Goal: Task Accomplishment & Management: Manage account settings

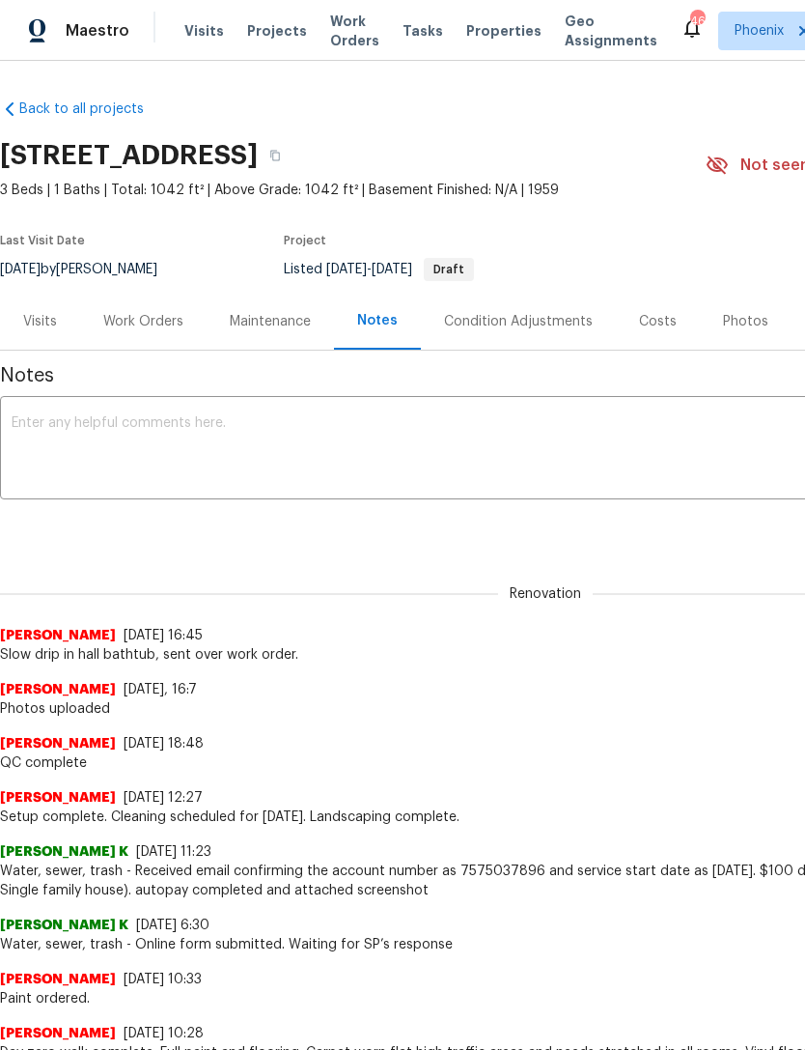
scroll to position [0, 286]
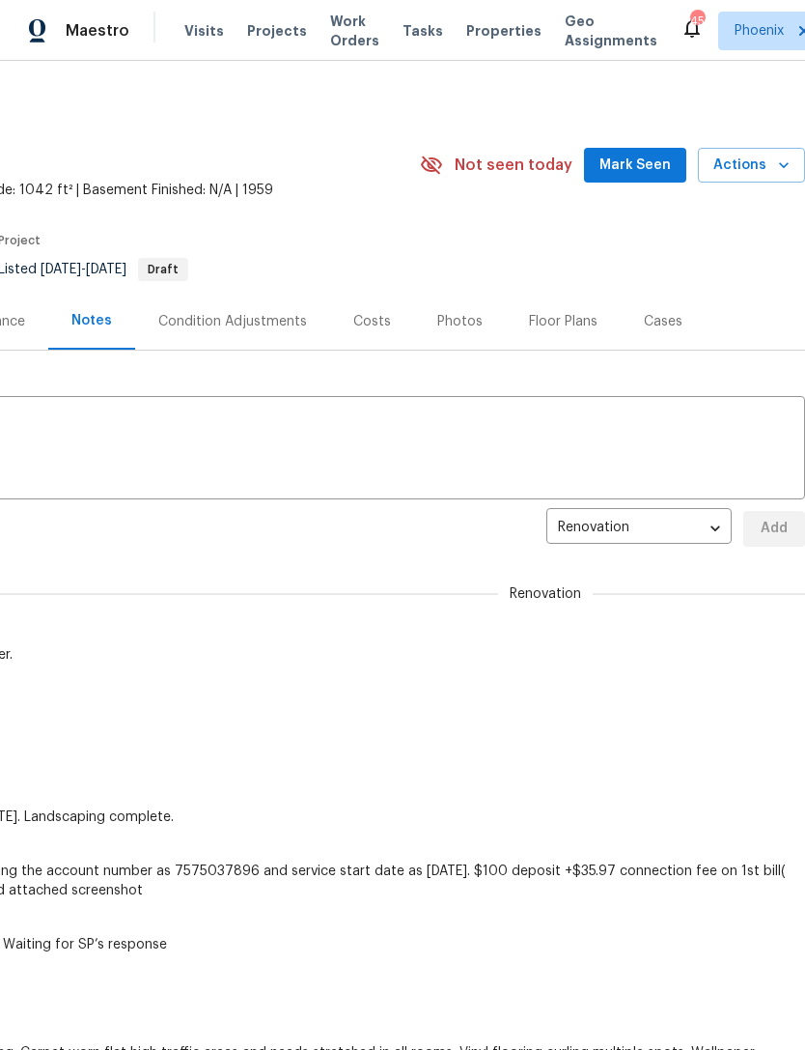
click at [638, 166] on span "Mark Seen" at bounding box center [635, 166] width 71 height 24
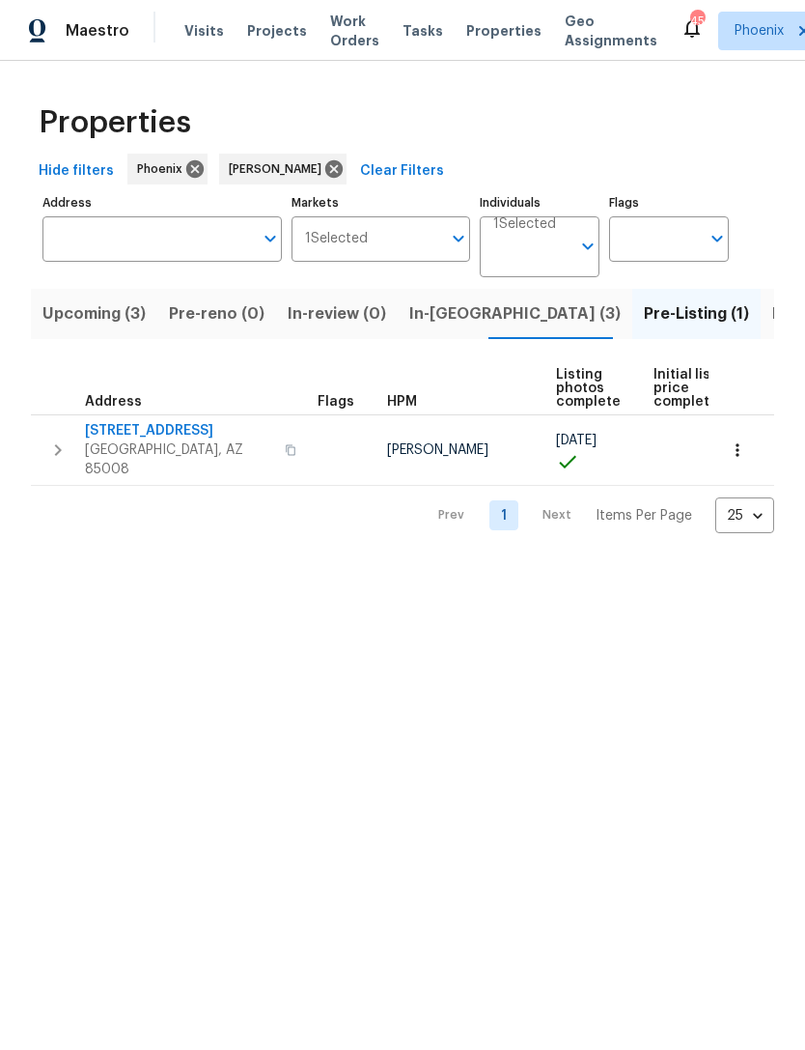
click at [444, 311] on span "In-reno (3)" at bounding box center [514, 313] width 211 height 27
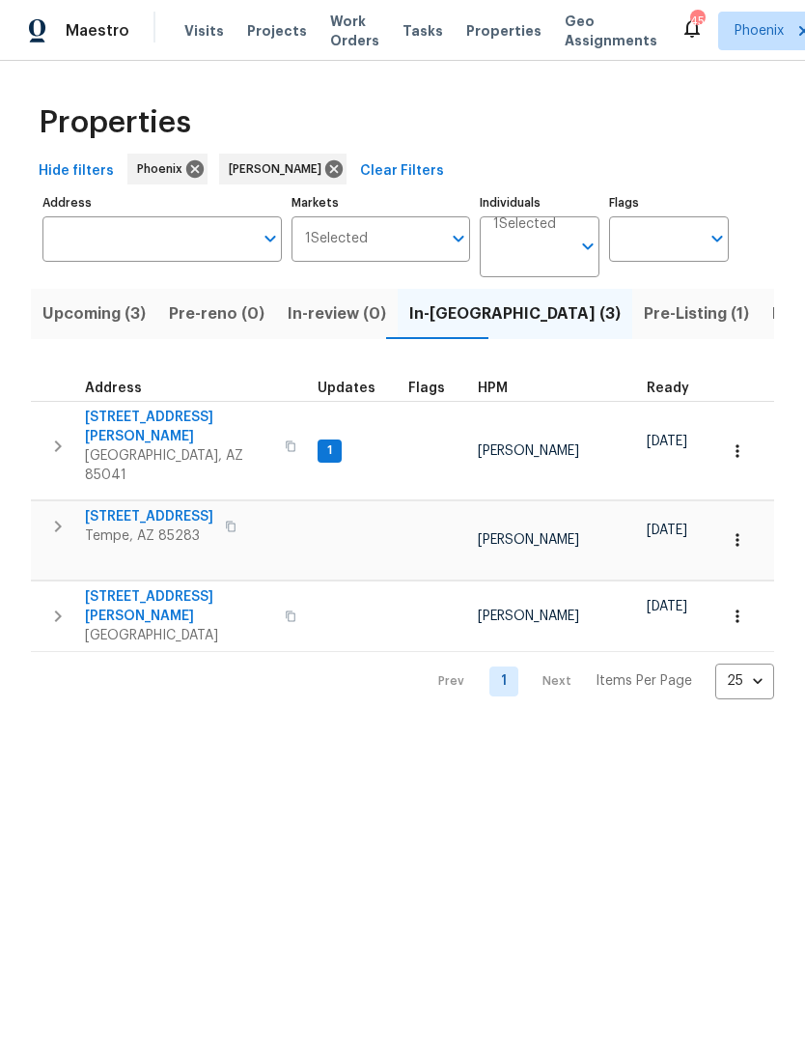
click at [120, 425] on span "[STREET_ADDRESS][PERSON_NAME]" at bounding box center [179, 427] width 188 height 39
click at [120, 507] on span "334 W Lodge Dr" at bounding box center [149, 516] width 128 height 19
click at [154, 587] on span "1623 N Beverly" at bounding box center [179, 606] width 188 height 39
click at [103, 326] on span "Upcoming (3)" at bounding box center [93, 313] width 103 height 27
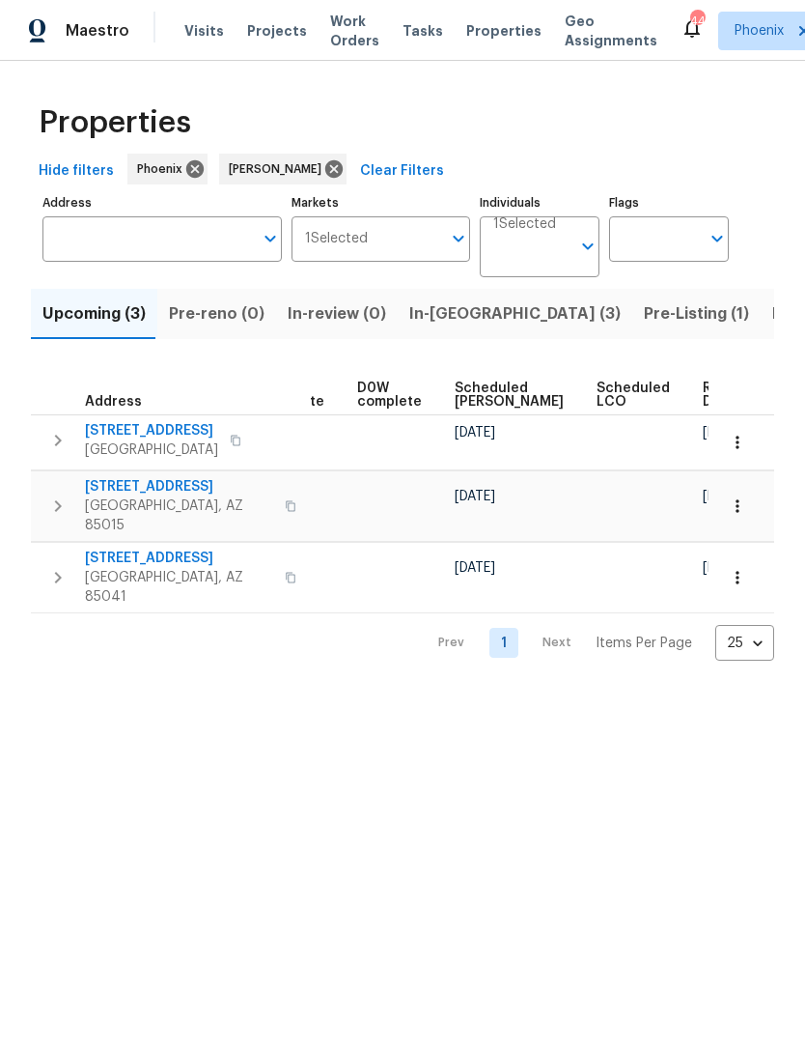
scroll to position [0, 484]
click at [706, 391] on span "Ready Date" at bounding box center [727, 394] width 42 height 27
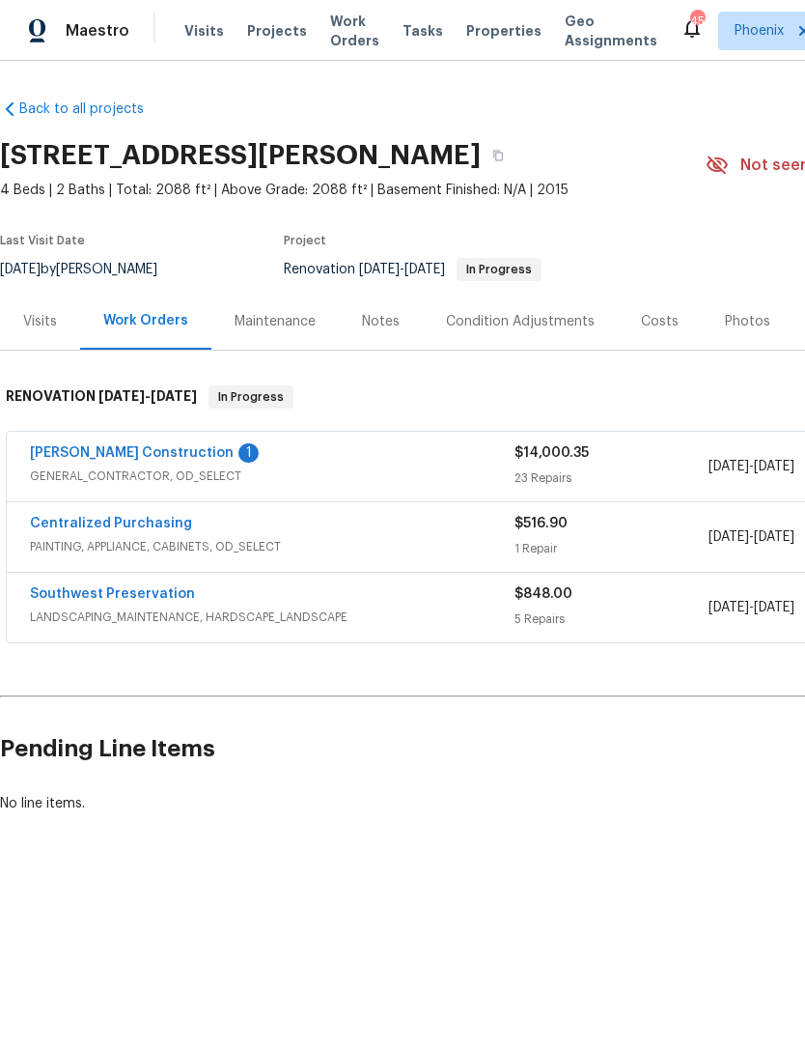
click at [101, 459] on link "[PERSON_NAME] Construction" at bounding box center [132, 453] width 204 height 14
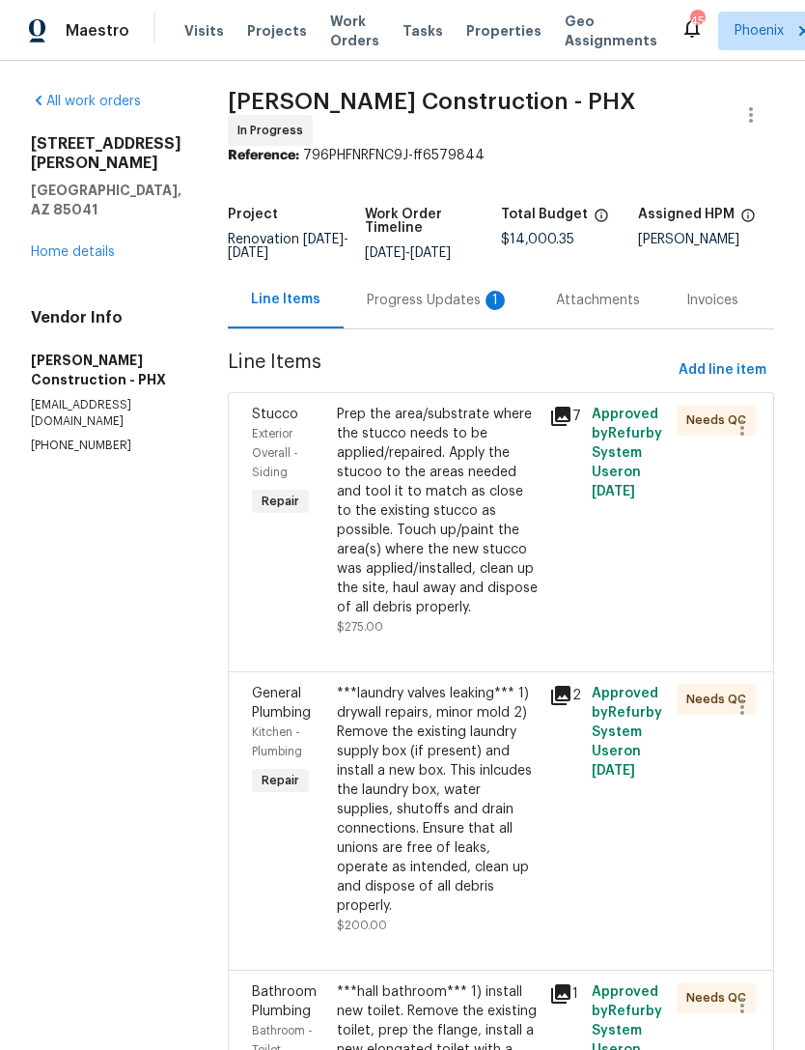
click at [438, 301] on div "Progress Updates 1" at bounding box center [438, 300] width 143 height 19
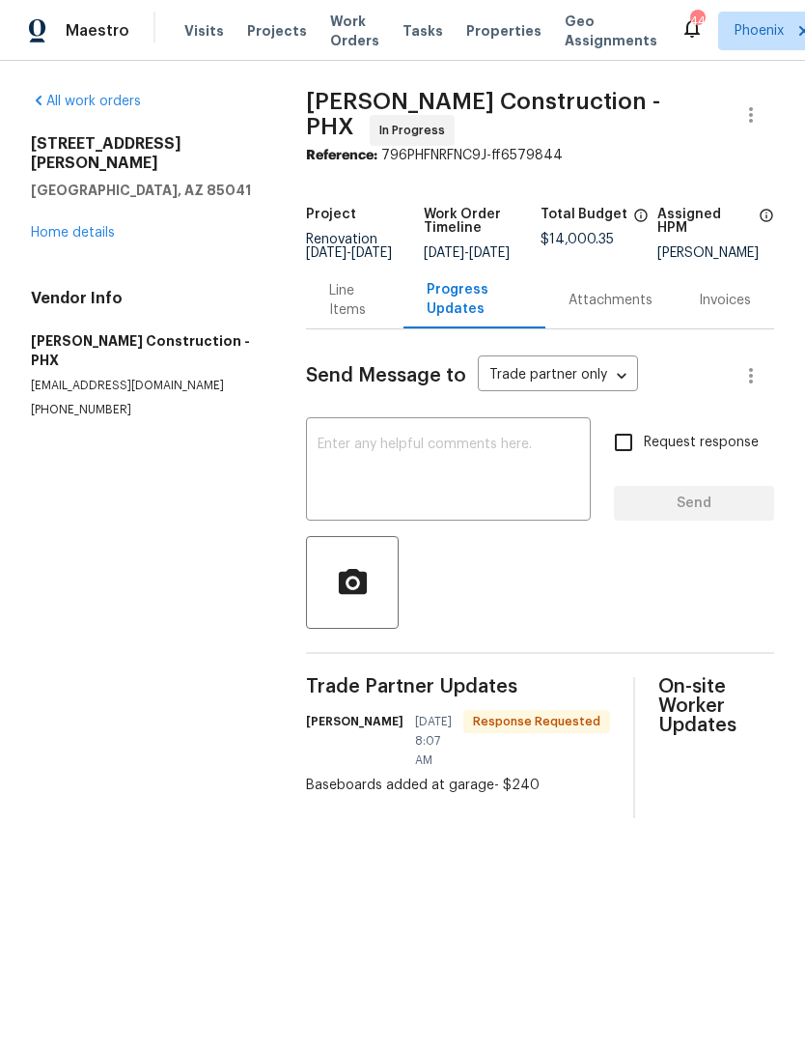
click at [350, 317] on div "Line Items" at bounding box center [354, 300] width 51 height 39
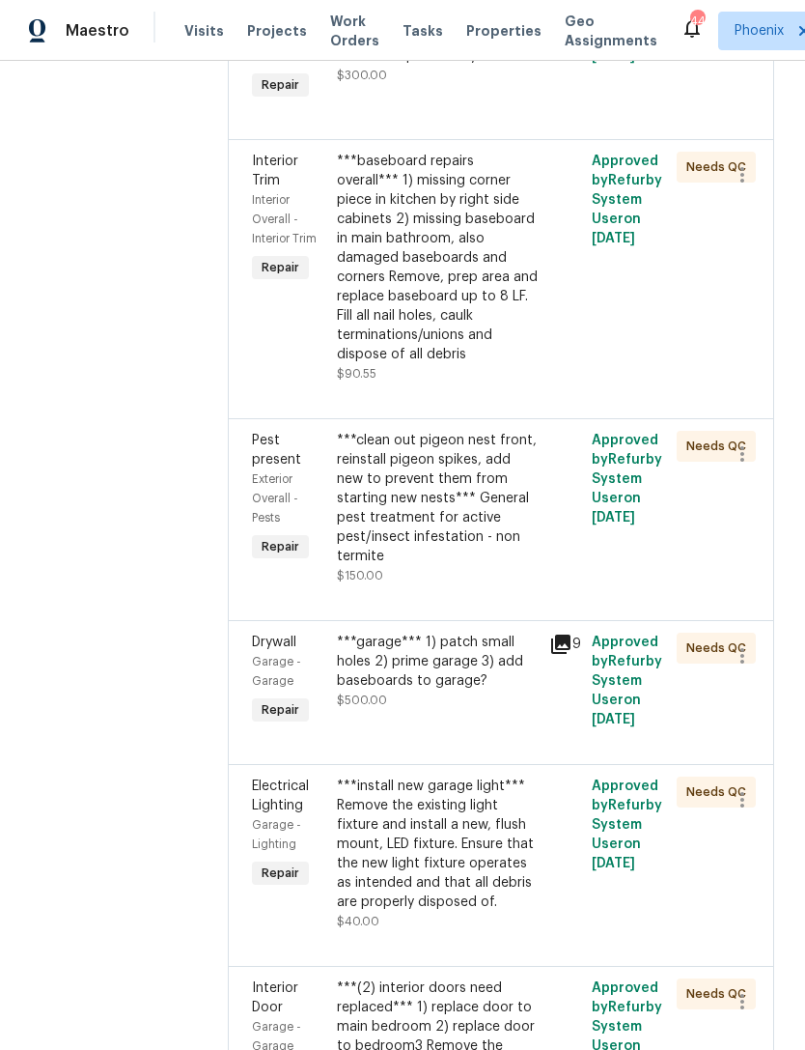
scroll to position [2364, 0]
click at [508, 632] on div "***garage*** 1) patch small holes 2) prime garage 3) add baseboards to garage? …" at bounding box center [437, 670] width 201 height 77
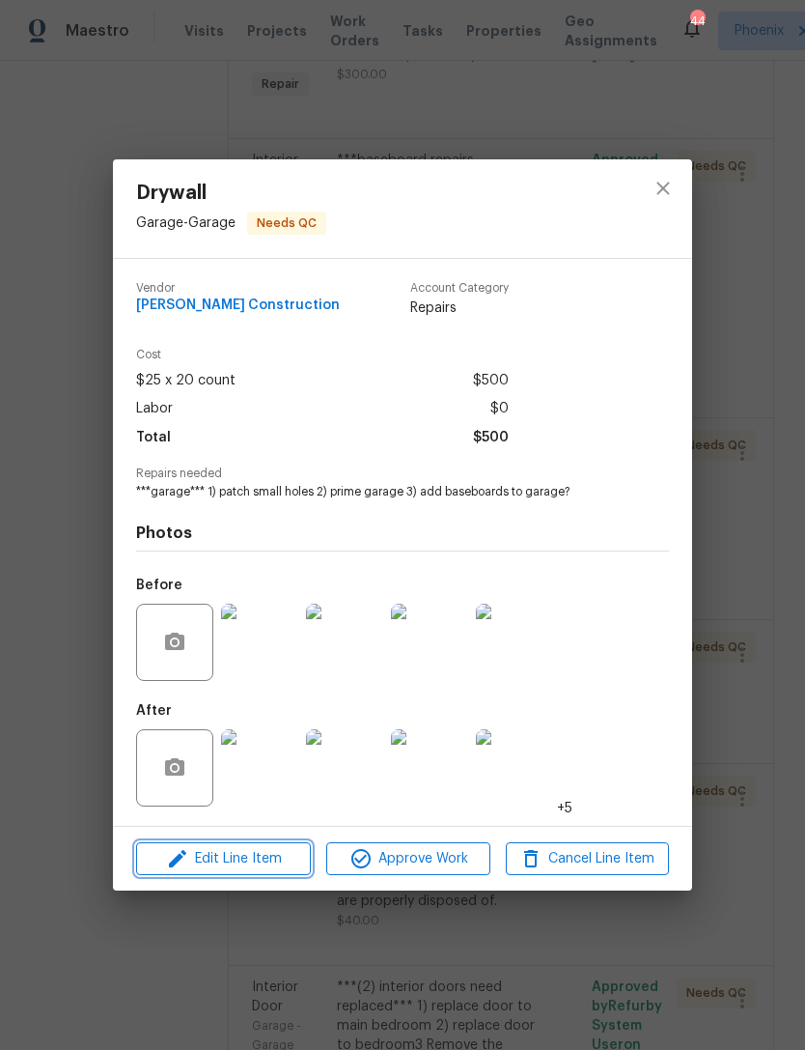
click at [273, 858] on span "Edit Line Item" at bounding box center [223, 859] width 163 height 24
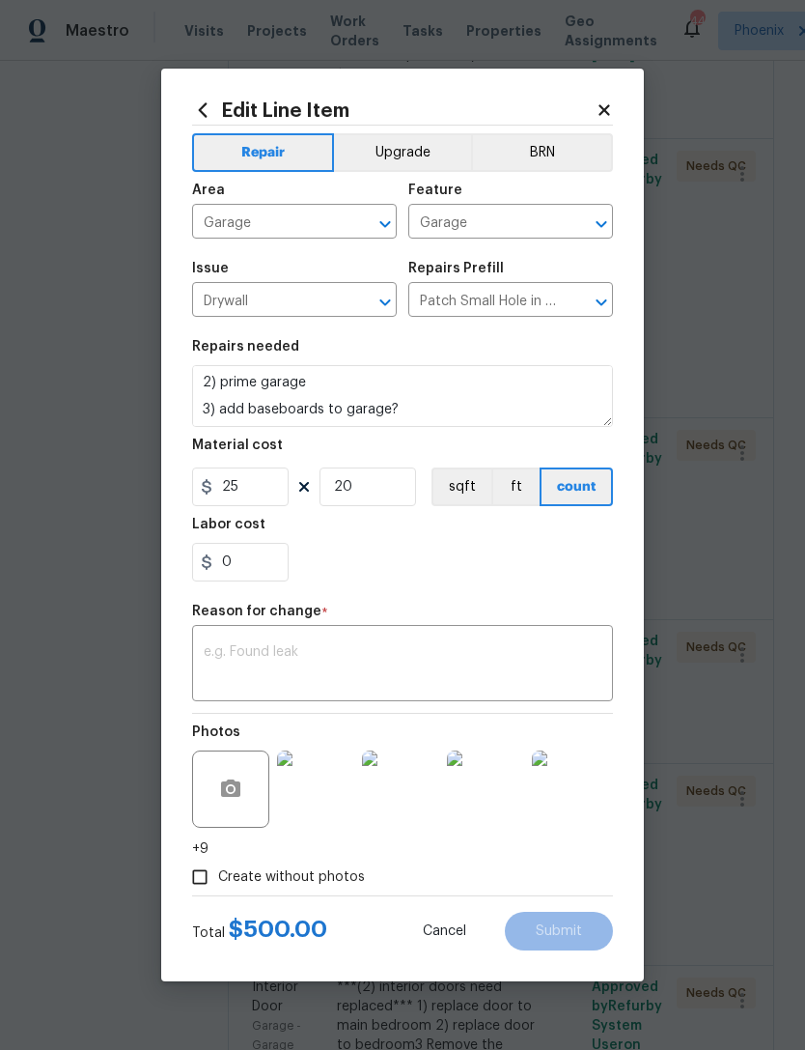
scroll to position [54, 0]
click at [280, 562] on input "0" at bounding box center [240, 562] width 97 height 39
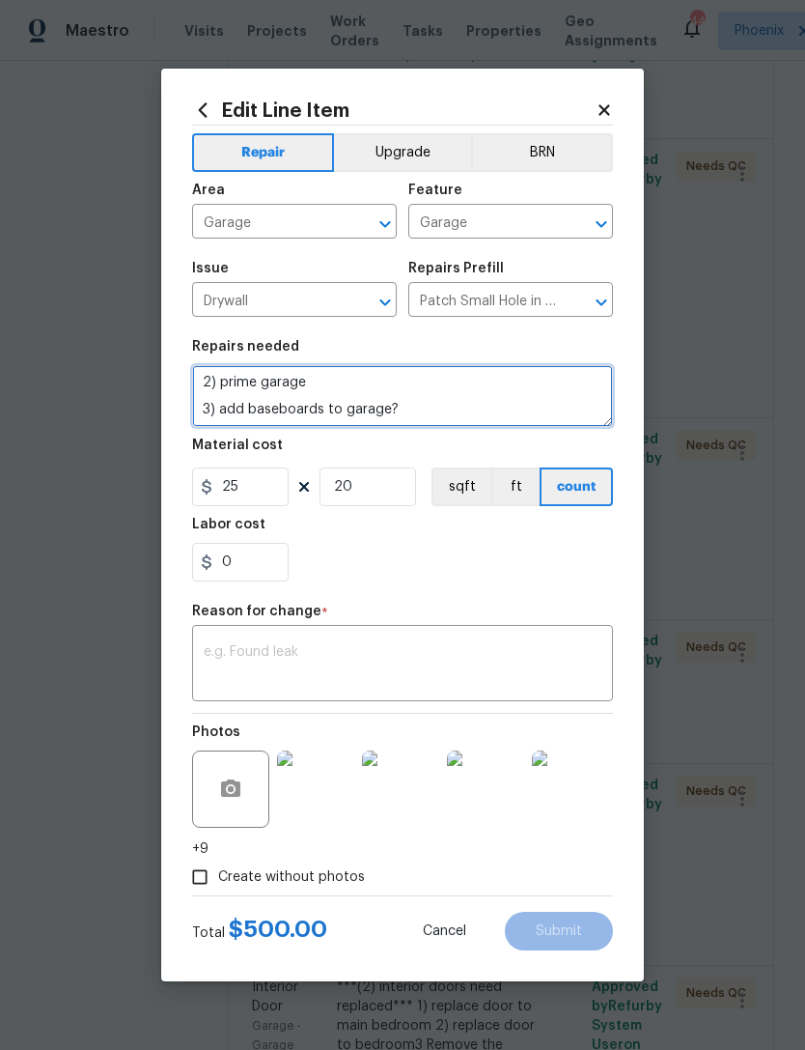
click at [440, 402] on textarea "***garage*** 1) patch small holes 2) prime garage 3) add baseboards to garage?" at bounding box center [402, 396] width 421 height 62
click at [437, 418] on textarea "***garage*** 1) patch small holes 2) prime garage 3) add baseboards to garage?" at bounding box center [402, 396] width 421 height 62
type textarea "***garage*** 1) patch small holes 2) prime garage 3) add baseboards to garage"
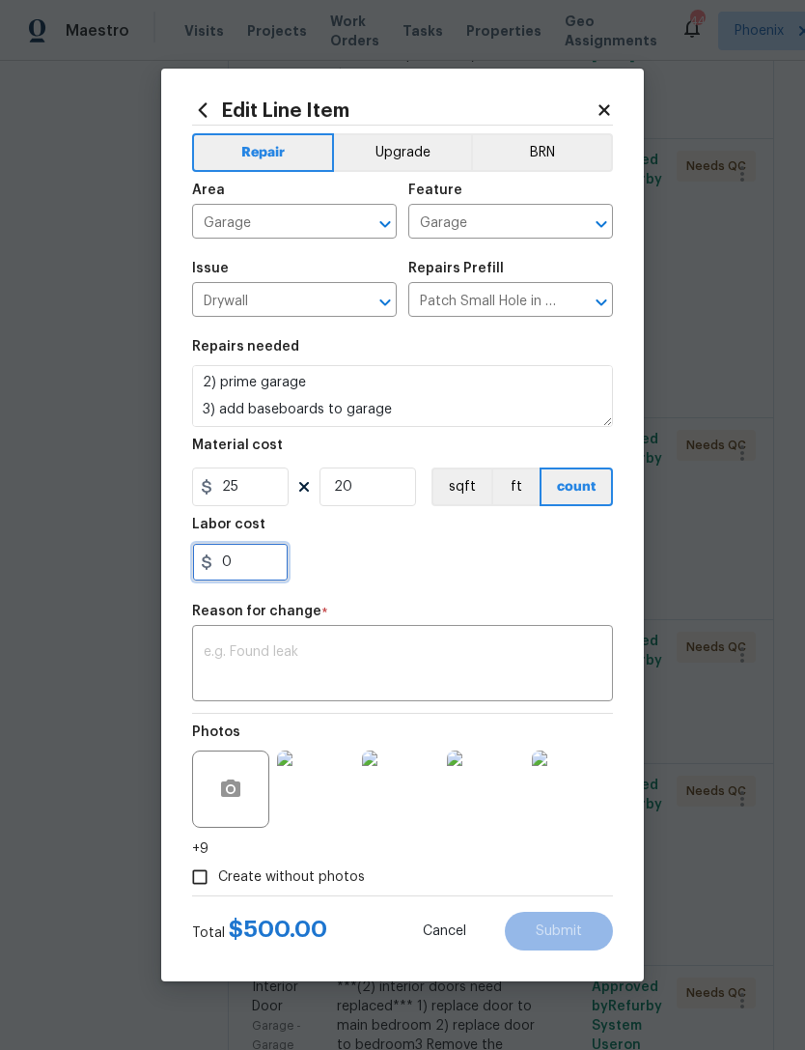
click at [279, 581] on input "0" at bounding box center [240, 562] width 97 height 39
type input "240"
click at [226, 652] on textarea at bounding box center [403, 665] width 398 height 41
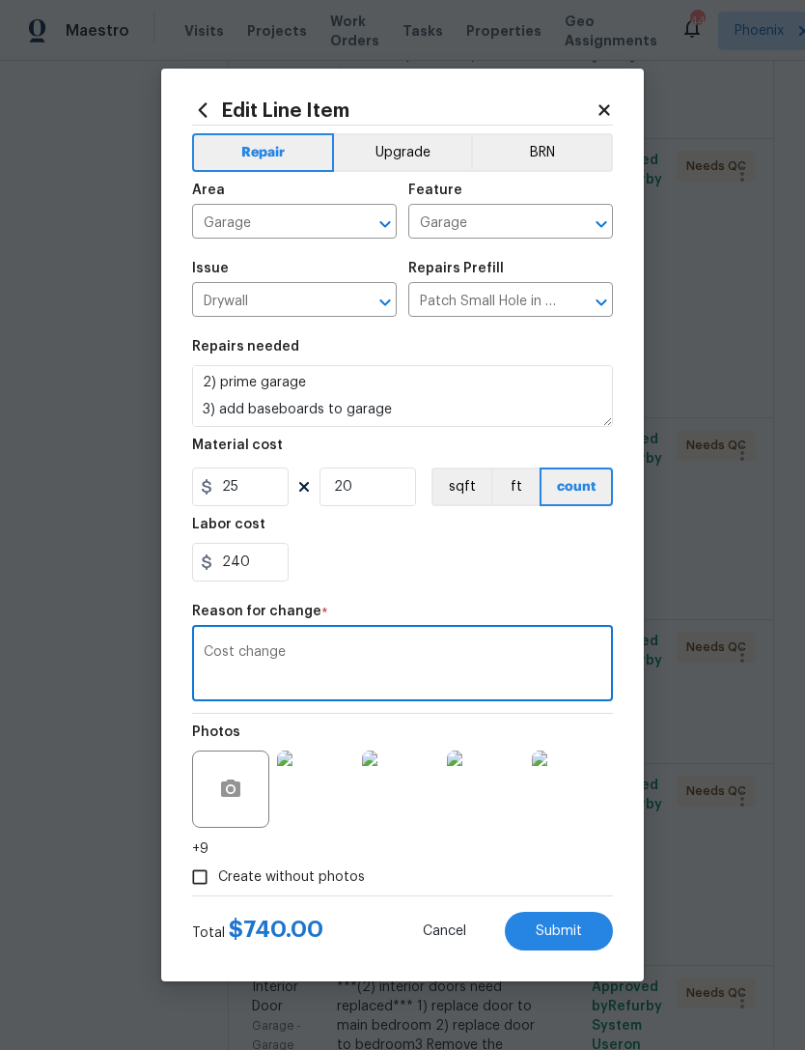
type textarea "Cost change"
click at [569, 581] on div "240" at bounding box center [402, 562] width 421 height 39
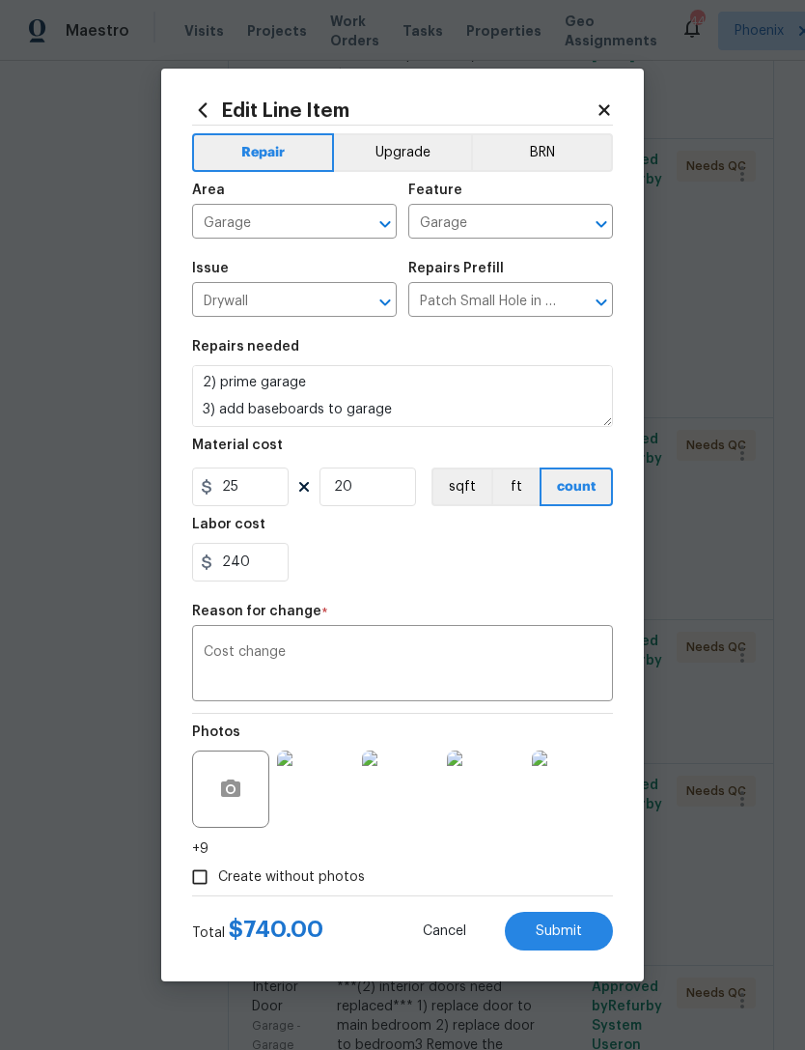
click at [585, 936] on button "Submit" at bounding box center [559, 931] width 108 height 39
type textarea "***garage*** 1) patch small holes 2) prime garage 3) add baseboards to garage?"
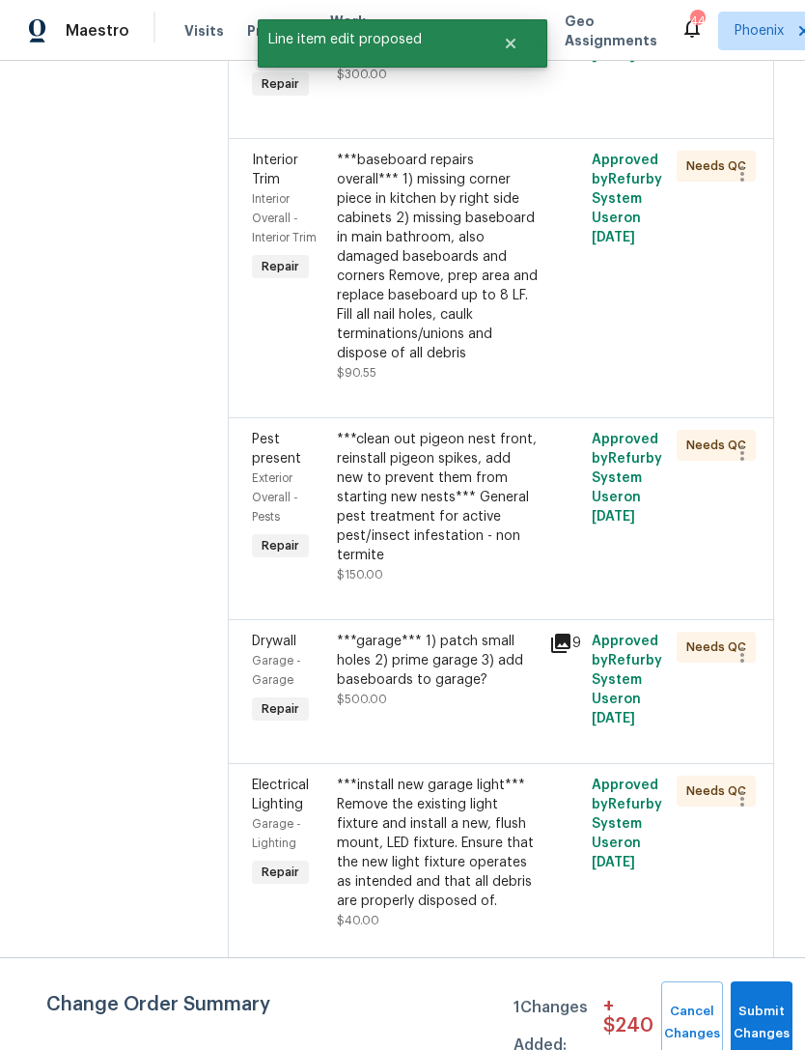
scroll to position [0, 0]
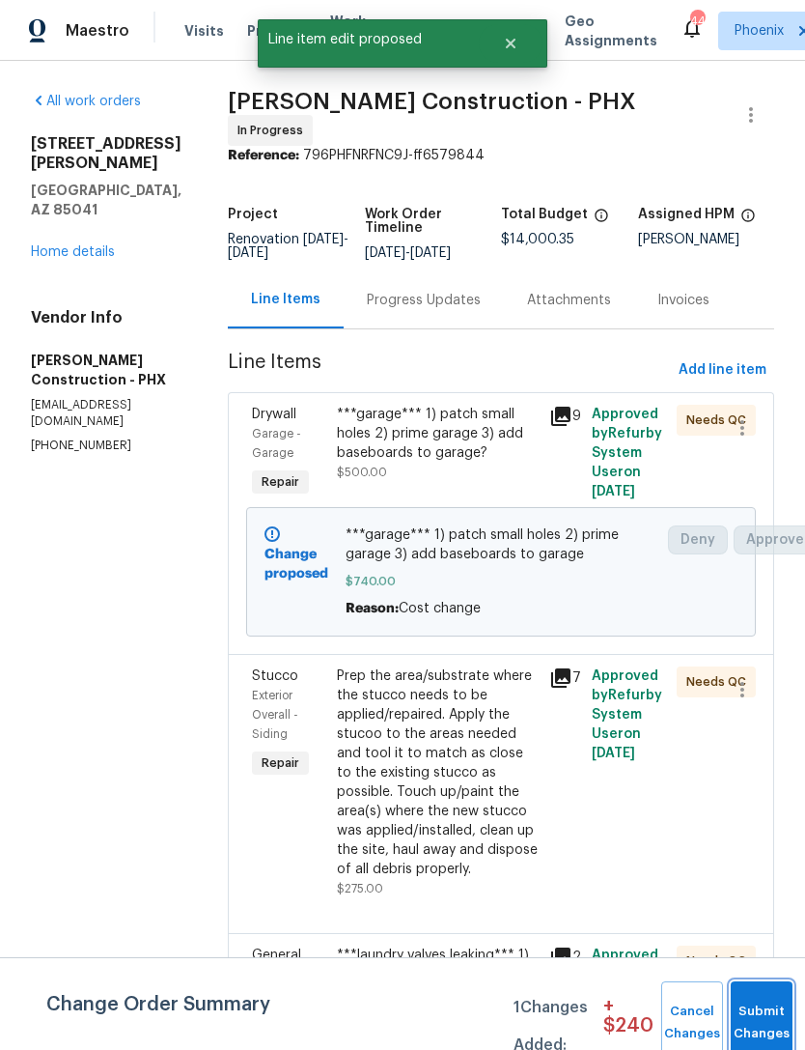
click at [754, 1018] on button "Submit Changes" at bounding box center [762, 1022] width 62 height 83
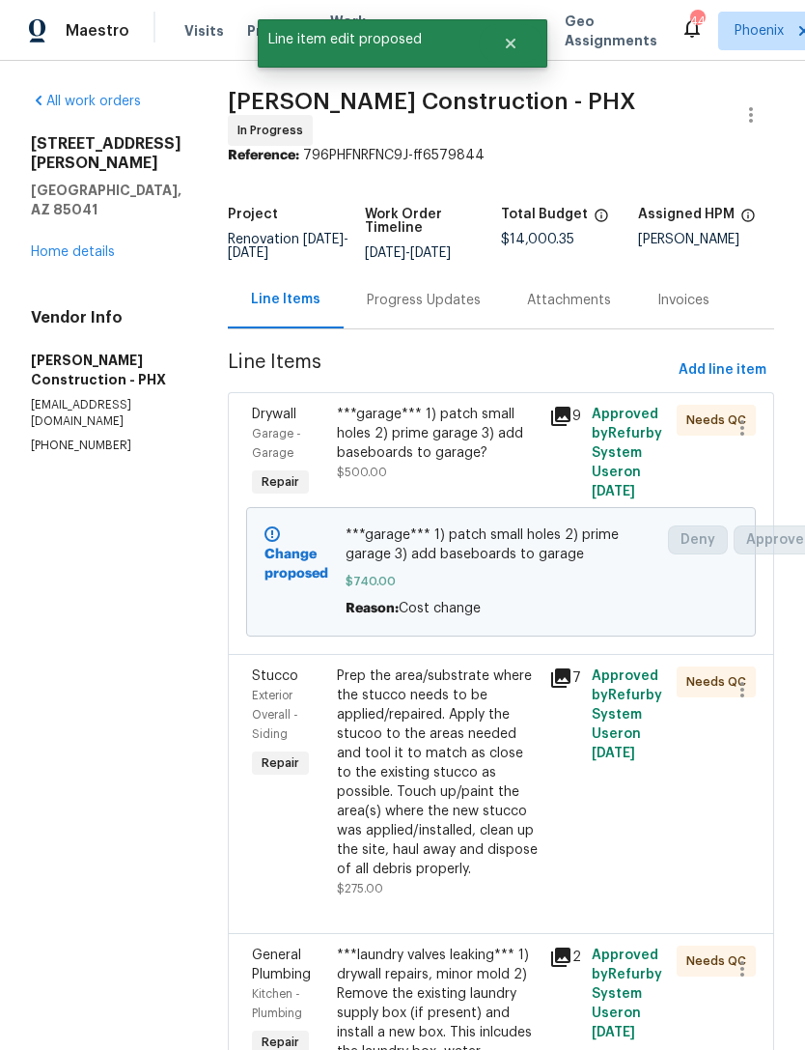
click at [420, 294] on div "Progress Updates" at bounding box center [424, 300] width 114 height 19
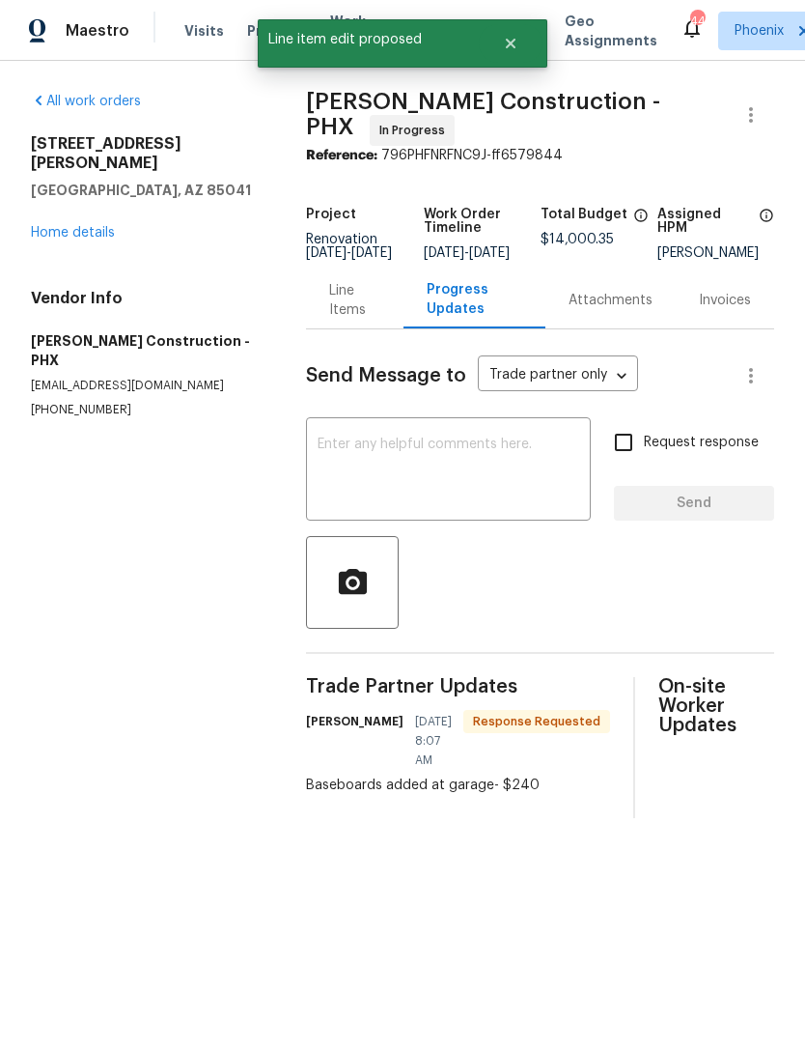
click at [443, 458] on textarea at bounding box center [449, 471] width 262 height 68
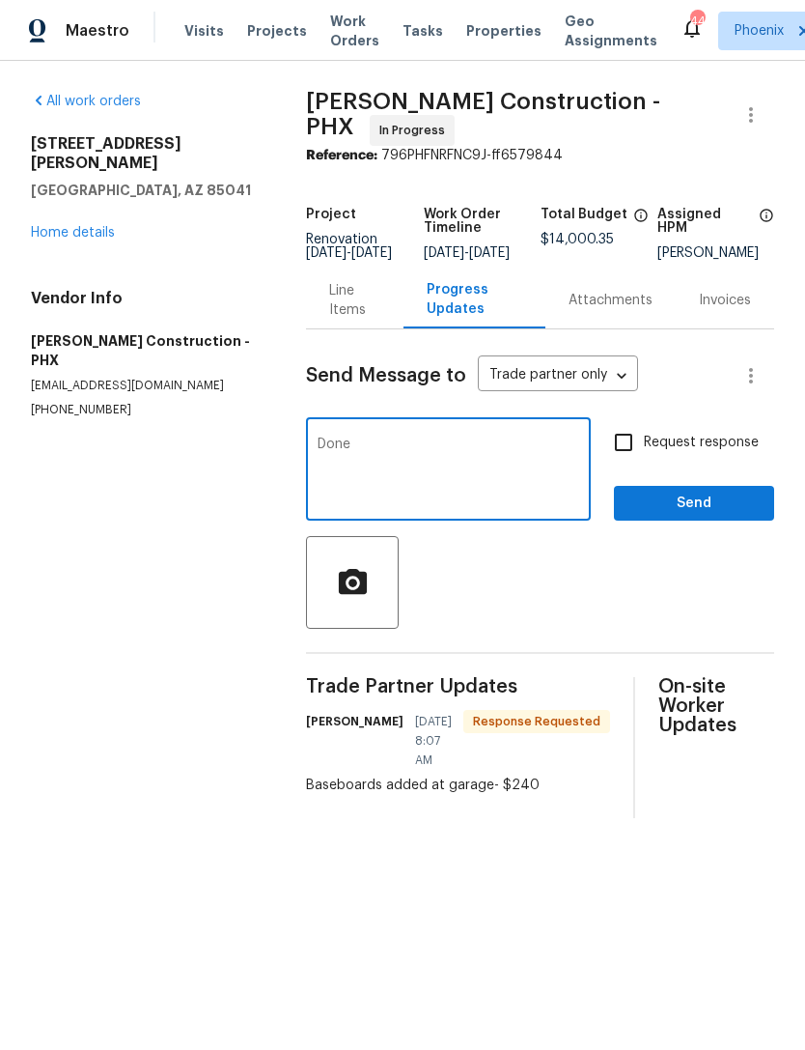
type textarea "Done"
click at [667, 592] on div at bounding box center [540, 582] width 468 height 93
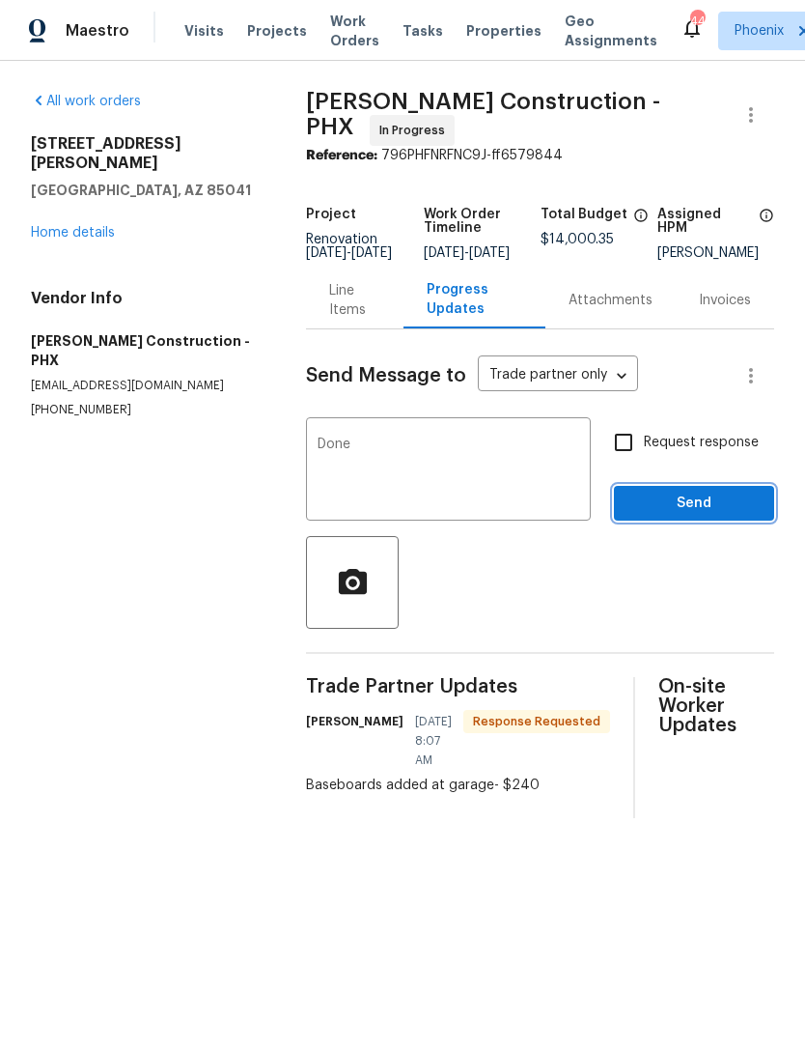
click at [720, 514] on span "Send" at bounding box center [694, 504] width 129 height 24
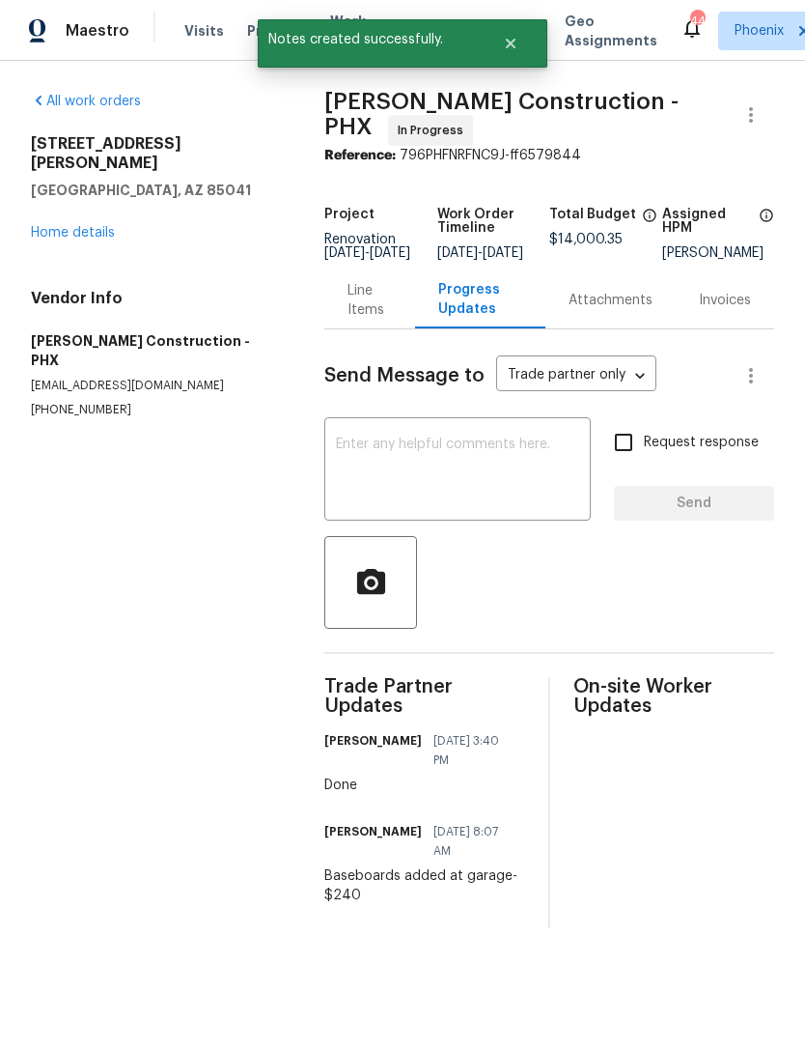
click at [47, 226] on link "Home details" at bounding box center [73, 233] width 84 height 14
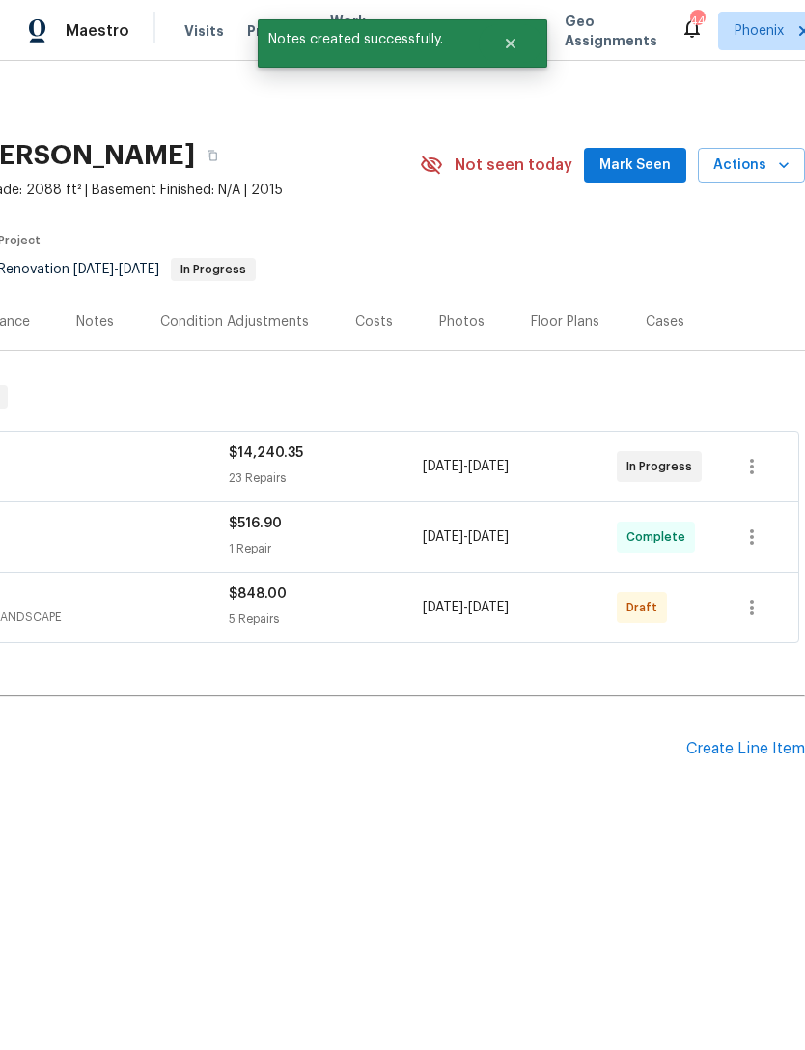
scroll to position [0, 286]
click at [759, 598] on icon "button" at bounding box center [752, 607] width 23 height 23
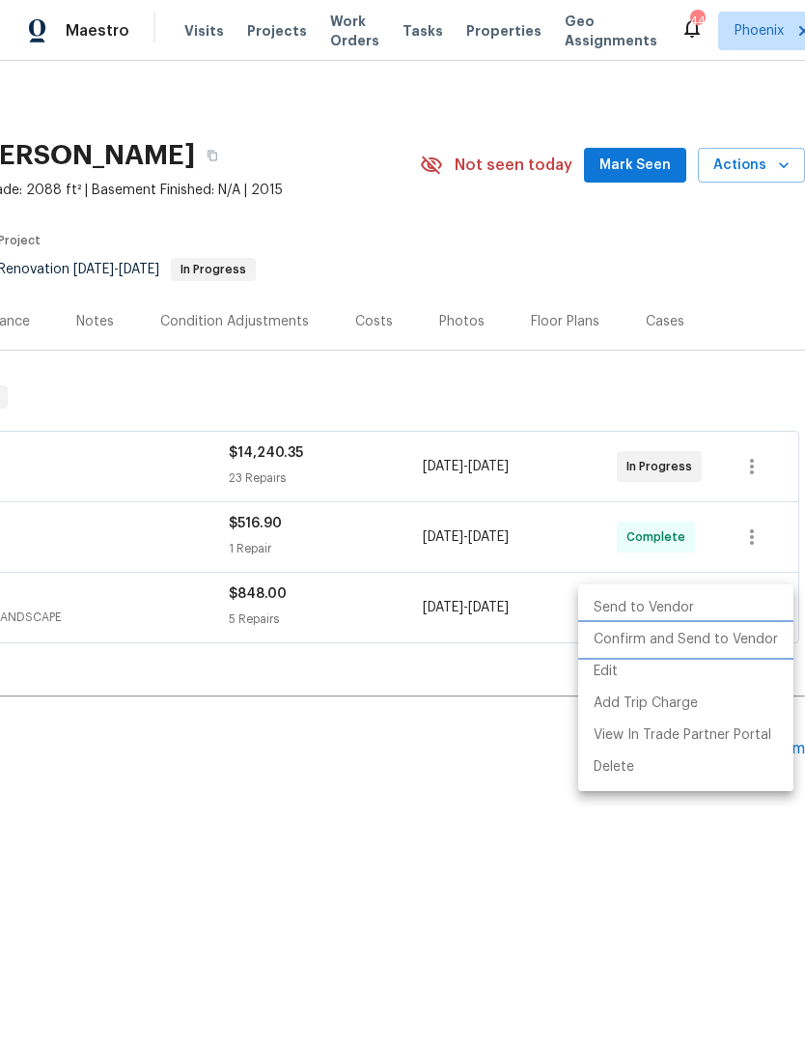
click at [696, 641] on li "Confirm and Send to Vendor" at bounding box center [685, 640] width 215 height 32
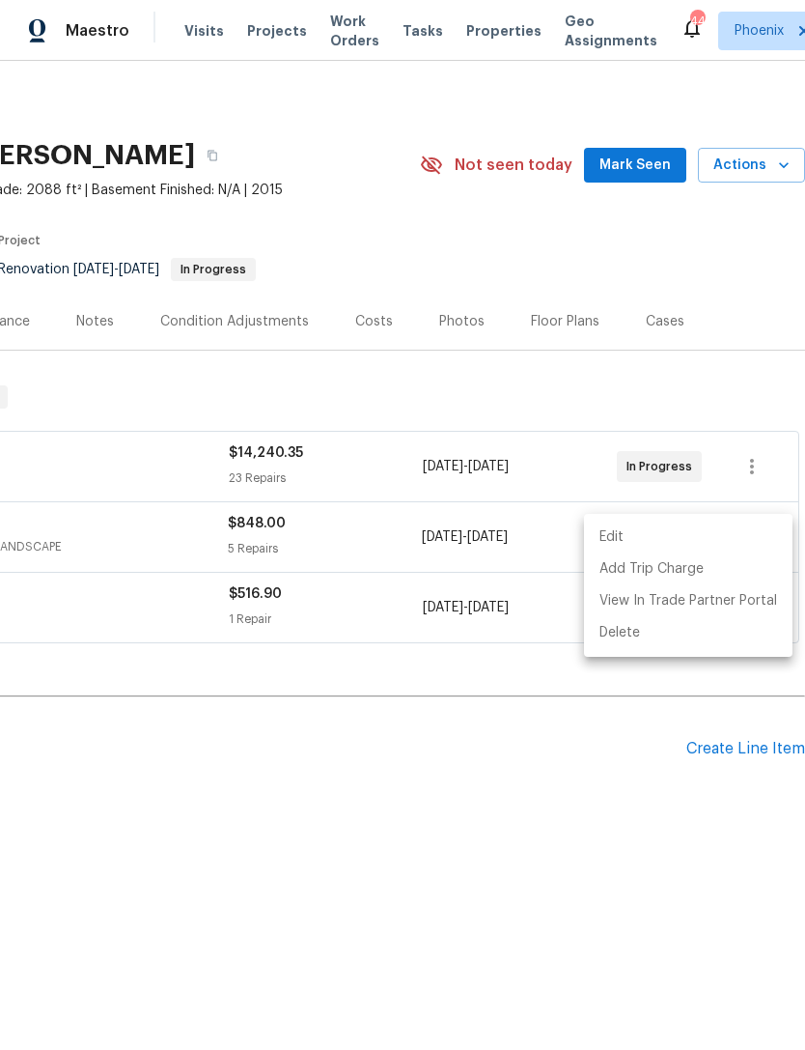
click at [541, 695] on div at bounding box center [402, 525] width 805 height 1050
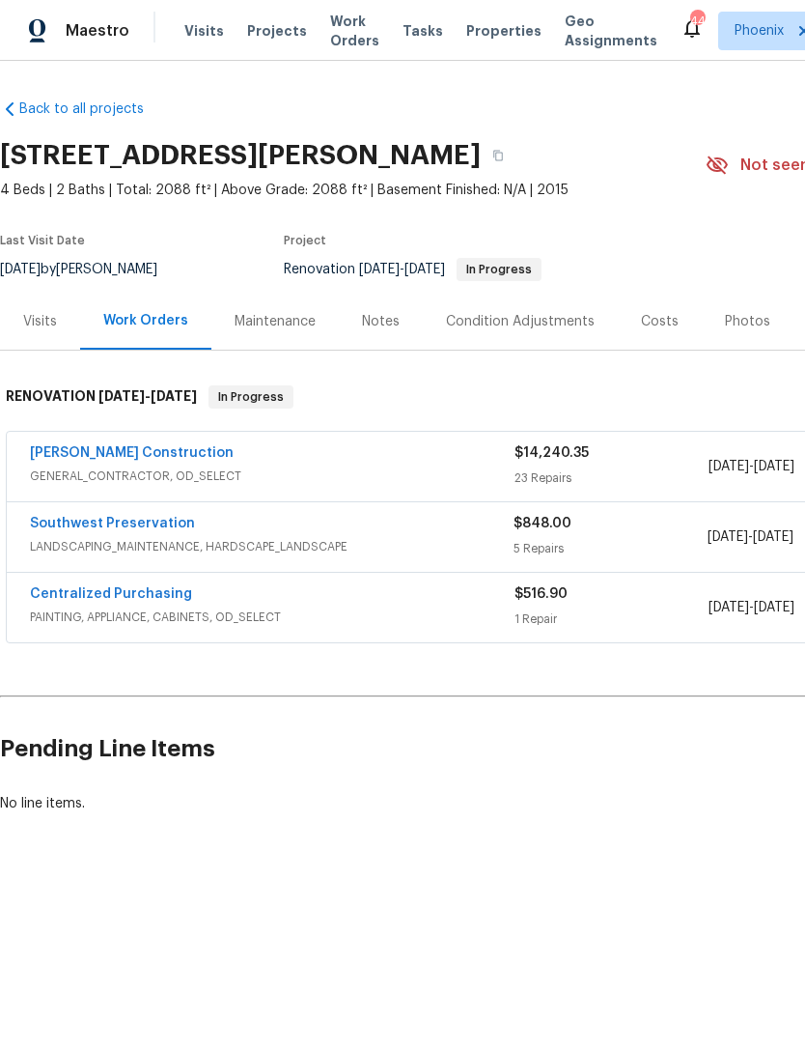
scroll to position [0, 0]
click at [122, 528] on link "Southwest Preservation" at bounding box center [112, 524] width 165 height 14
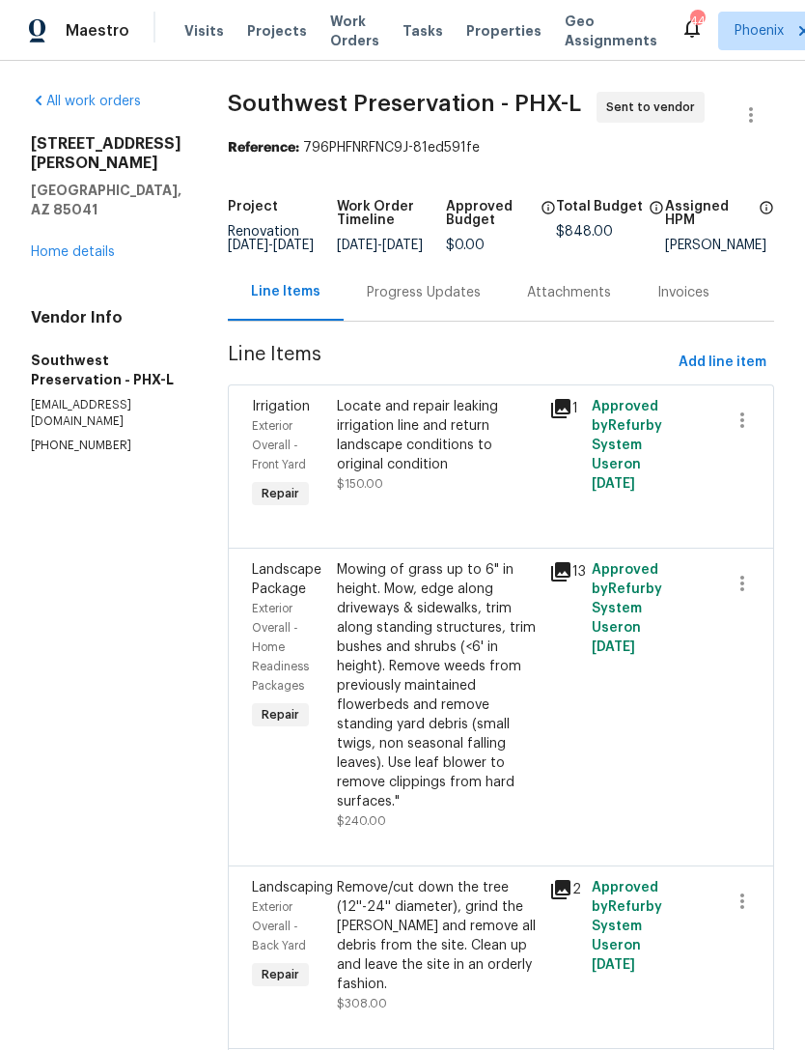
click at [423, 321] on div "Progress Updates" at bounding box center [424, 292] width 160 height 57
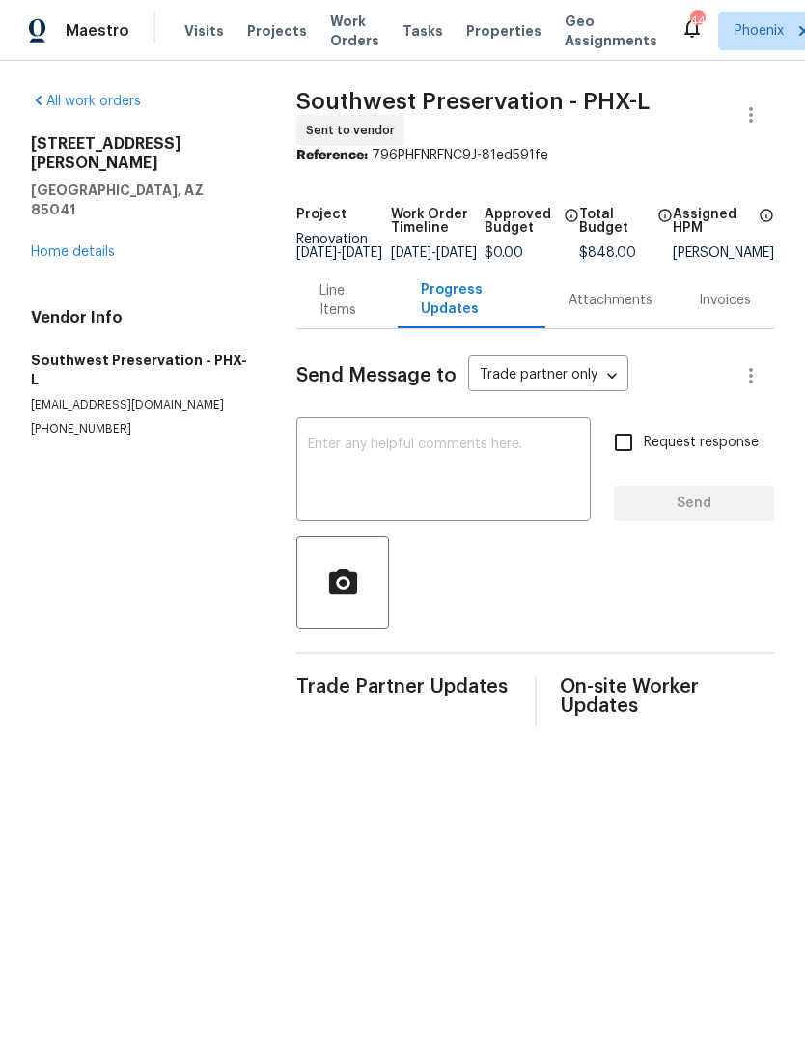
click at [471, 480] on textarea at bounding box center [443, 471] width 271 height 68
type textarea "F"
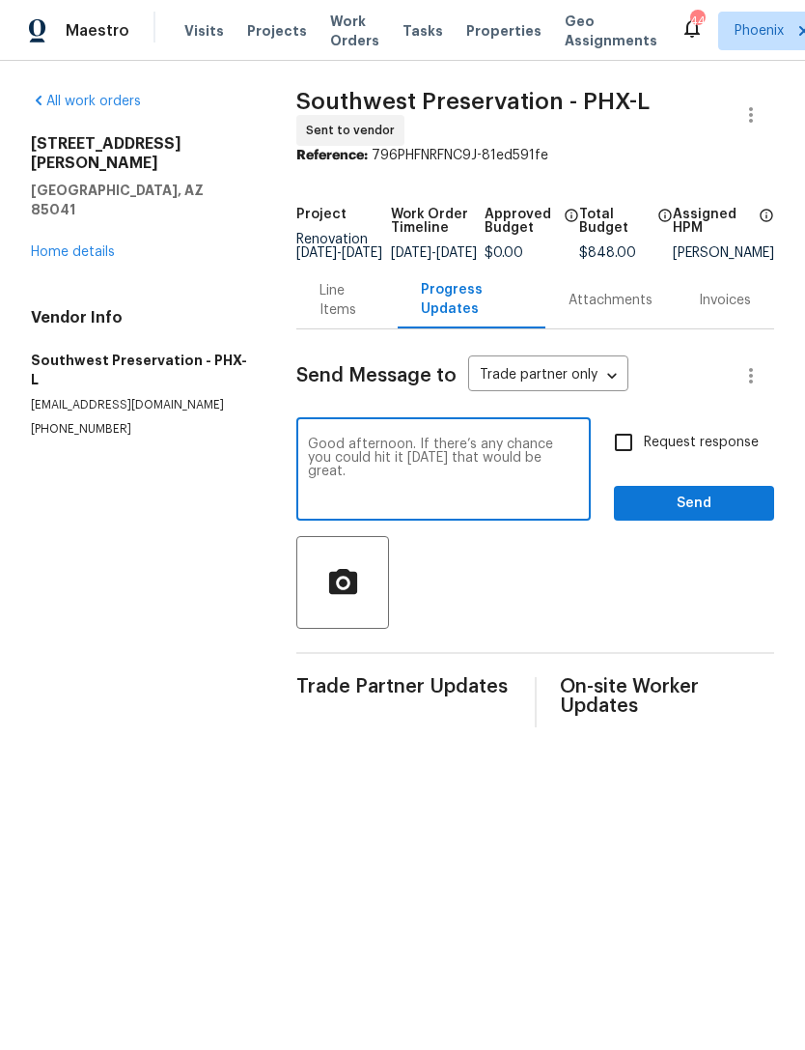
click at [441, 474] on textarea "Good afternoon. If there’s any chance you could hit it tomorrow that would be g…" at bounding box center [443, 471] width 271 height 68
click at [412, 496] on textarea "Good afternoon. If there’s any chance you could hit it tomorrow 9/2 that would …" at bounding box center [443, 471] width 271 height 68
type textarea "Good afternoon. If there’s any chance you could hit it tomorrow 9/2 that would …"
click at [620, 448] on input "Request response" at bounding box center [624, 442] width 41 height 41
checkbox input "true"
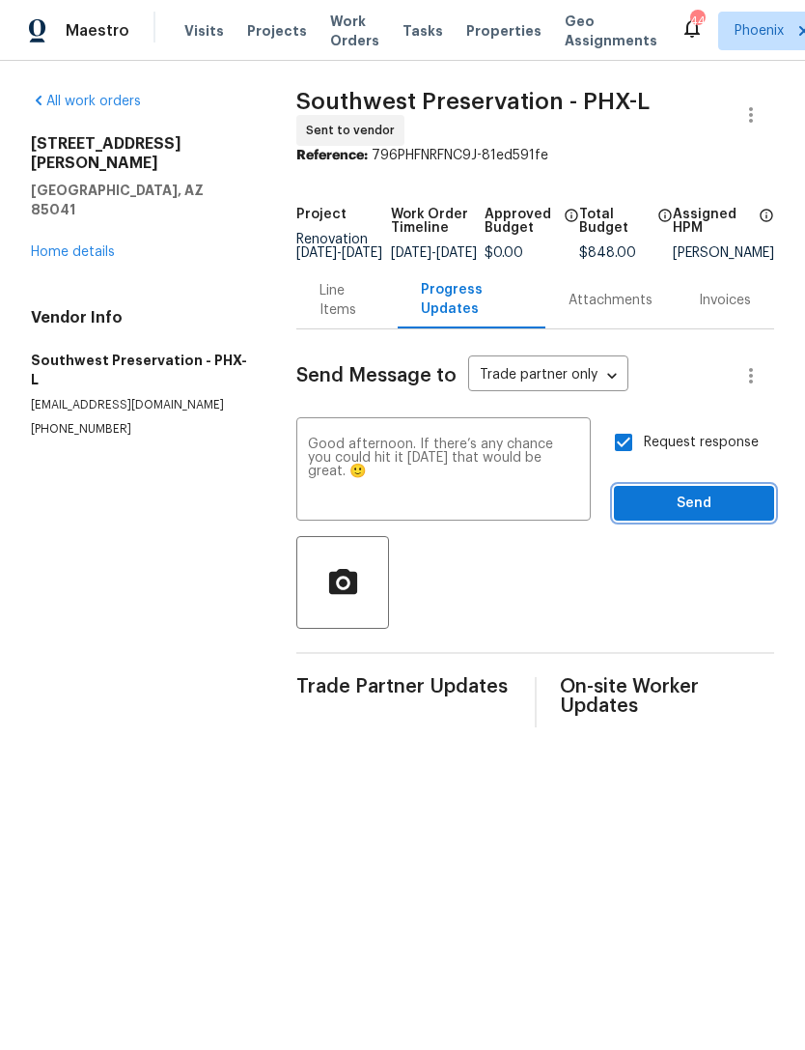
click at [697, 516] on span "Send" at bounding box center [694, 504] width 129 height 24
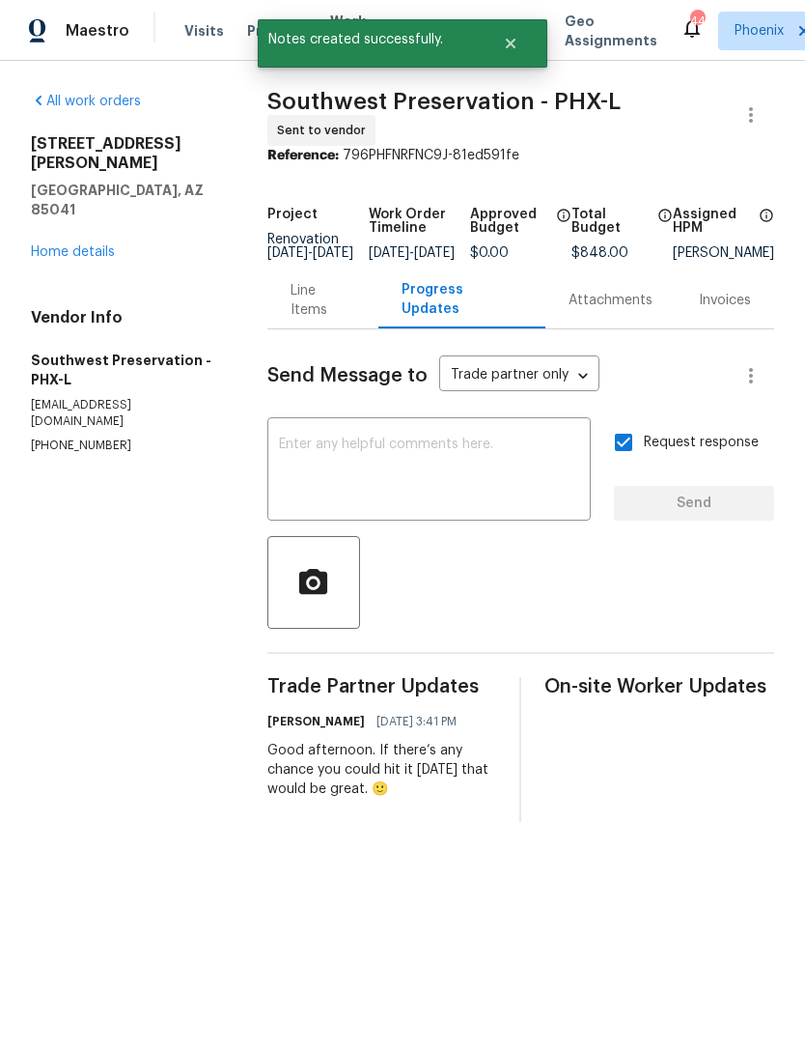
click at [43, 245] on link "Home details" at bounding box center [73, 252] width 84 height 14
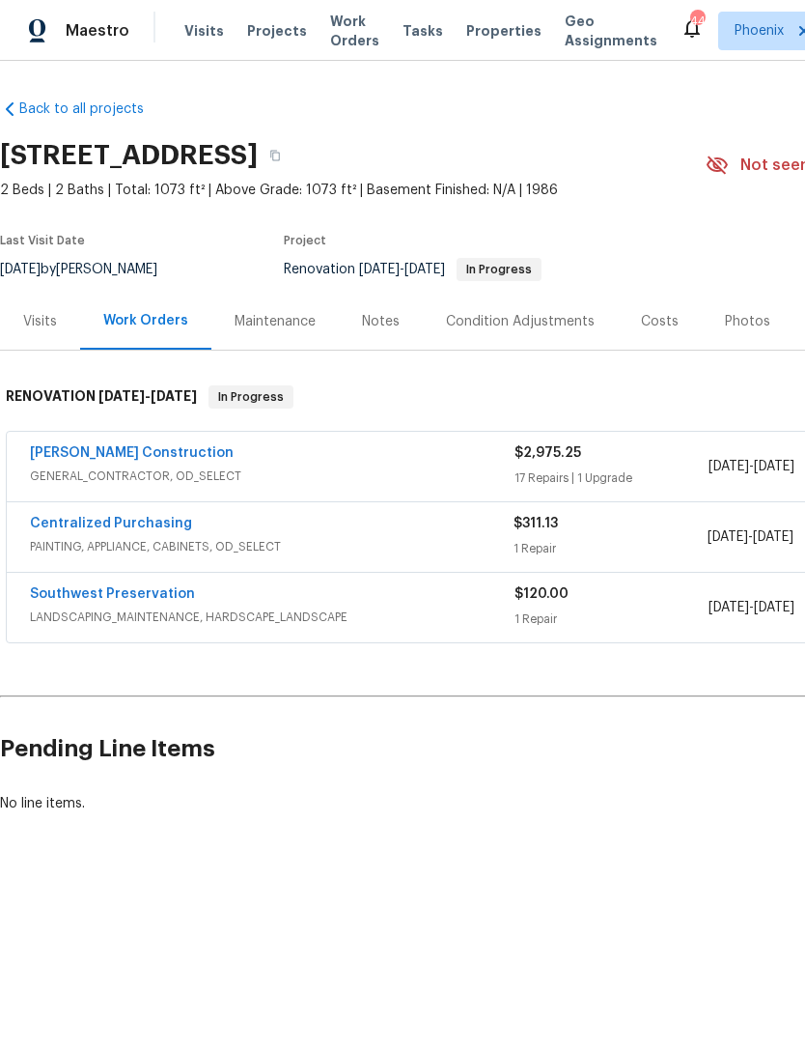
click at [89, 471] on span "GENERAL_CONTRACTOR, OD_SELECT" at bounding box center [272, 475] width 485 height 19
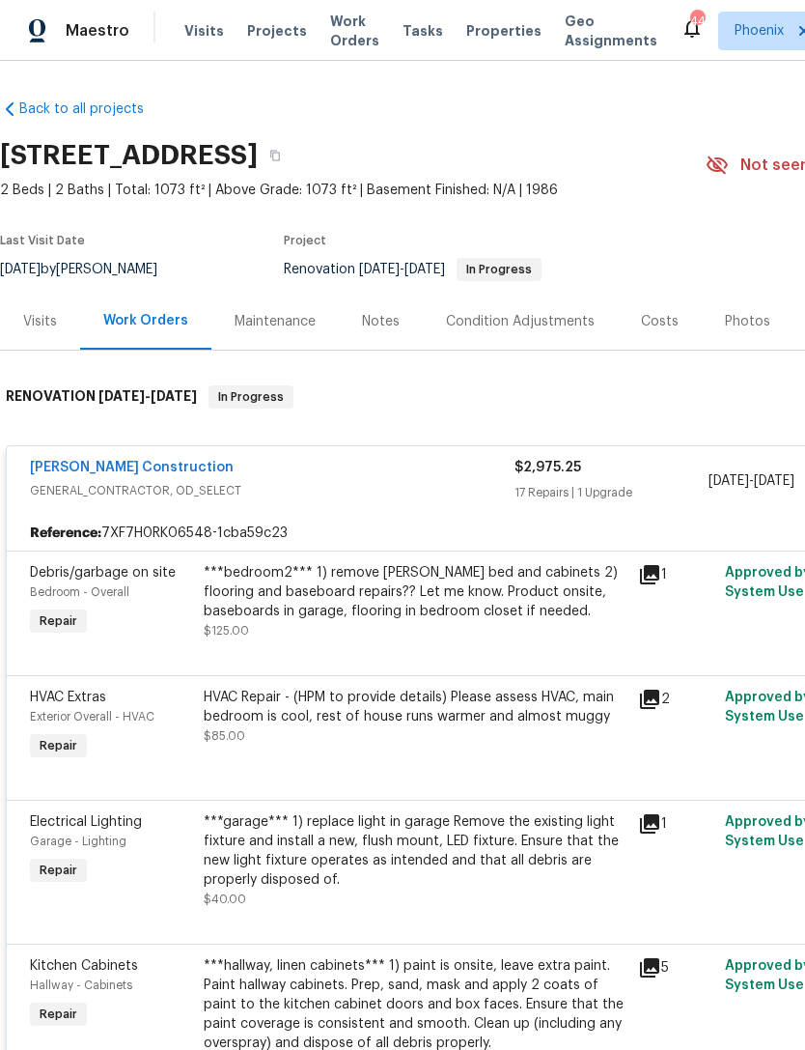
click at [30, 324] on div "Visits" at bounding box center [40, 321] width 34 height 19
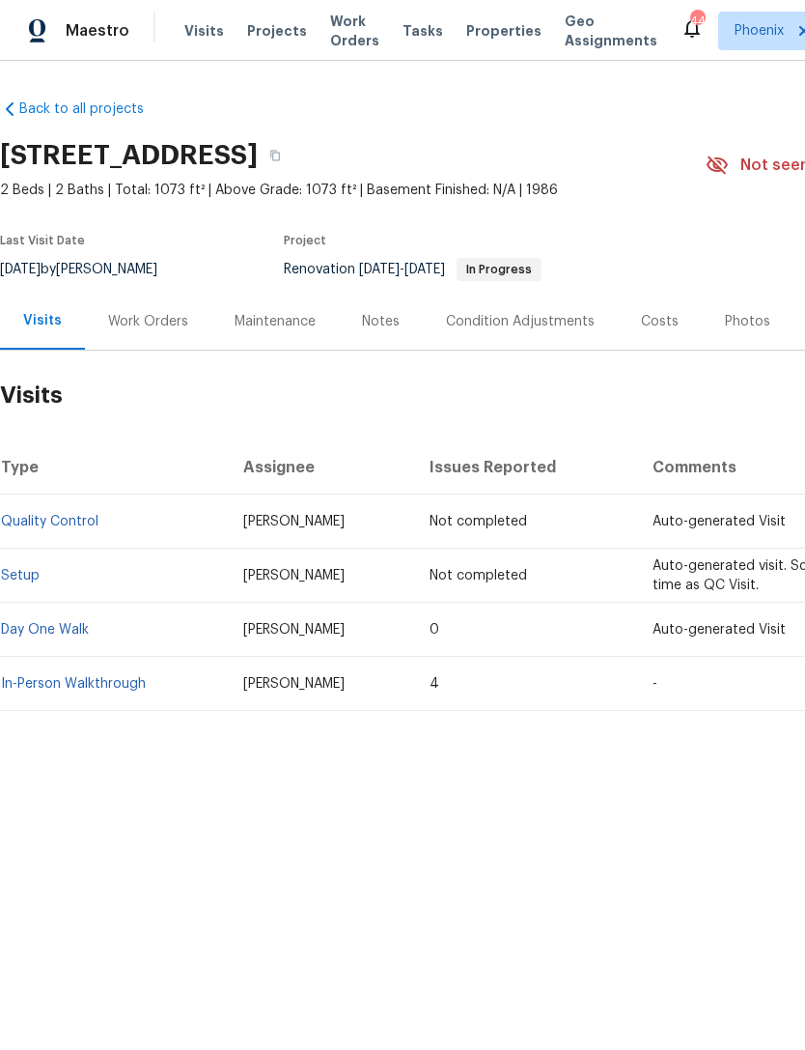
click at [123, 314] on div "Work Orders" at bounding box center [148, 321] width 80 height 19
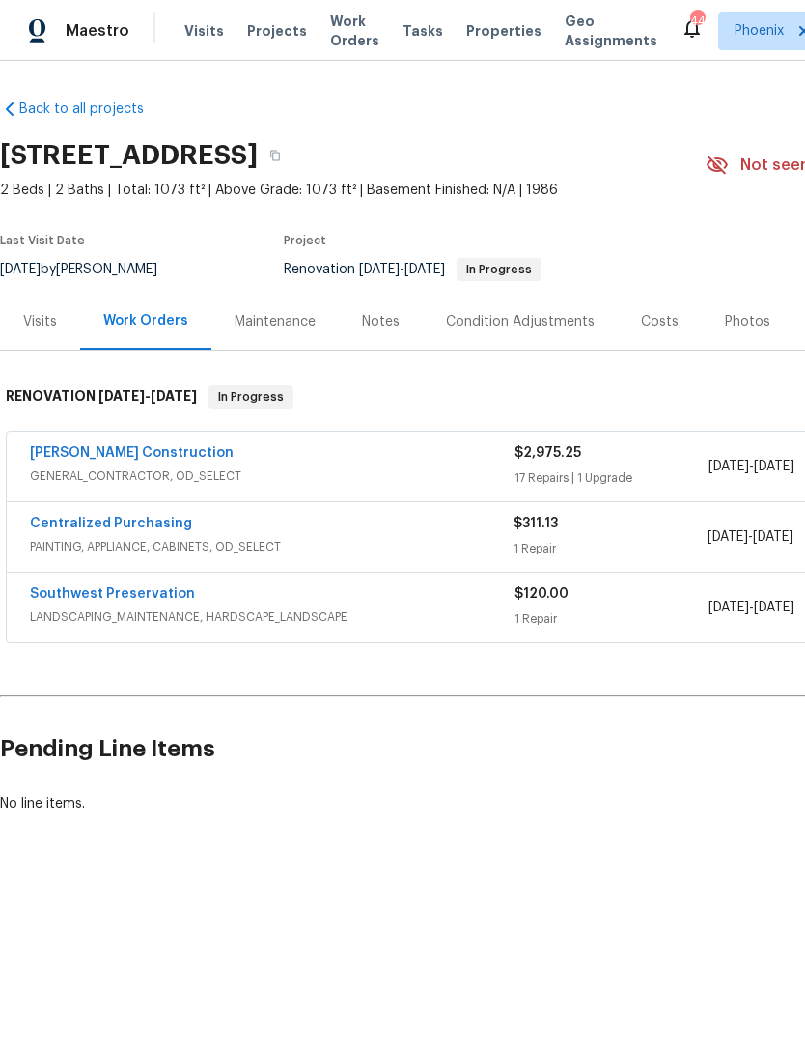
click at [134, 593] on link "Southwest Preservation" at bounding box center [112, 594] width 165 height 14
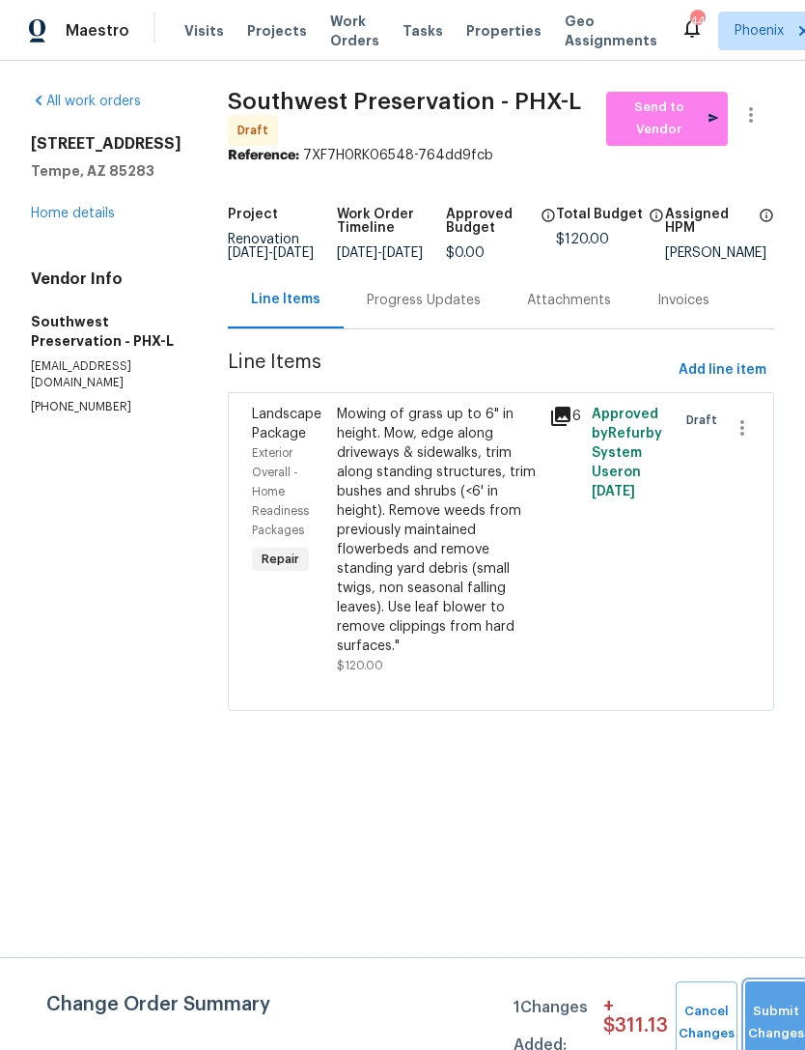
click at [769, 1009] on button "Submit Changes" at bounding box center [777, 1022] width 62 height 83
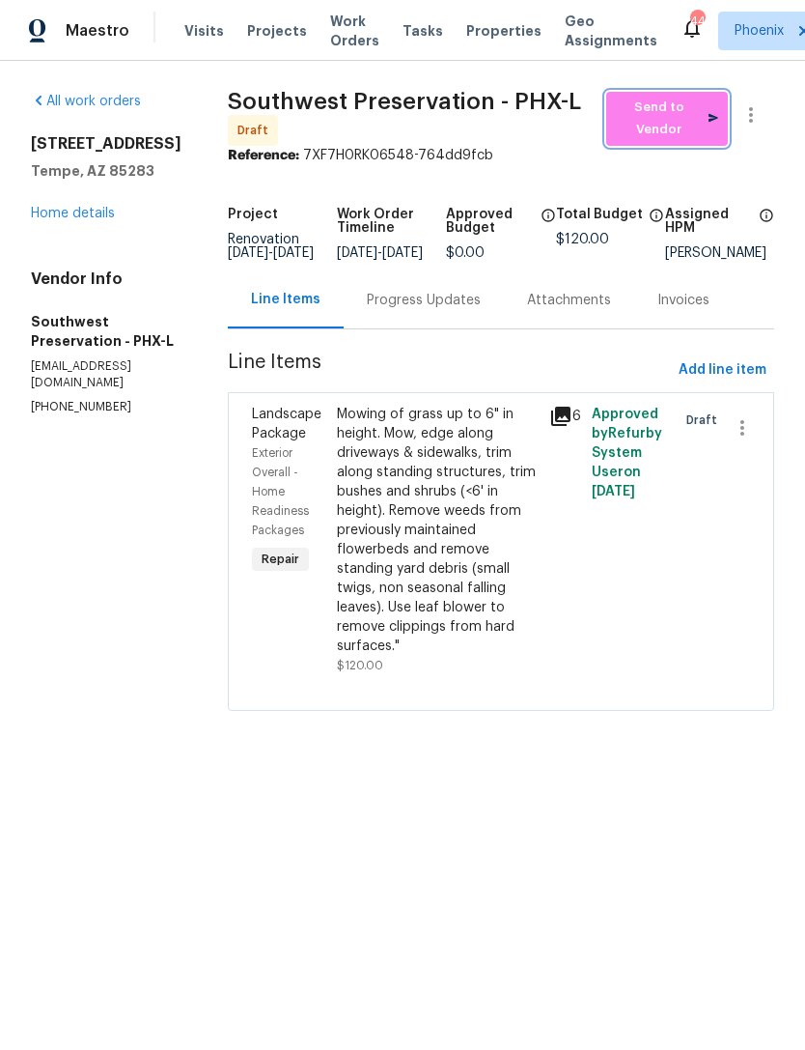
click at [652, 113] on span "Send to Vendor" at bounding box center [667, 119] width 102 height 44
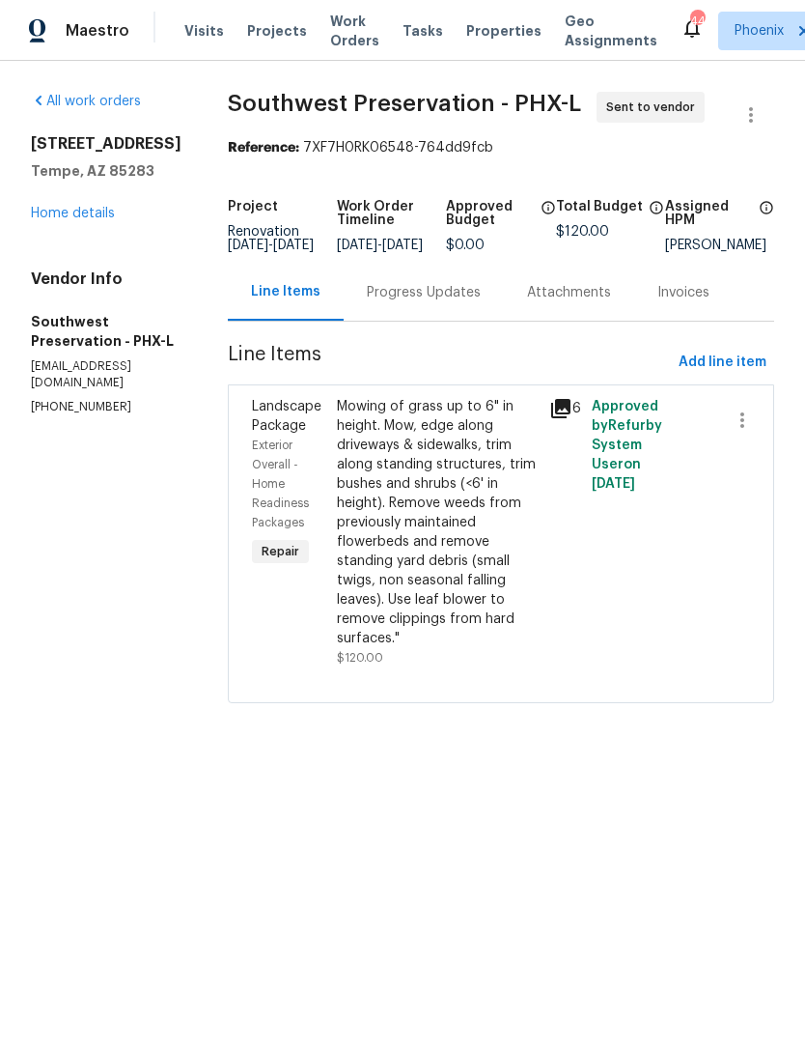
click at [70, 217] on link "Home details" at bounding box center [73, 214] width 84 height 14
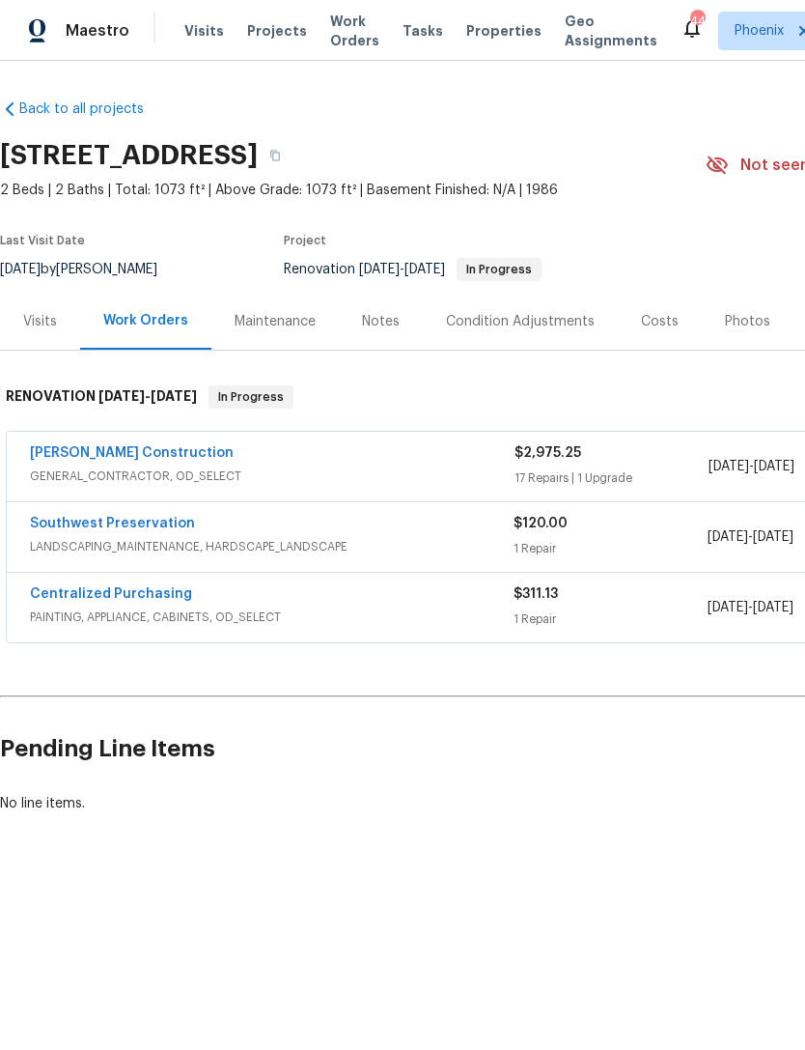
click at [95, 458] on link "[PERSON_NAME] Construction" at bounding box center [132, 453] width 204 height 14
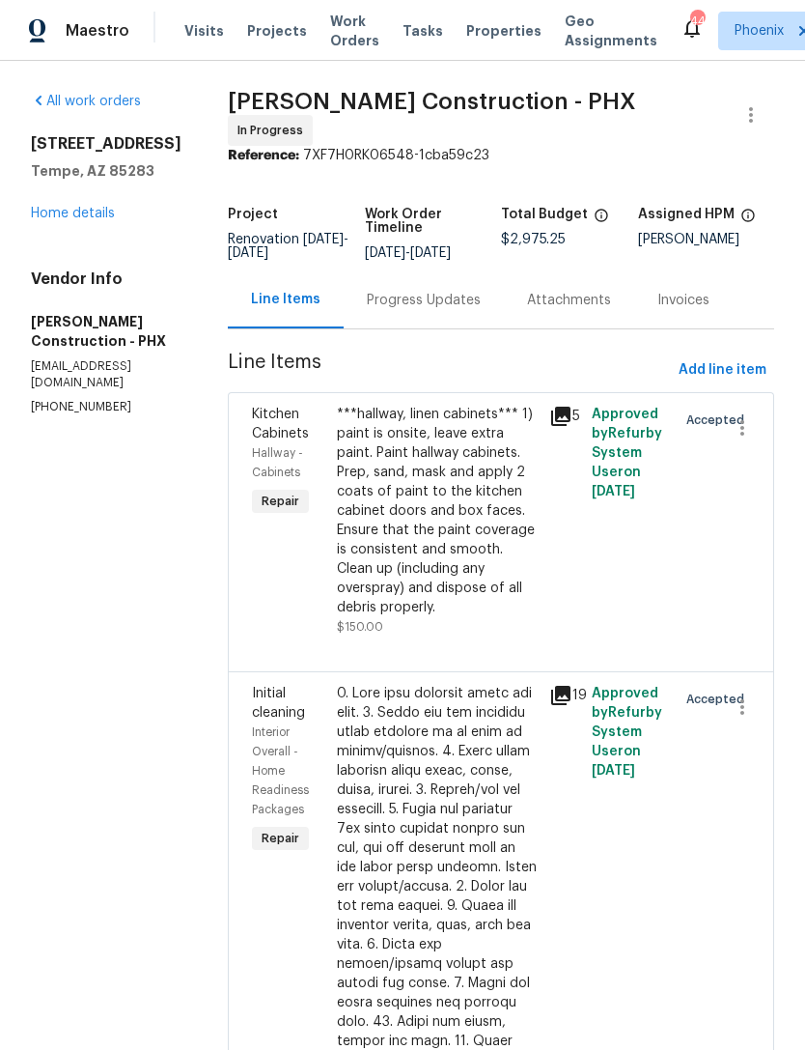
click at [435, 302] on div "Progress Updates" at bounding box center [424, 300] width 114 height 19
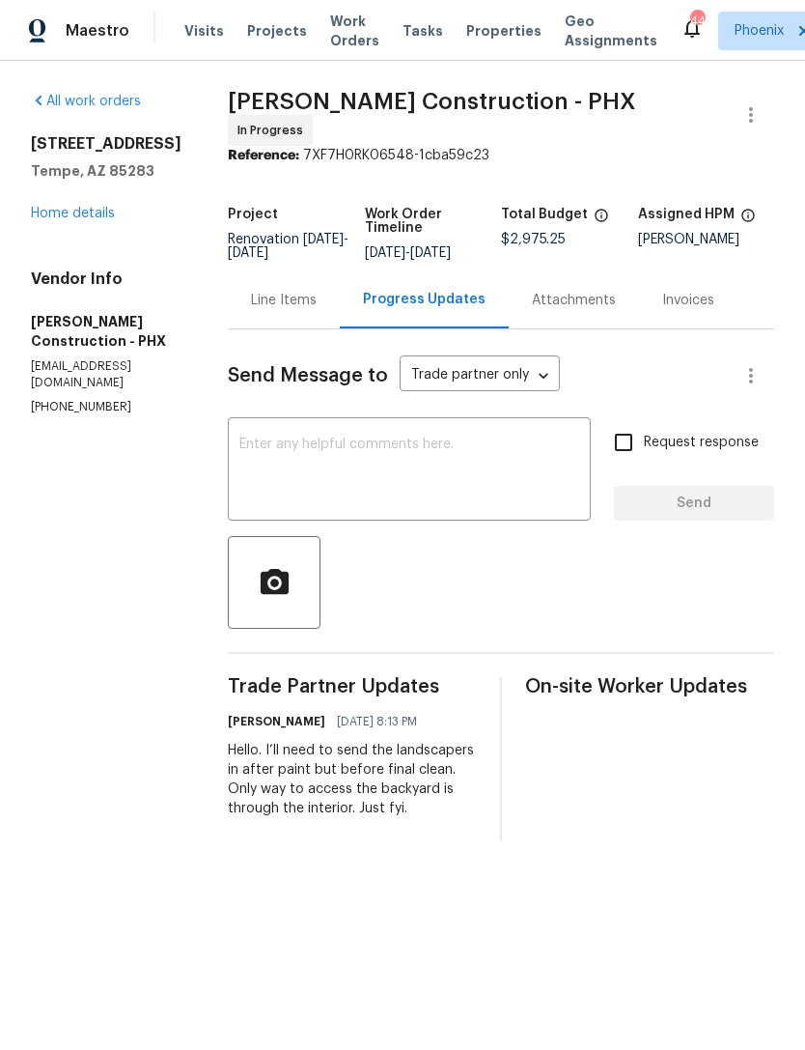
click at [61, 214] on link "Home details" at bounding box center [73, 214] width 84 height 14
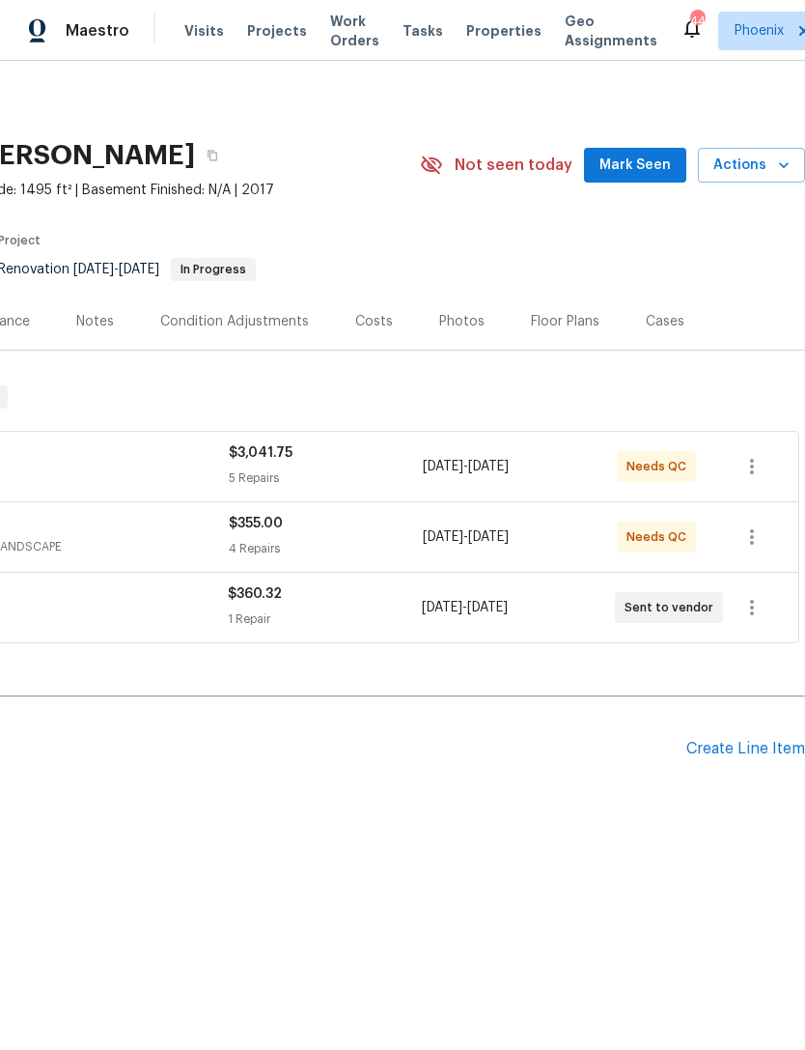
scroll to position [0, 286]
click at [636, 167] on span "Mark Seen" at bounding box center [635, 166] width 71 height 24
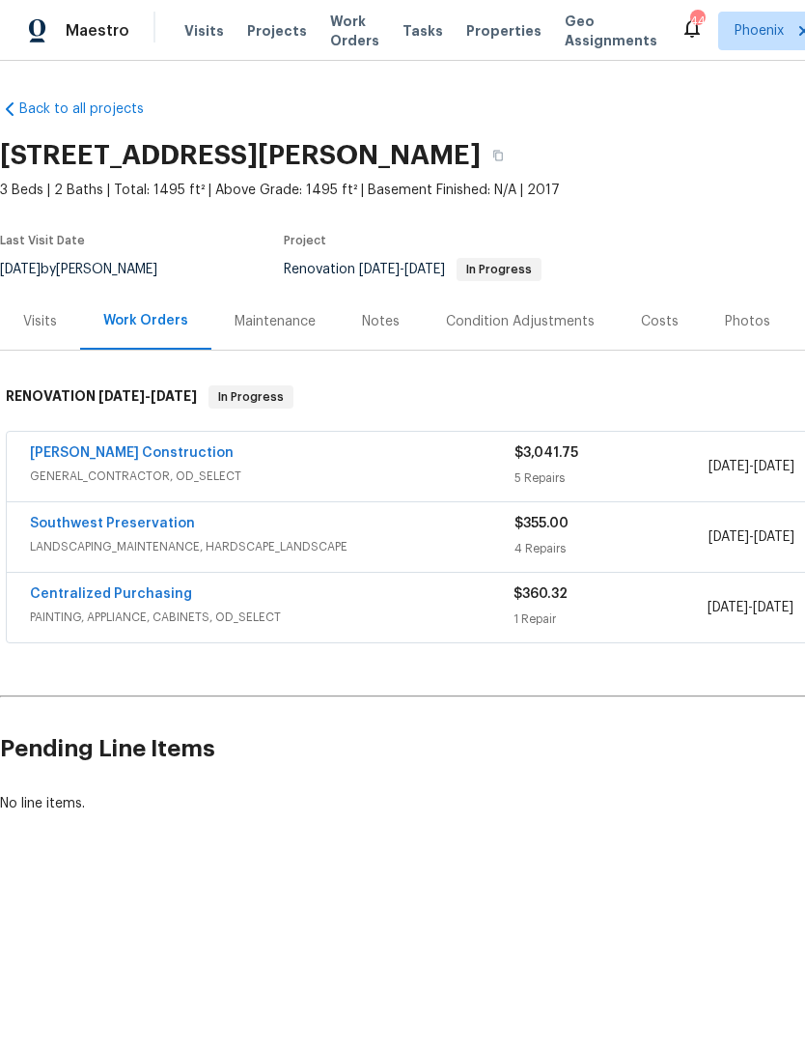
scroll to position [0, 0]
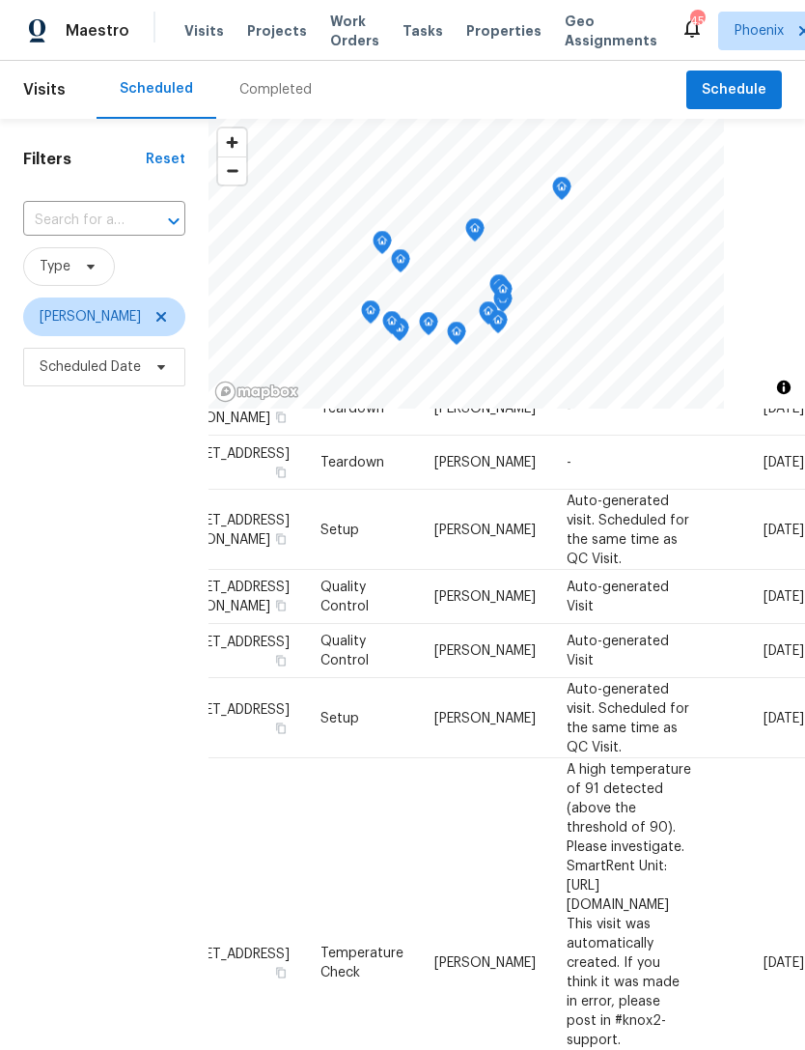
scroll to position [549, 162]
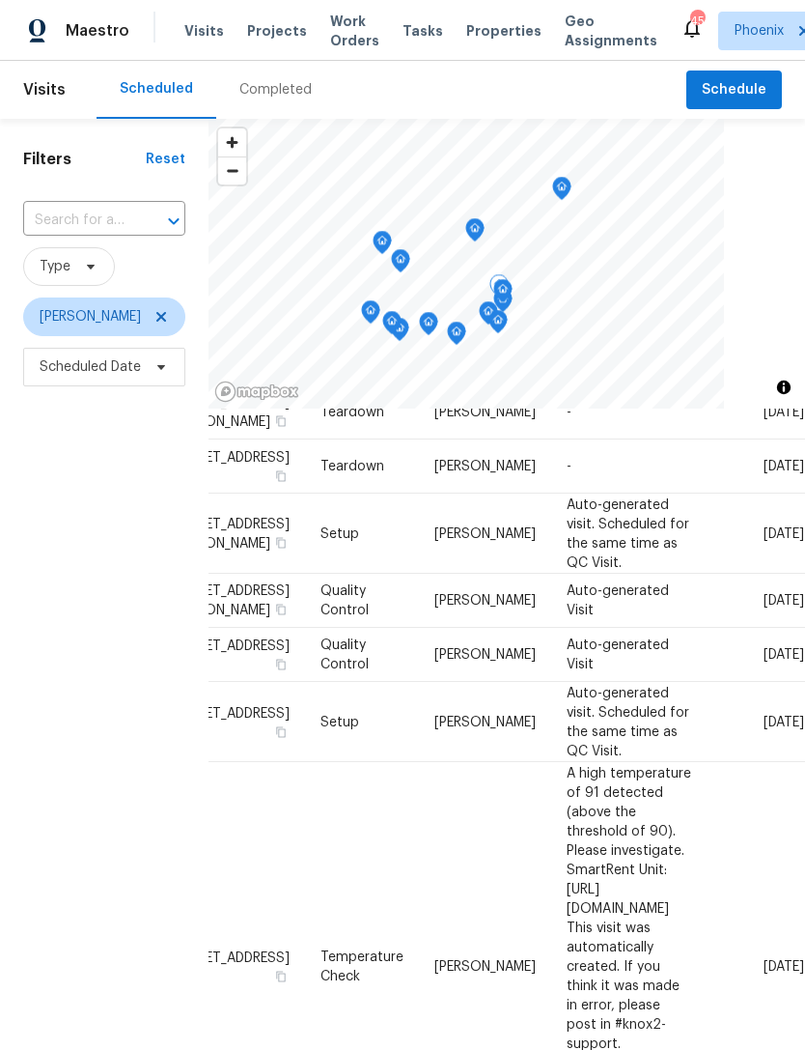
click at [0, 0] on icon at bounding box center [0, 0] width 0 height 0
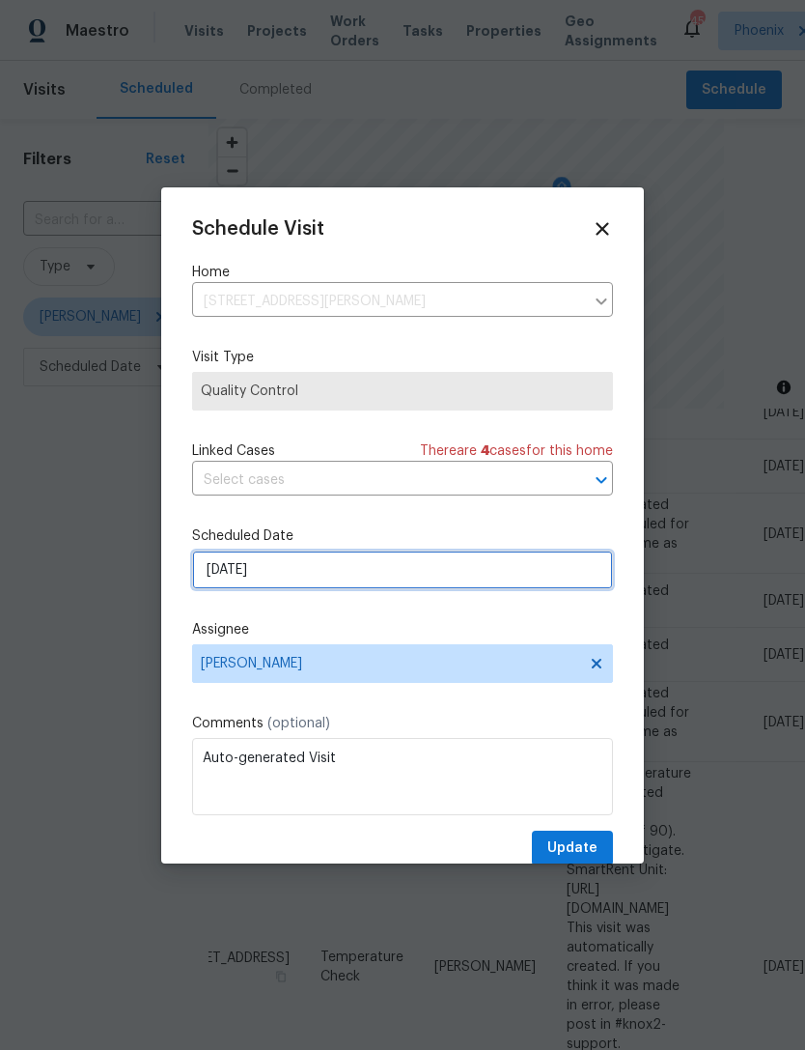
click at [322, 571] on input "9/5/2025" at bounding box center [402, 569] width 421 height 39
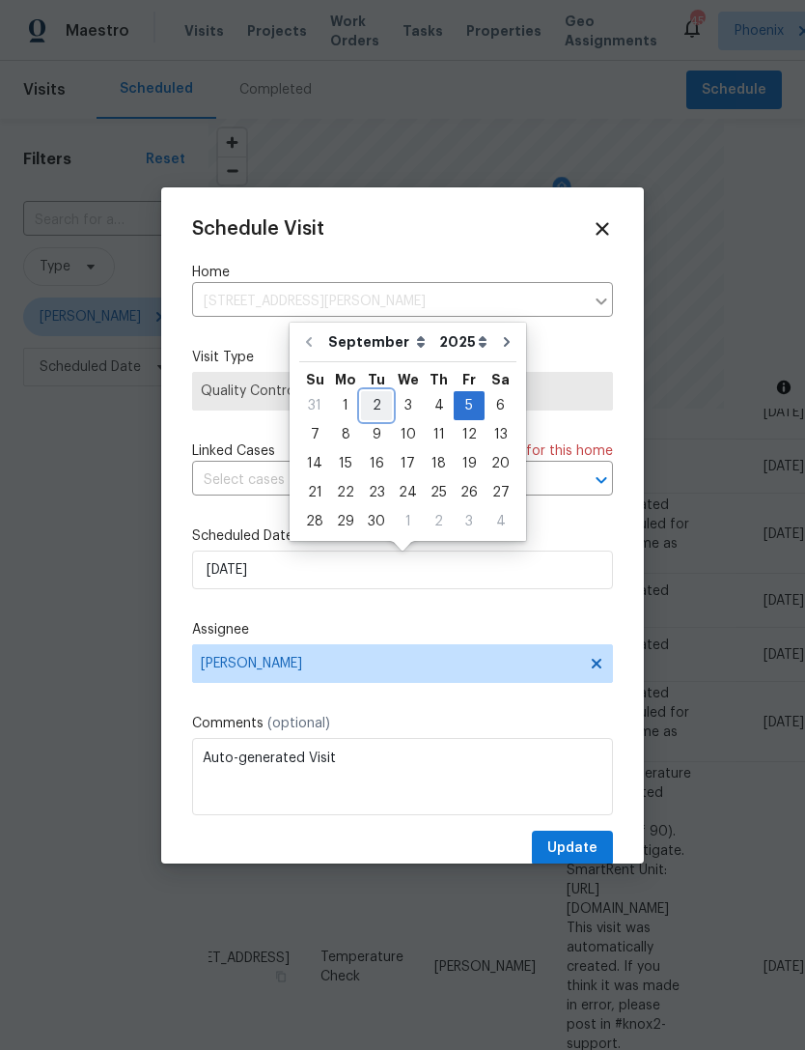
click at [372, 399] on div "2" at bounding box center [376, 405] width 31 height 27
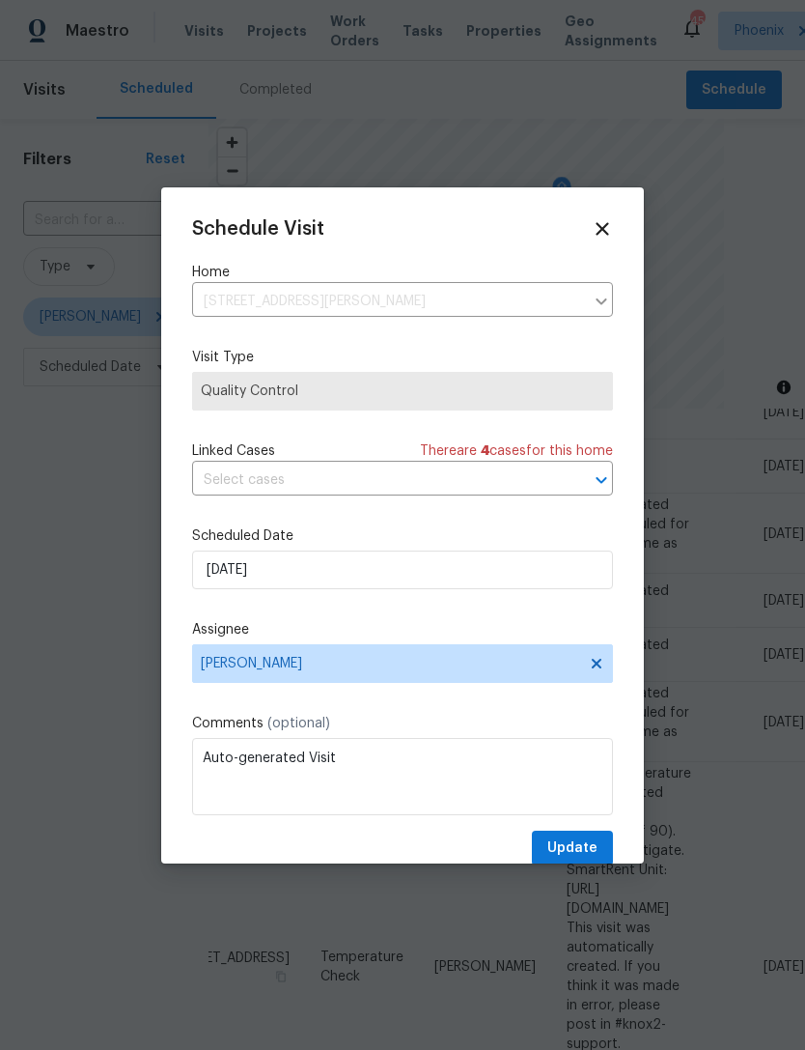
type input "9/2/2025"
click at [587, 860] on span "Update" at bounding box center [573, 848] width 50 height 24
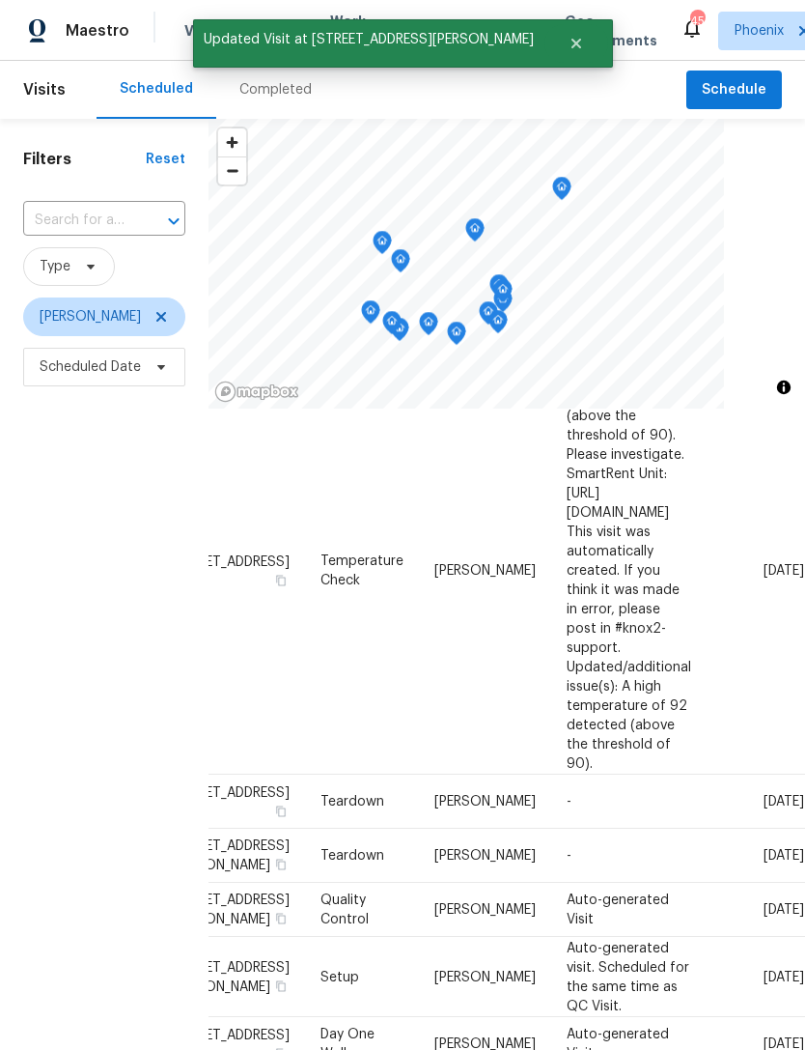
scroll to position [1098, 162]
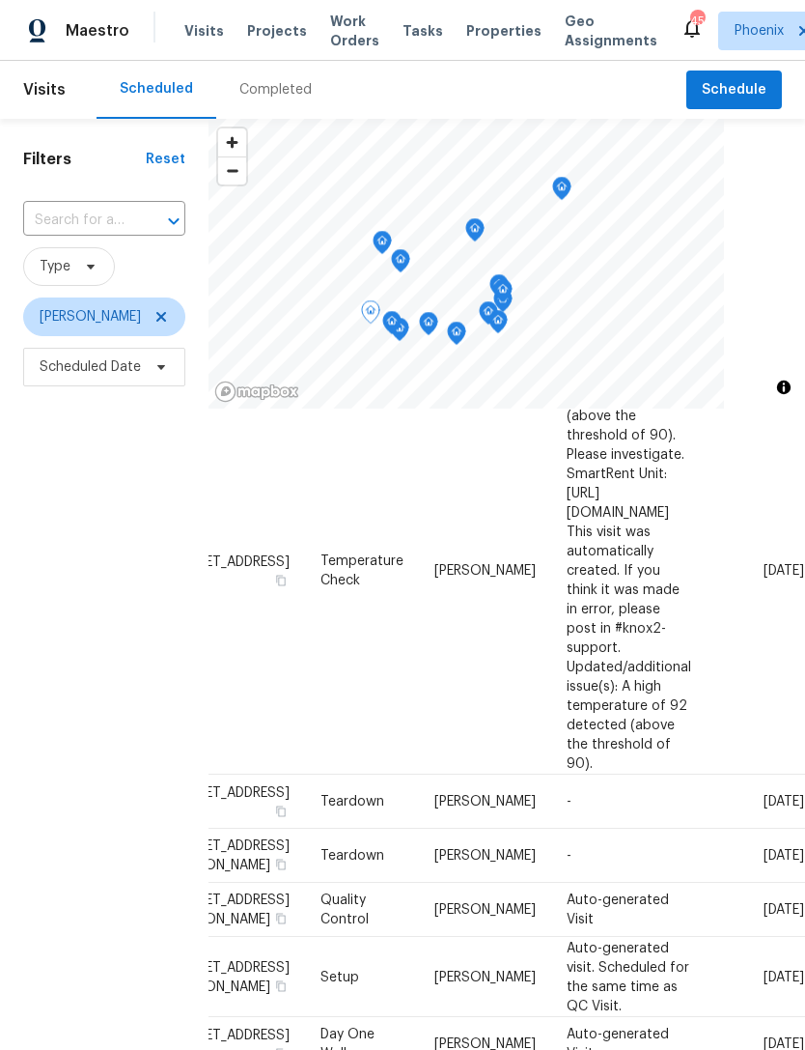
click at [0, 0] on icon at bounding box center [0, 0] width 0 height 0
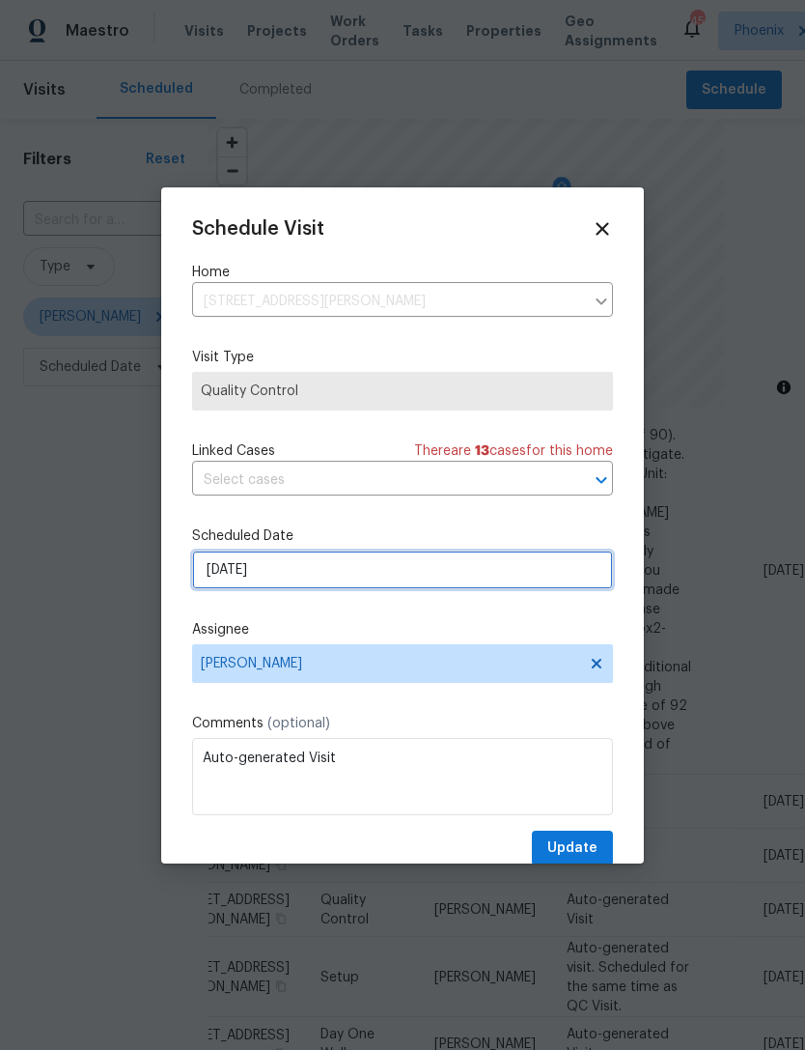
click at [331, 574] on input "[DATE]" at bounding box center [402, 569] width 421 height 39
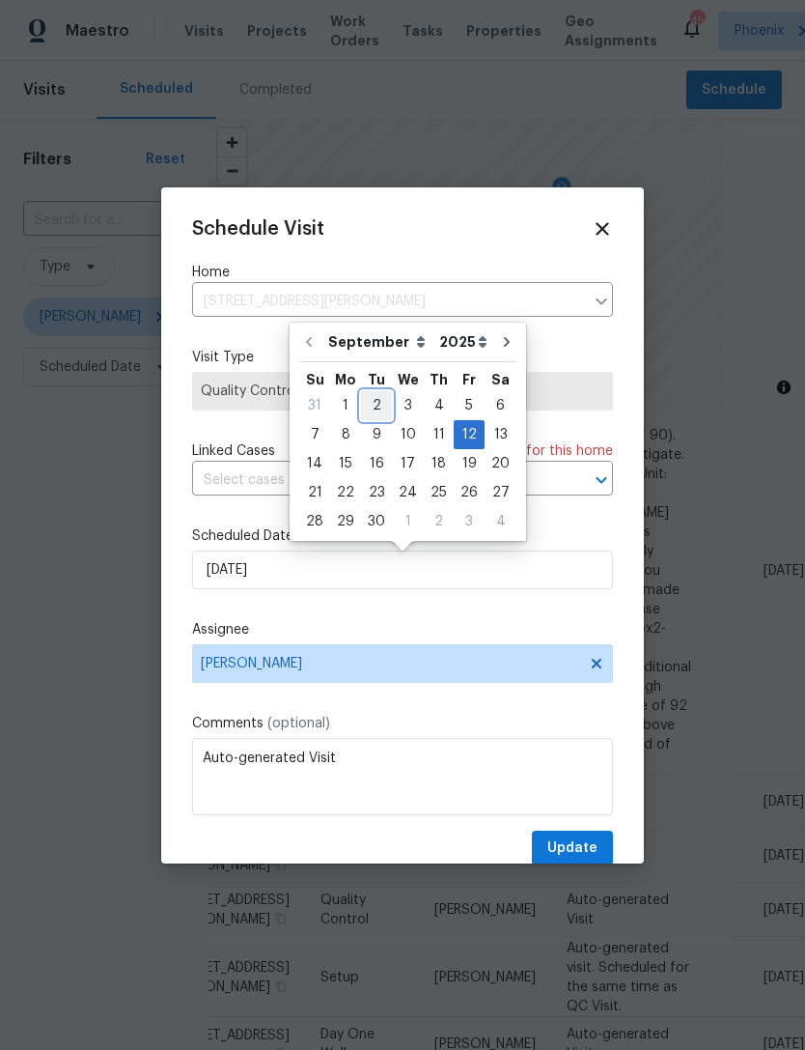
click at [371, 404] on div "2" at bounding box center [376, 405] width 31 height 27
type input "9/2/2025"
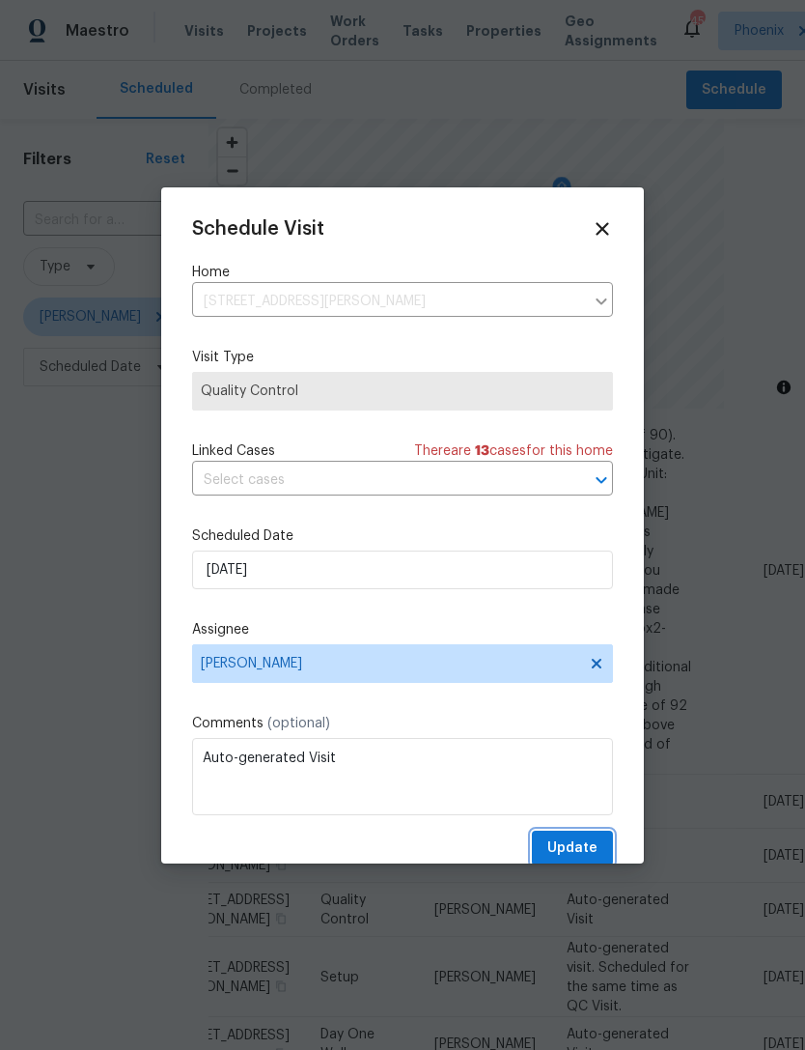
click at [592, 850] on span "Update" at bounding box center [573, 848] width 50 height 24
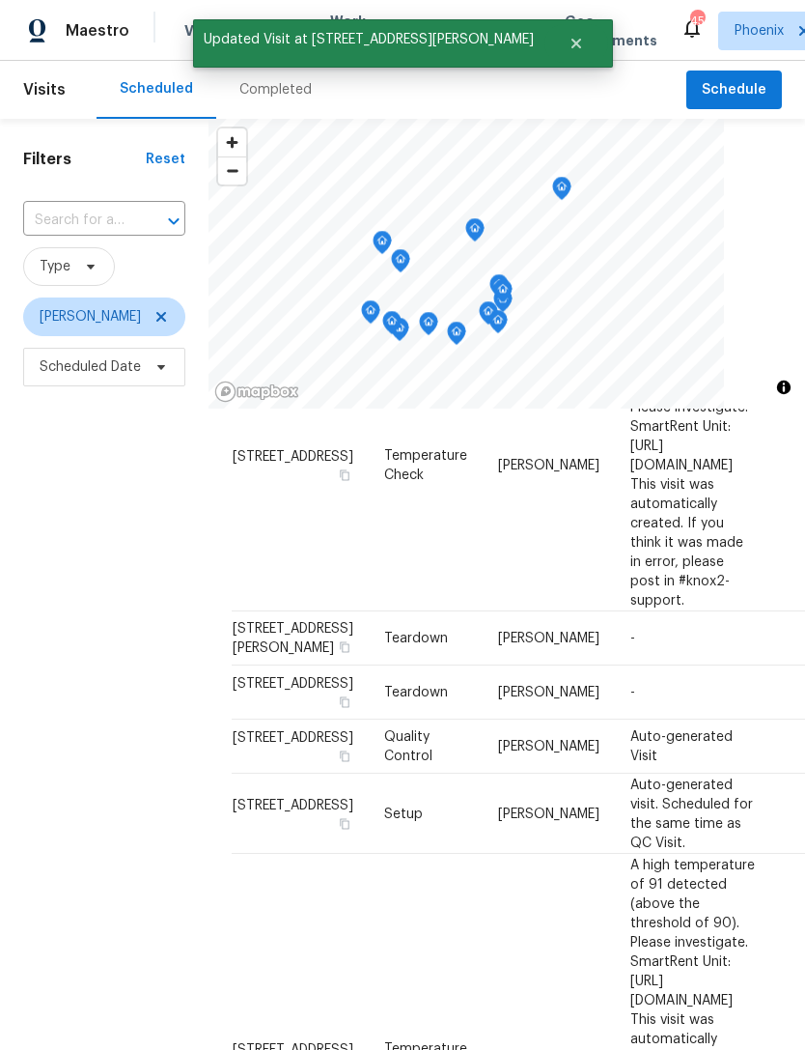
scroll to position [463, -1]
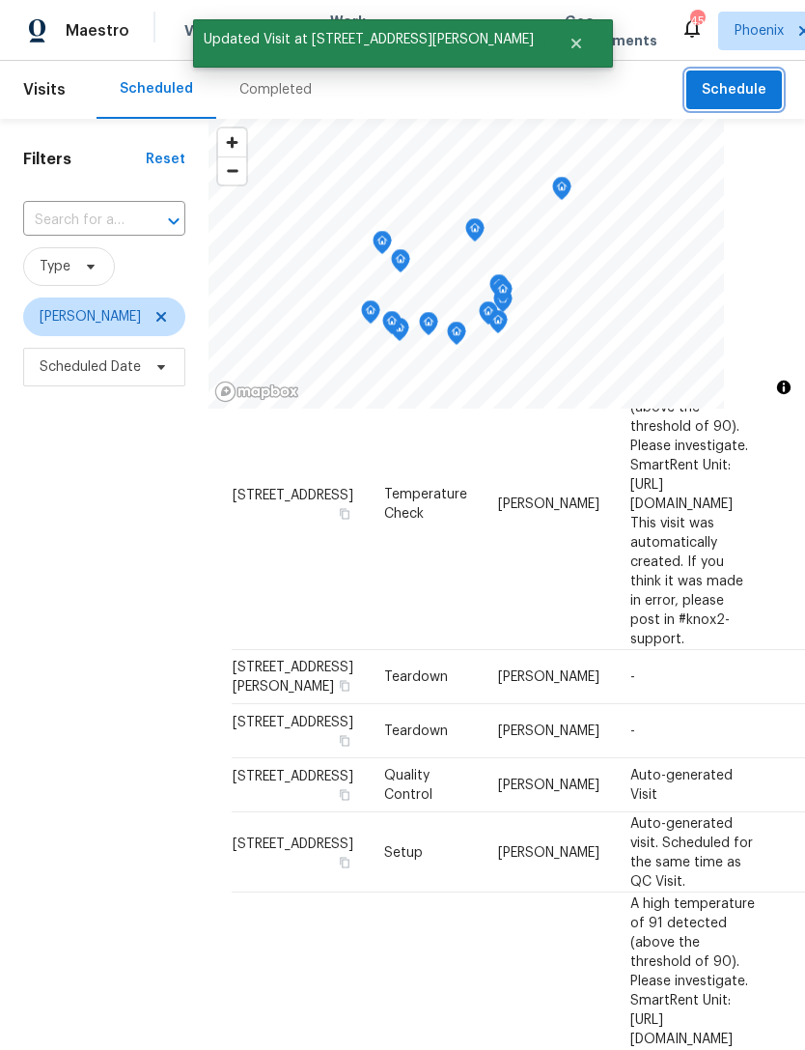
click at [731, 91] on span "Schedule" at bounding box center [734, 90] width 65 height 24
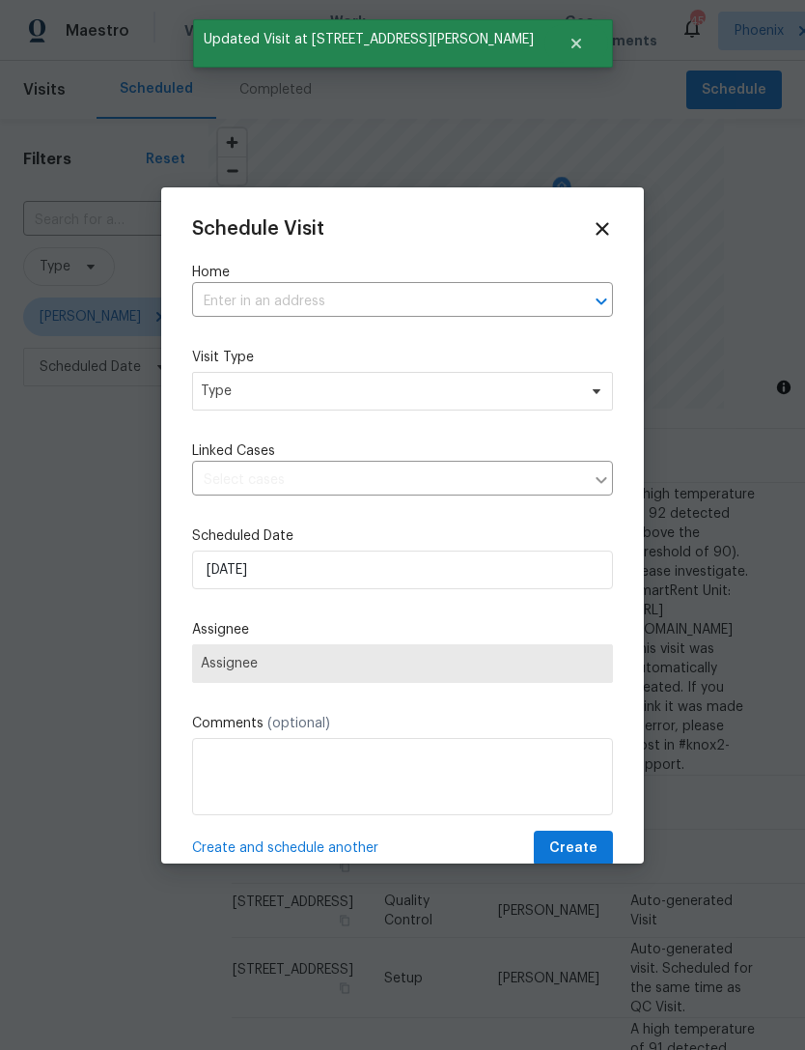
click at [423, 292] on input "text" at bounding box center [375, 302] width 367 height 30
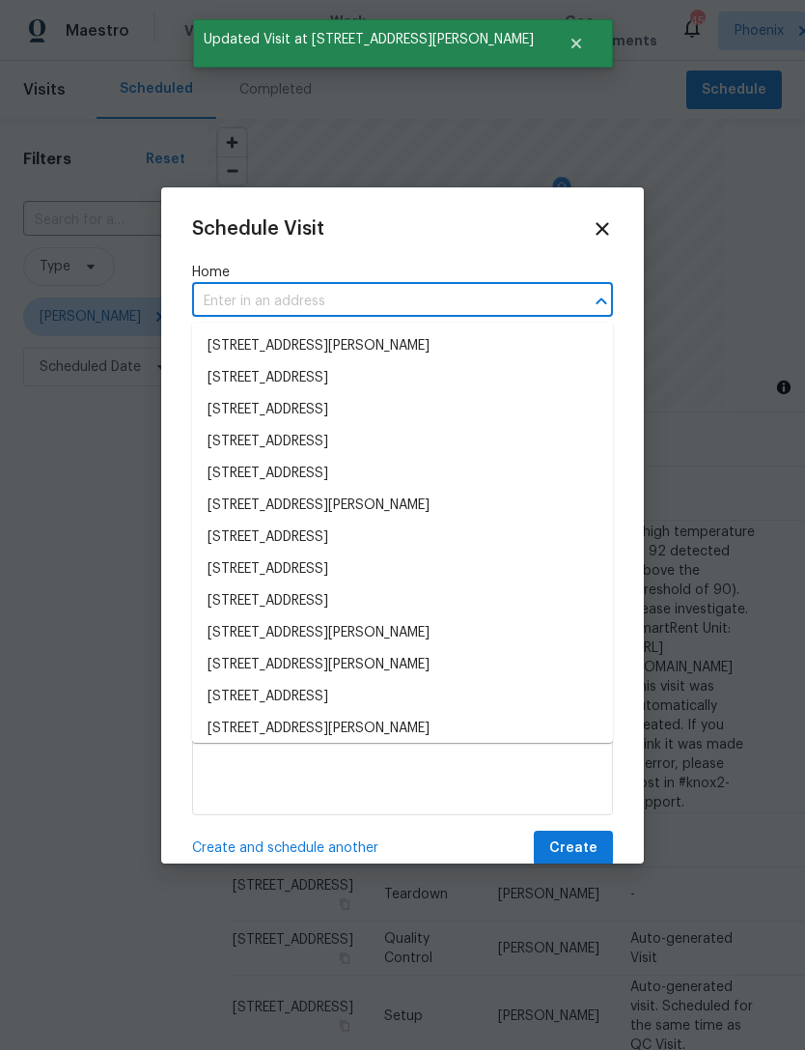
scroll to position [308, 0]
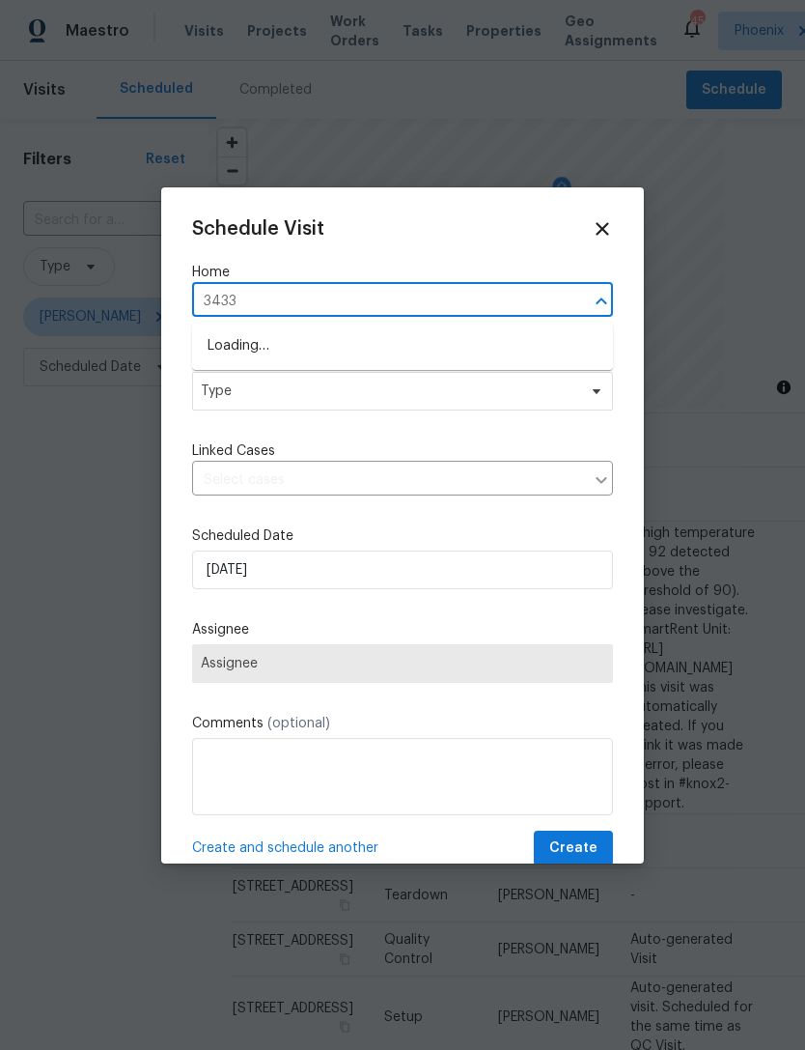
type input "3433"
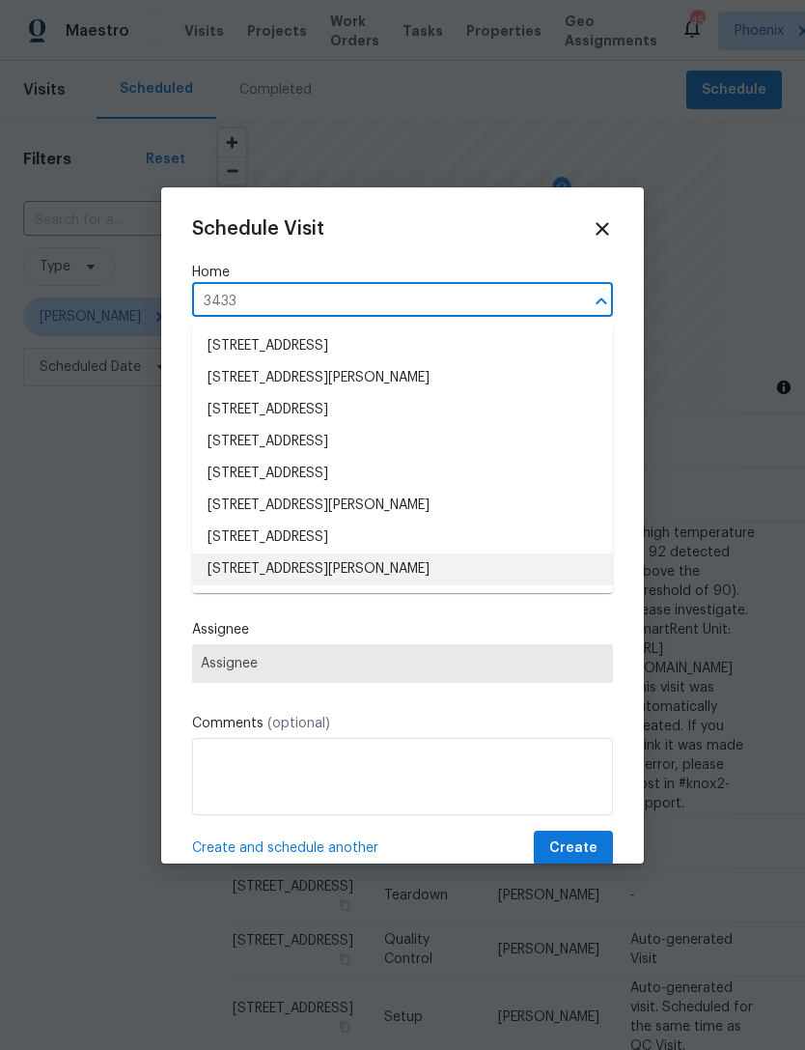
click at [447, 569] on li "[STREET_ADDRESS][PERSON_NAME]" at bounding box center [402, 569] width 421 height 32
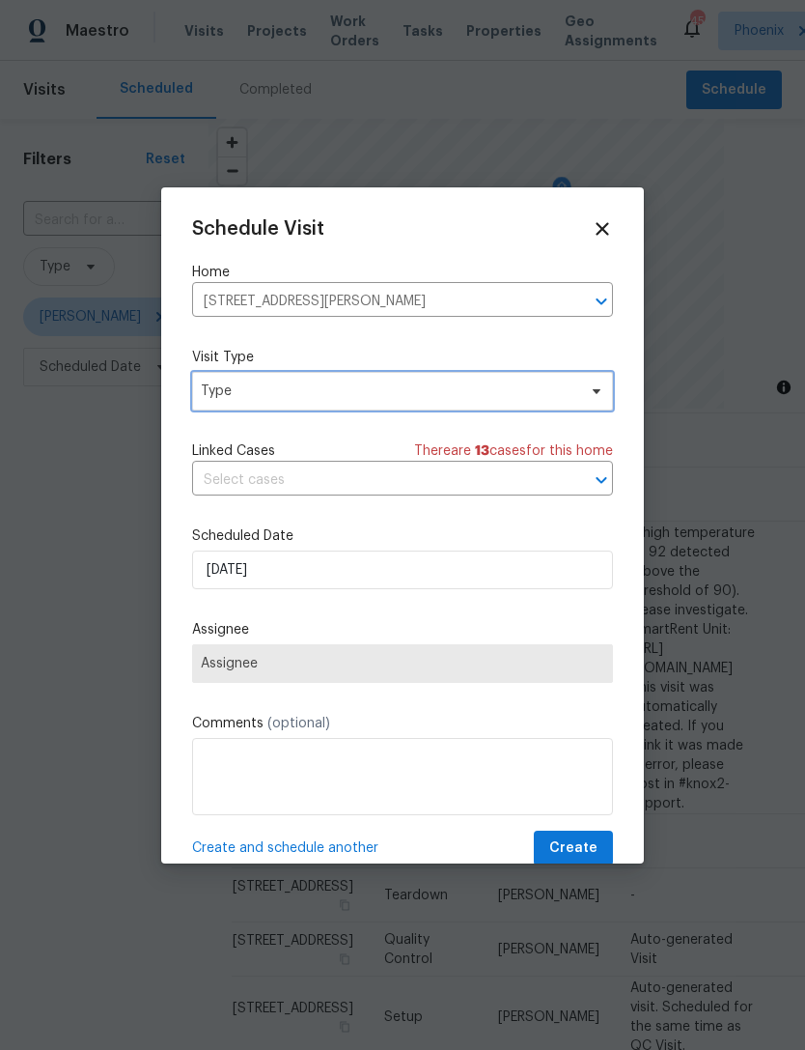
click at [384, 398] on span "Type" at bounding box center [389, 390] width 376 height 19
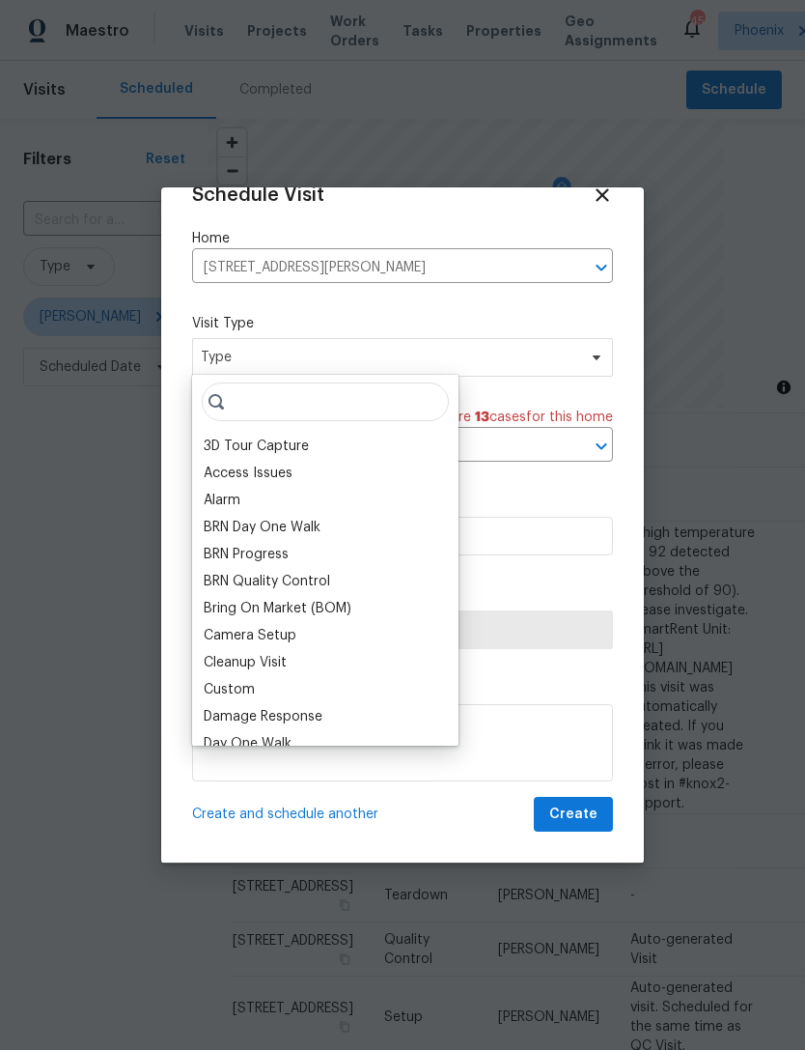
scroll to position [38, 0]
click at [244, 694] on div "Custom" at bounding box center [229, 689] width 51 height 19
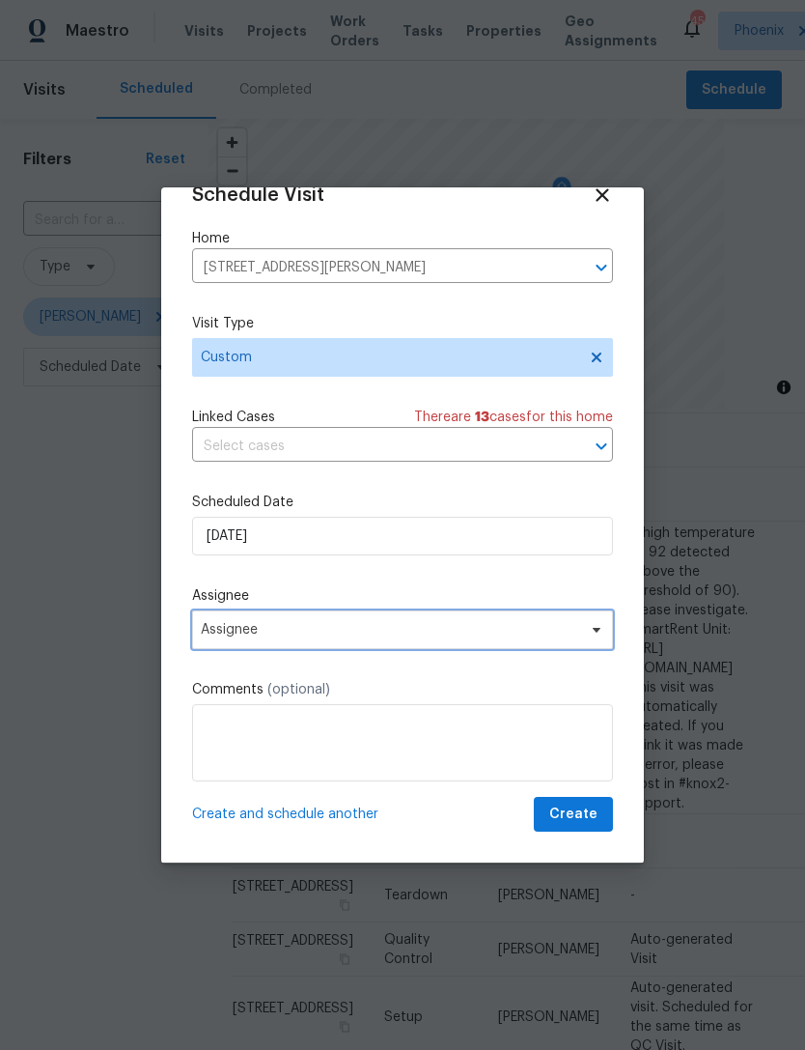
click at [363, 634] on span "Assignee" at bounding box center [390, 629] width 379 height 15
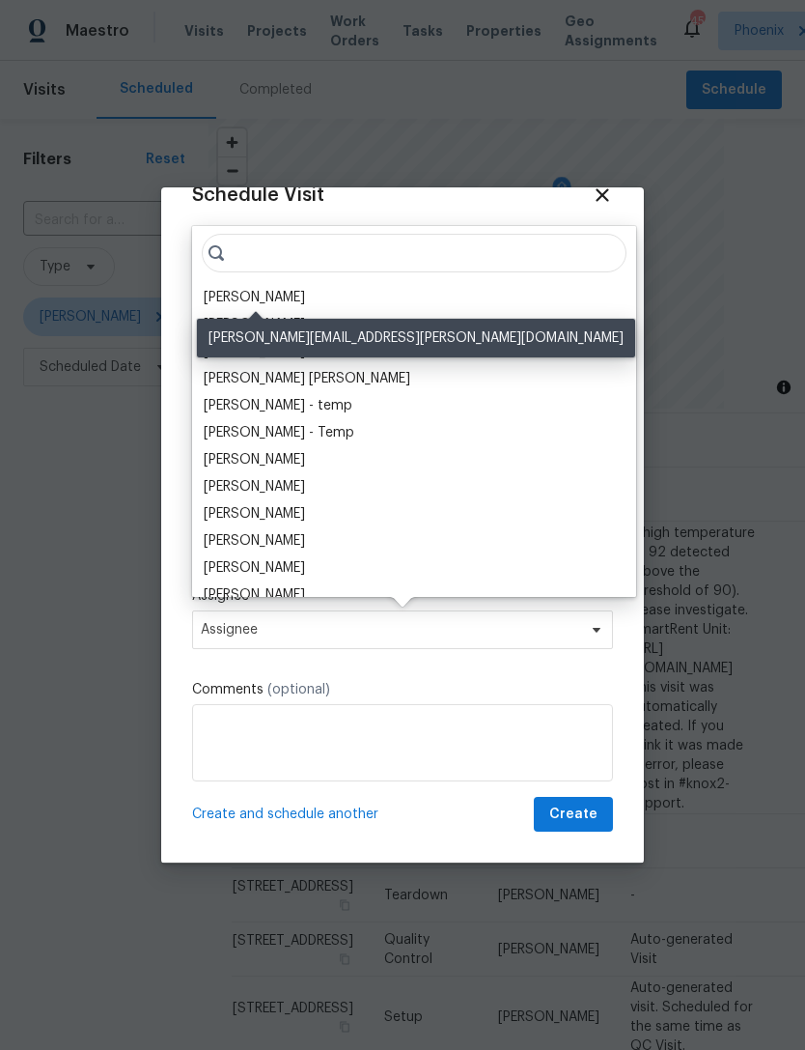
click at [248, 289] on div "[PERSON_NAME]" at bounding box center [254, 297] width 101 height 19
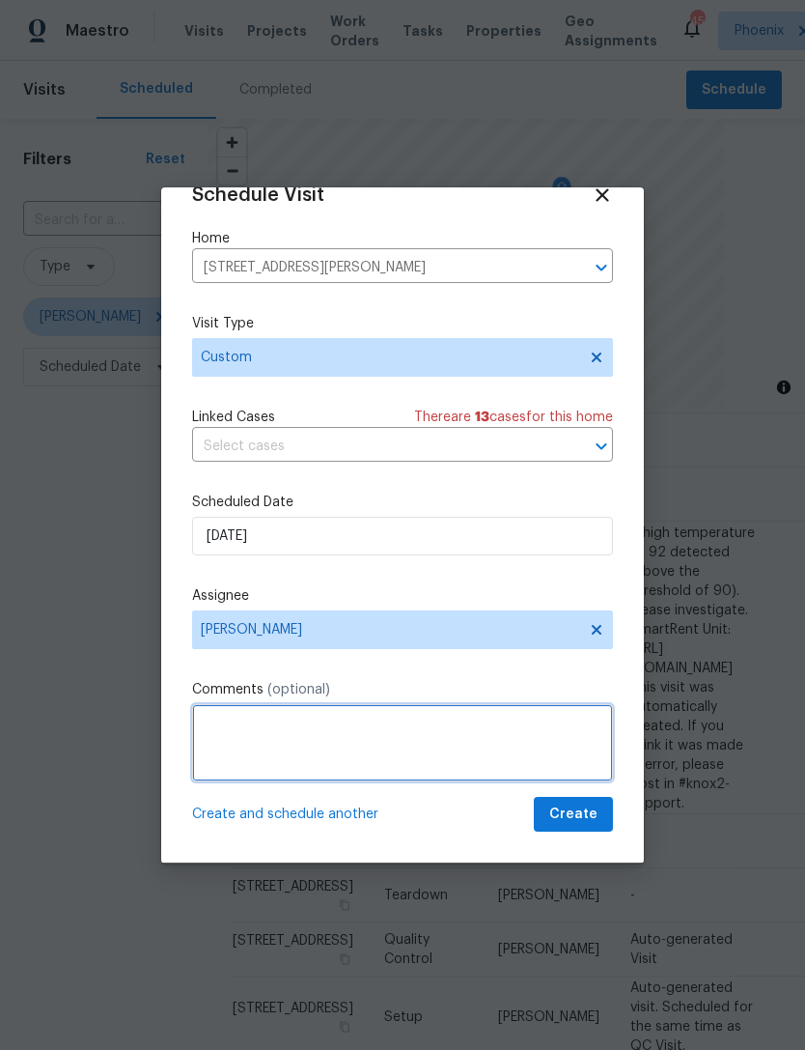
click at [427, 741] on textarea at bounding box center [402, 742] width 421 height 77
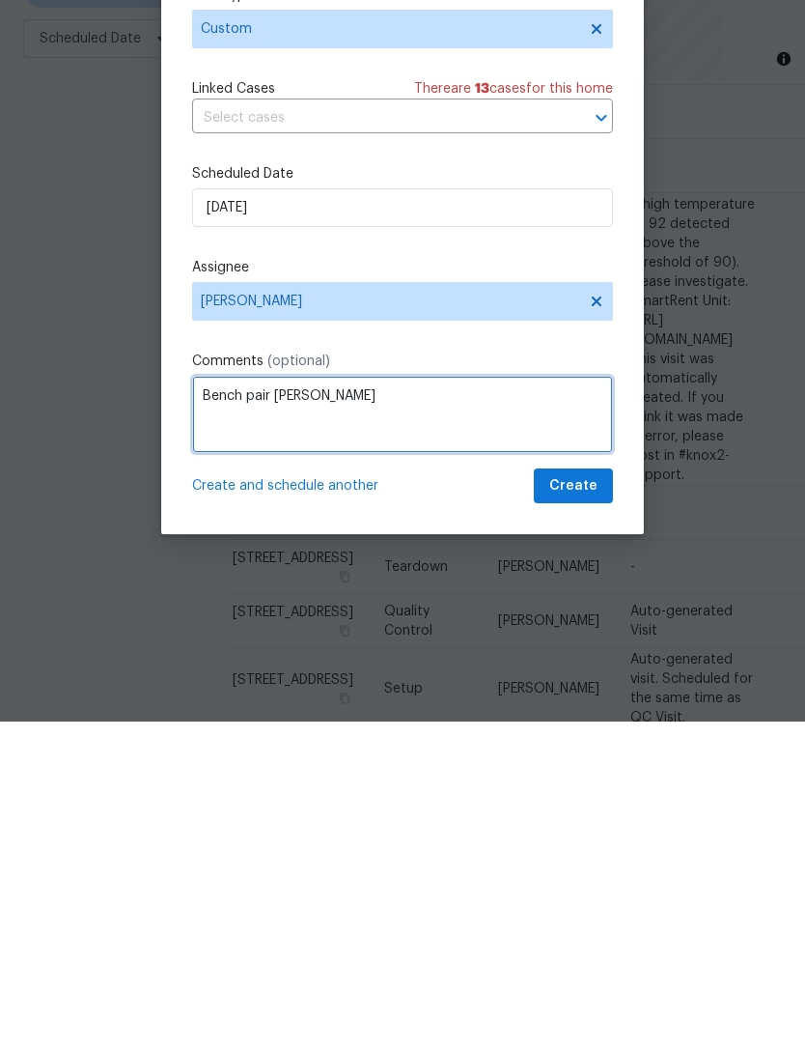
type textarea "Bench pair [PERSON_NAME]"
click at [448, 505] on div "Schedule Visit Home 3433 W Chambers St, Phoenix, AZ 85041 ​ Visit Type Custom L…" at bounding box center [402, 525] width 483 height 676
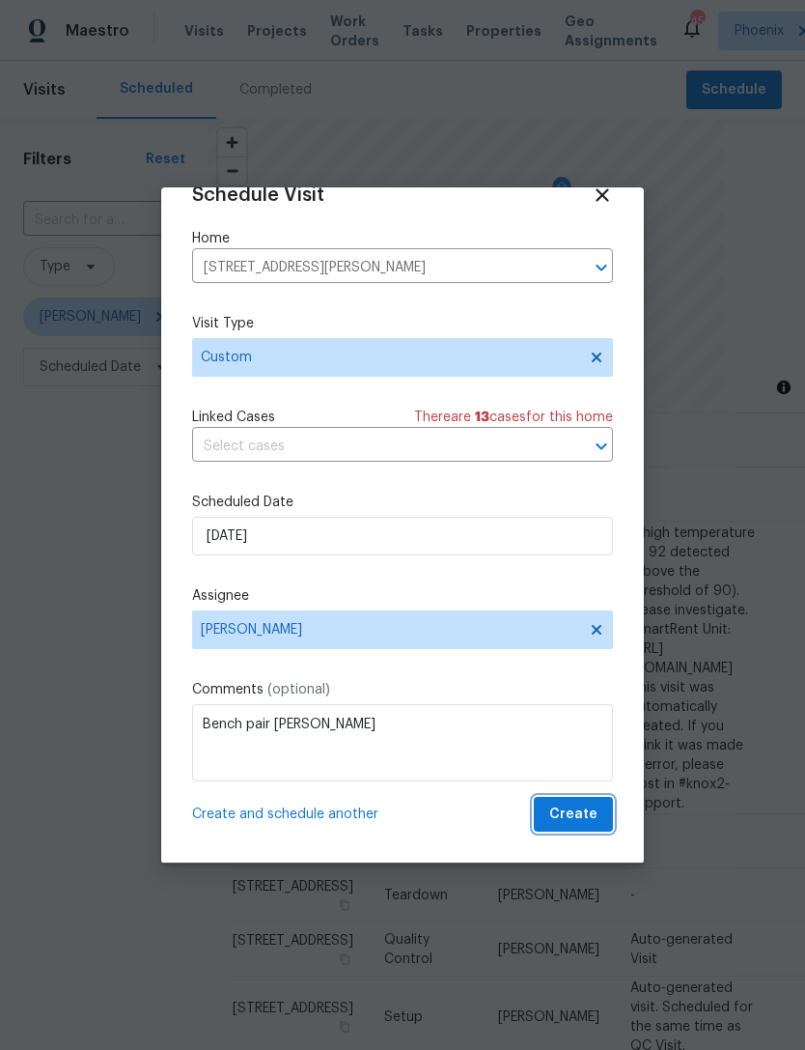
click at [603, 816] on button "Create" at bounding box center [573, 815] width 79 height 36
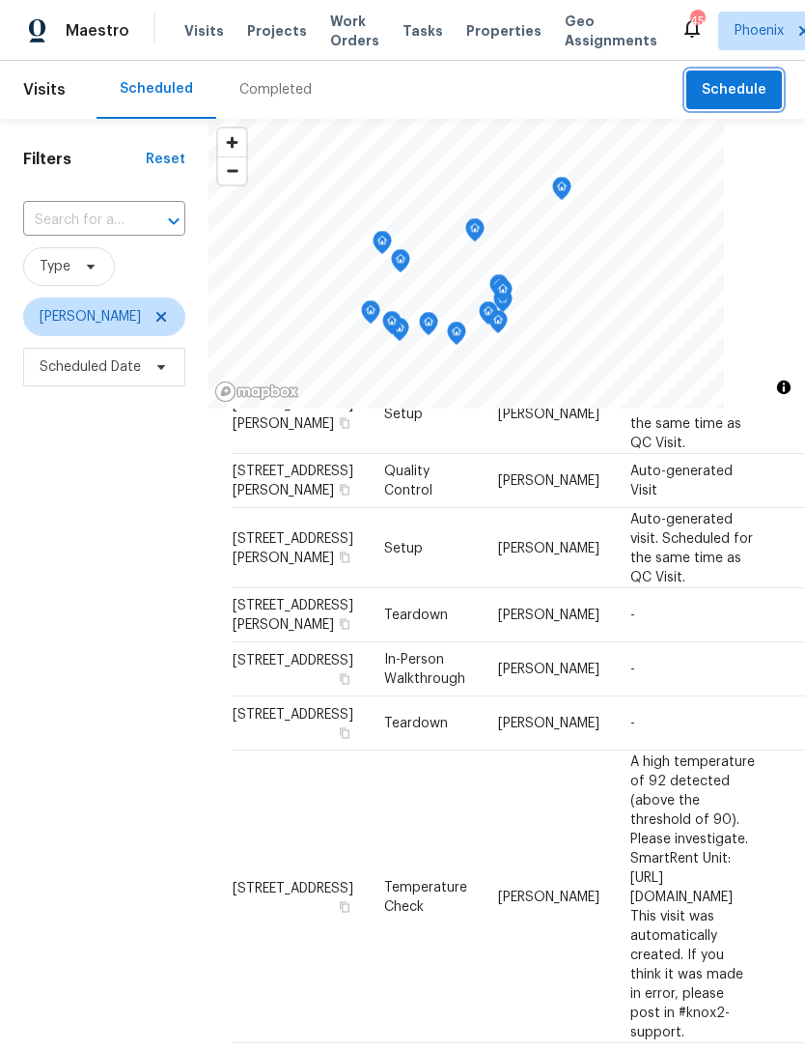
scroll to position [212, 0]
click at [747, 90] on span "Schedule" at bounding box center [734, 90] width 65 height 24
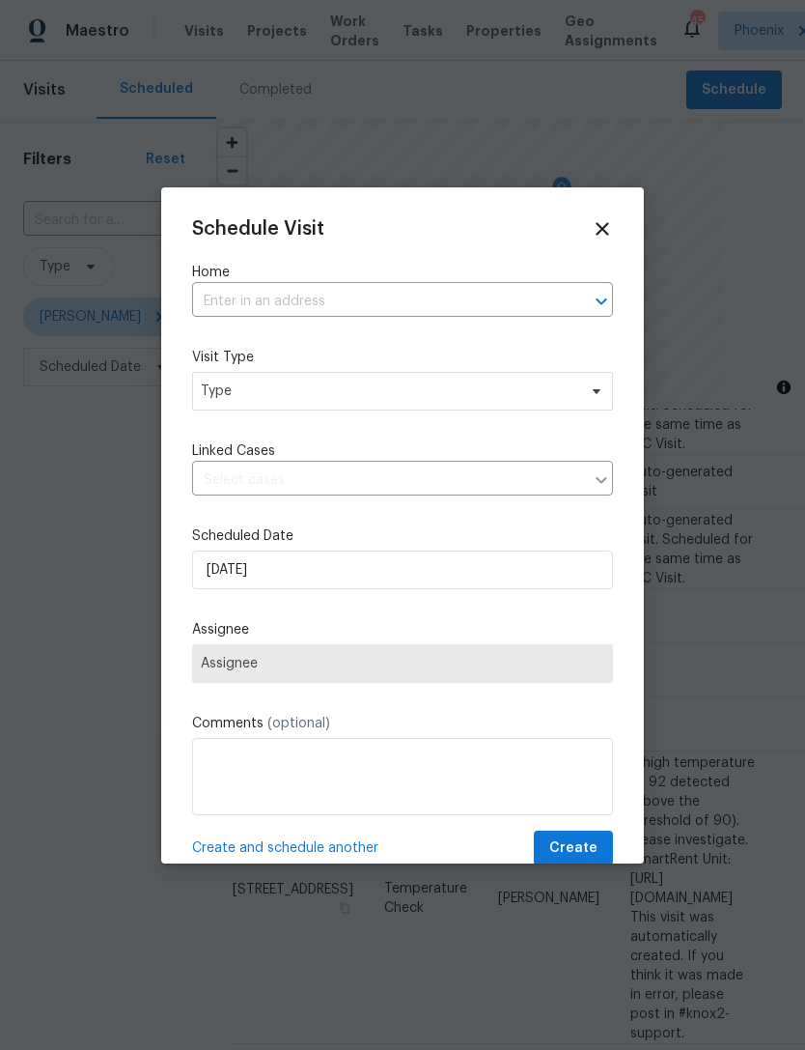
click at [443, 310] on input "text" at bounding box center [375, 302] width 367 height 30
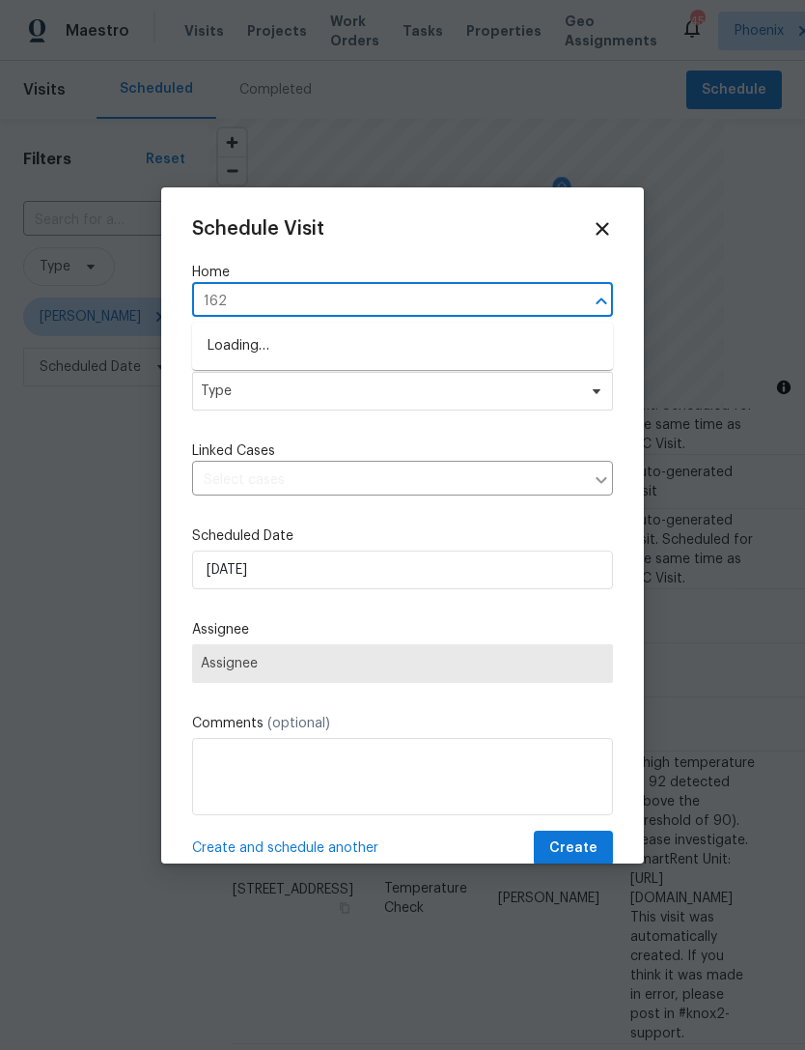
type input "1623"
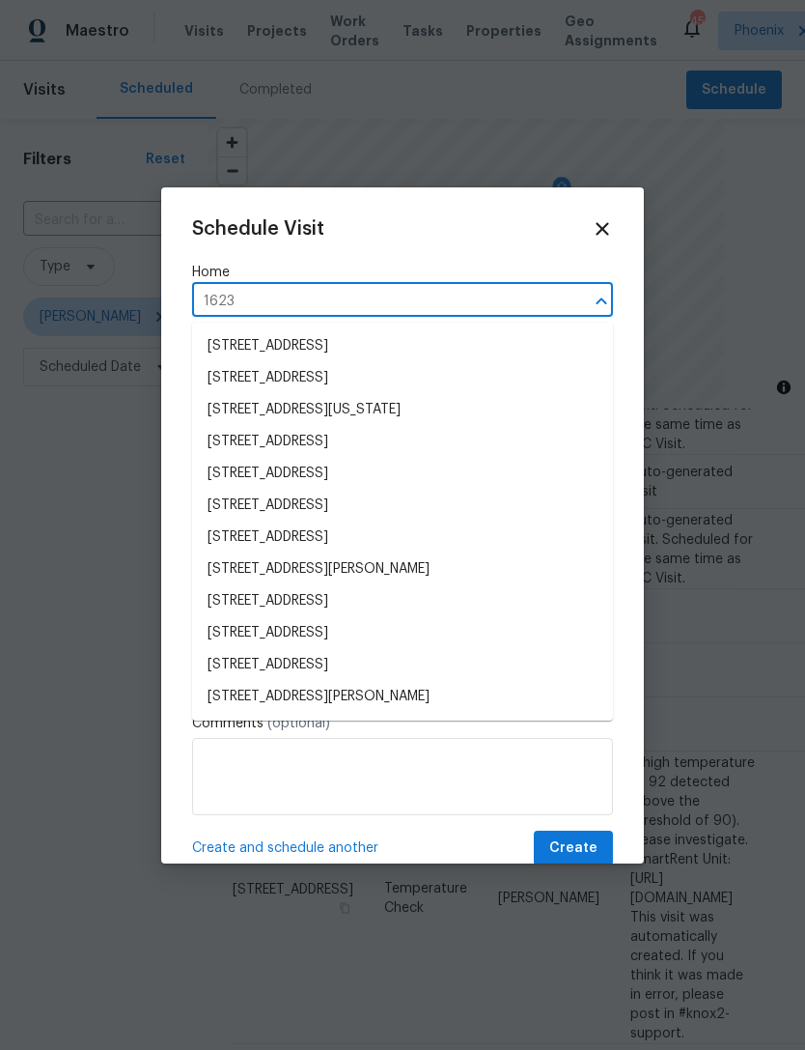
click at [372, 691] on li "[STREET_ADDRESS][PERSON_NAME]" at bounding box center [402, 697] width 421 height 32
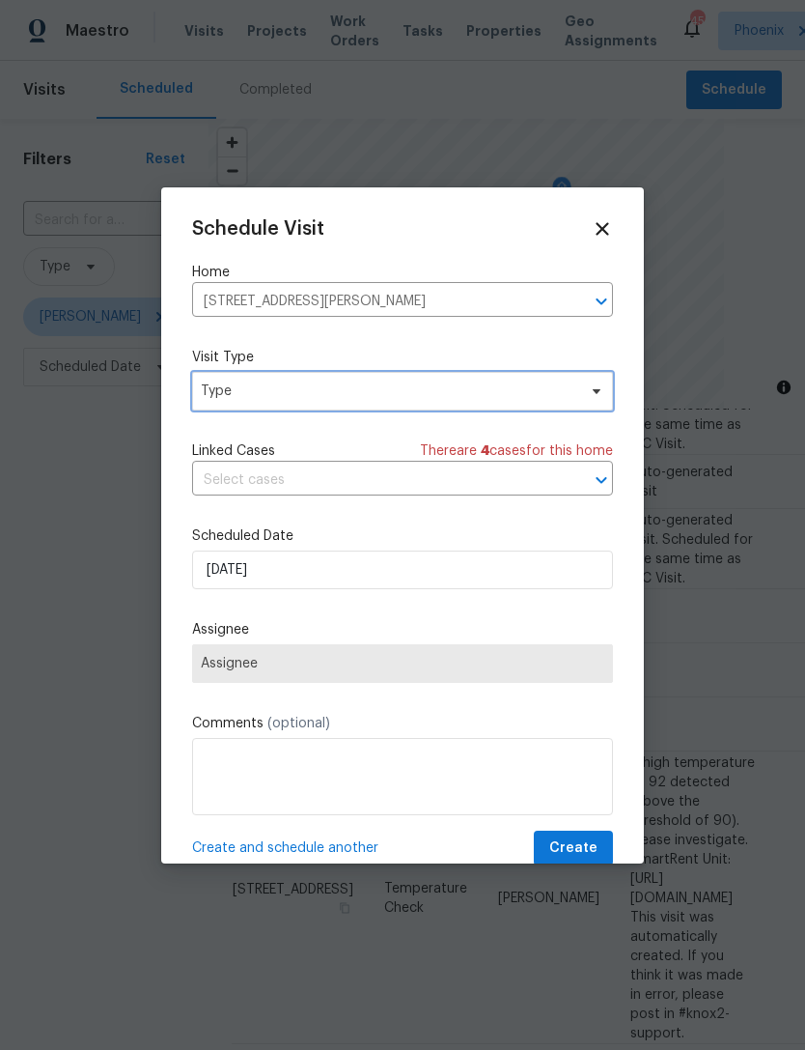
click at [370, 398] on span "Type" at bounding box center [389, 390] width 376 height 19
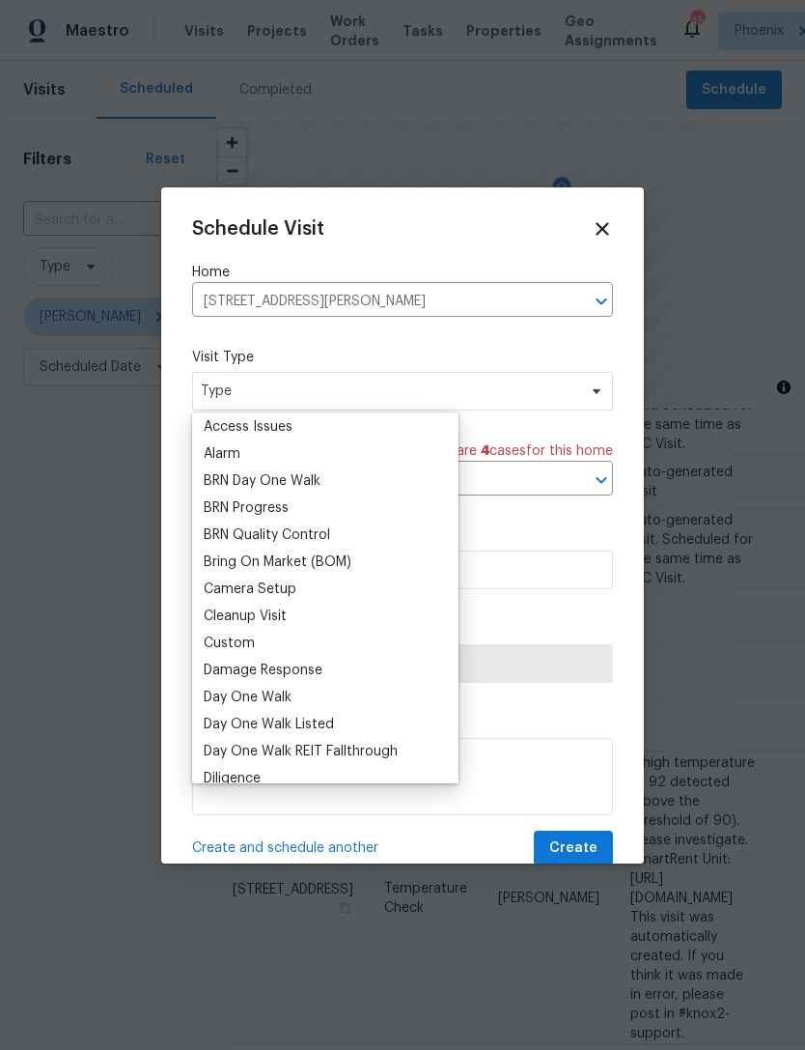
scroll to position [85, 0]
click at [246, 642] on div "Custom" at bounding box center [229, 642] width 51 height 19
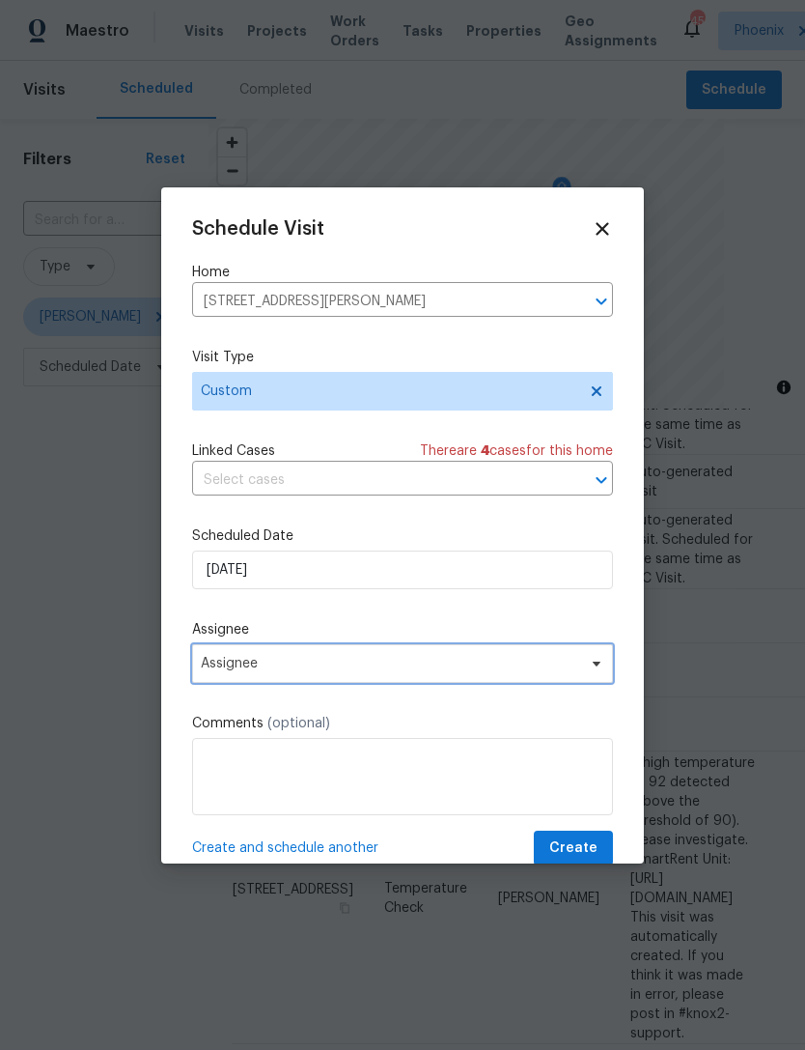
click at [321, 664] on span "Assignee" at bounding box center [390, 663] width 379 height 15
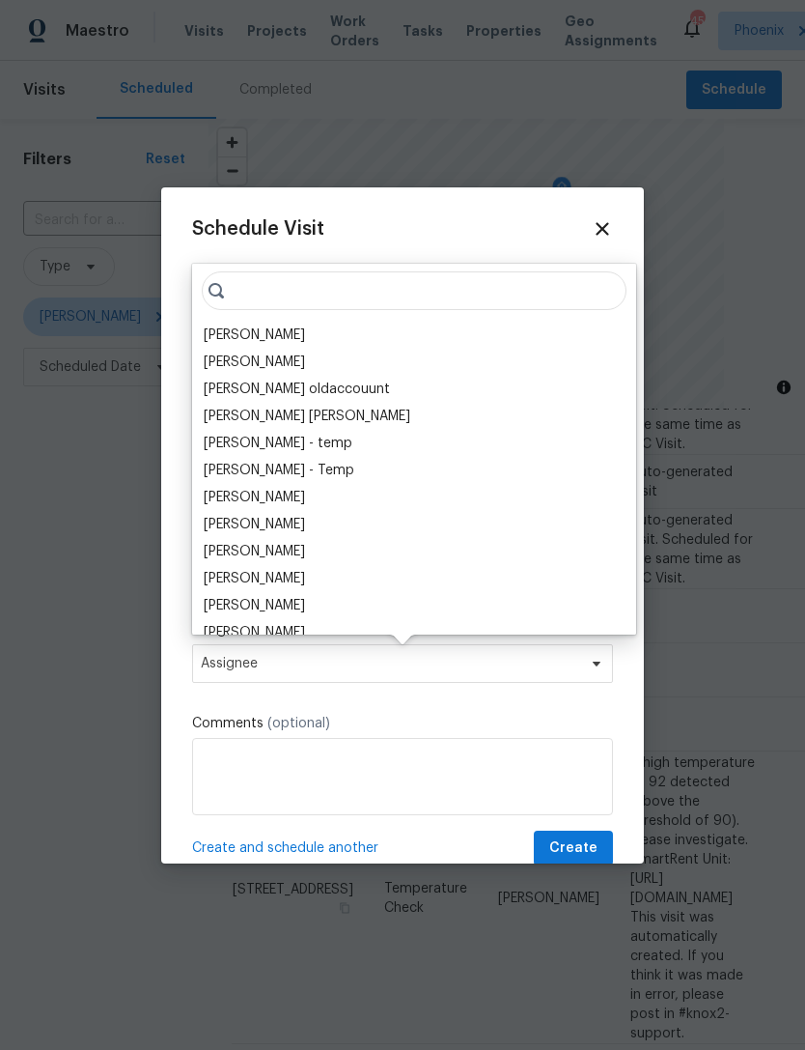
click at [264, 335] on div "[PERSON_NAME]" at bounding box center [254, 334] width 101 height 19
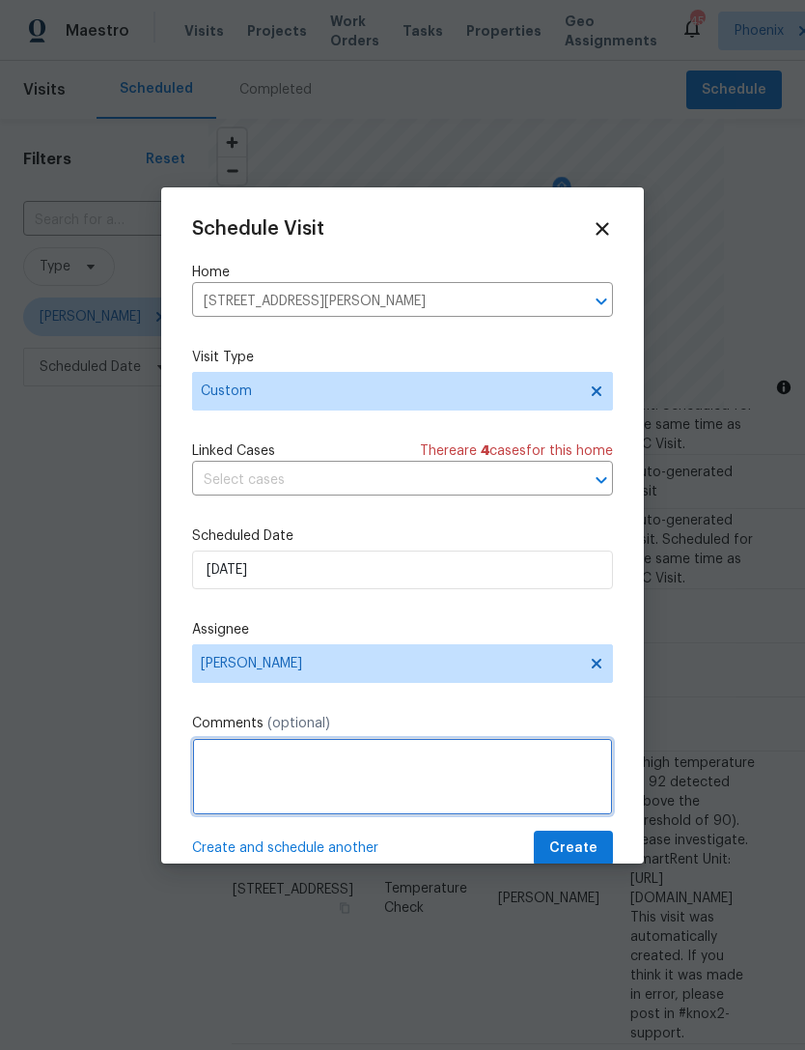
click at [440, 759] on textarea at bounding box center [402, 776] width 421 height 77
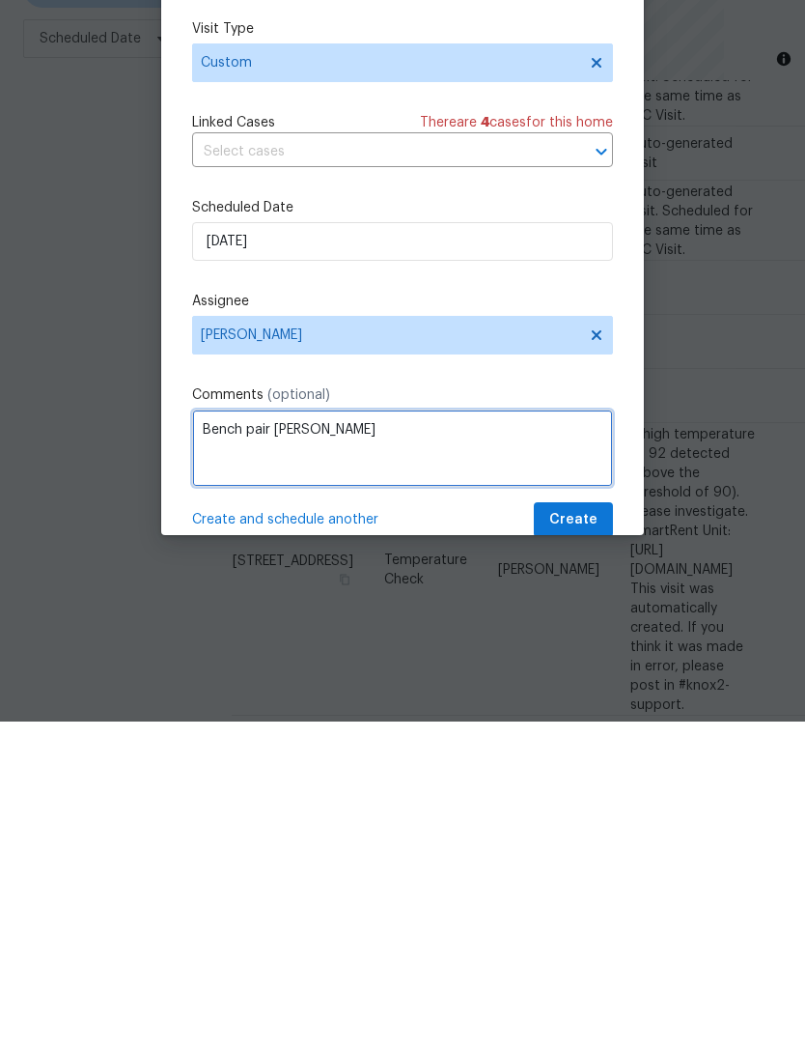
type textarea "Bench pair [PERSON_NAME]"
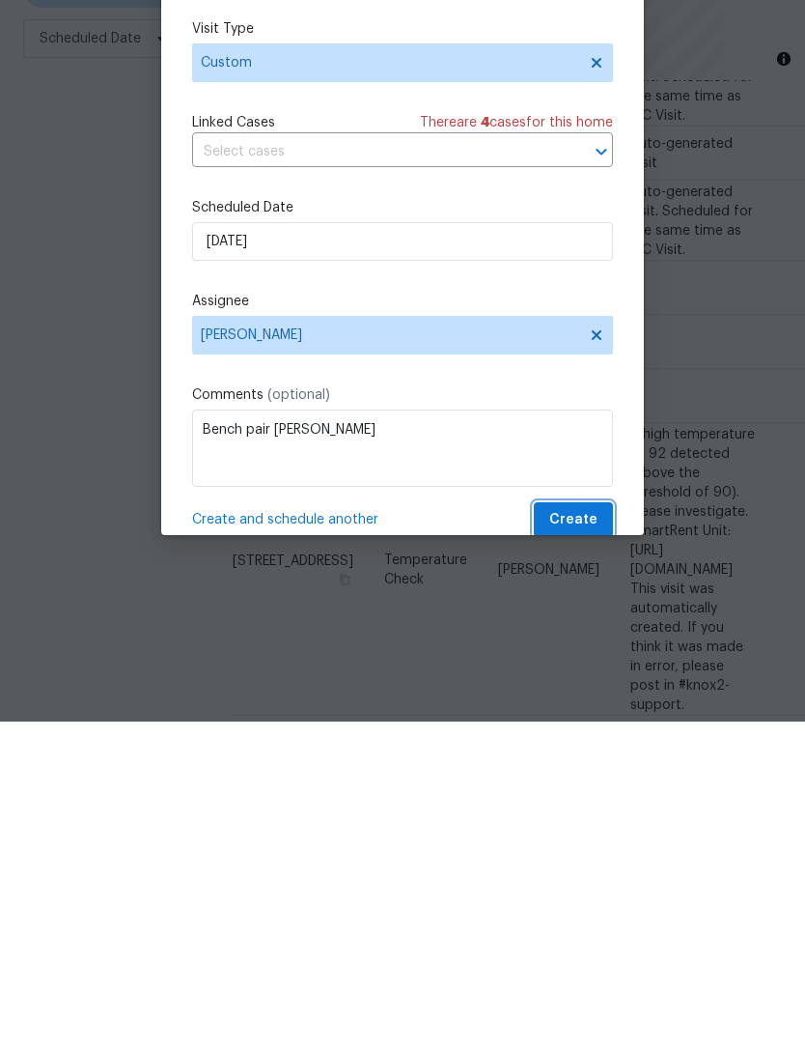
click at [586, 836] on span "Create" at bounding box center [574, 848] width 48 height 24
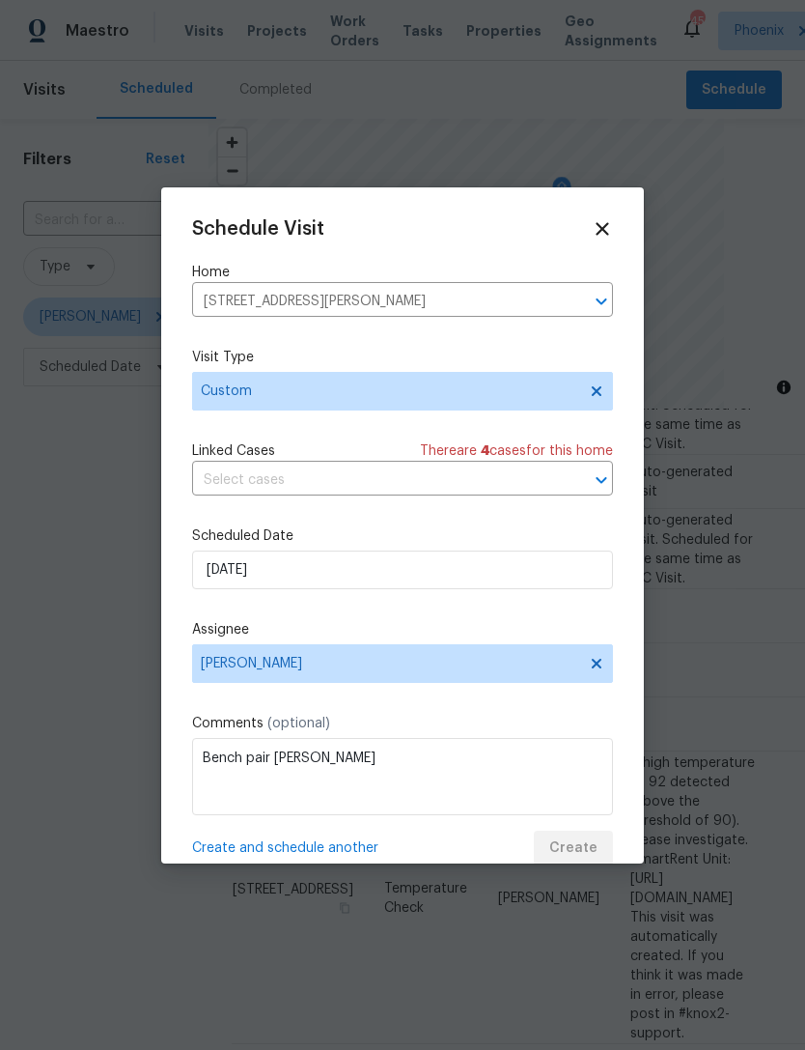
scroll to position [0, 0]
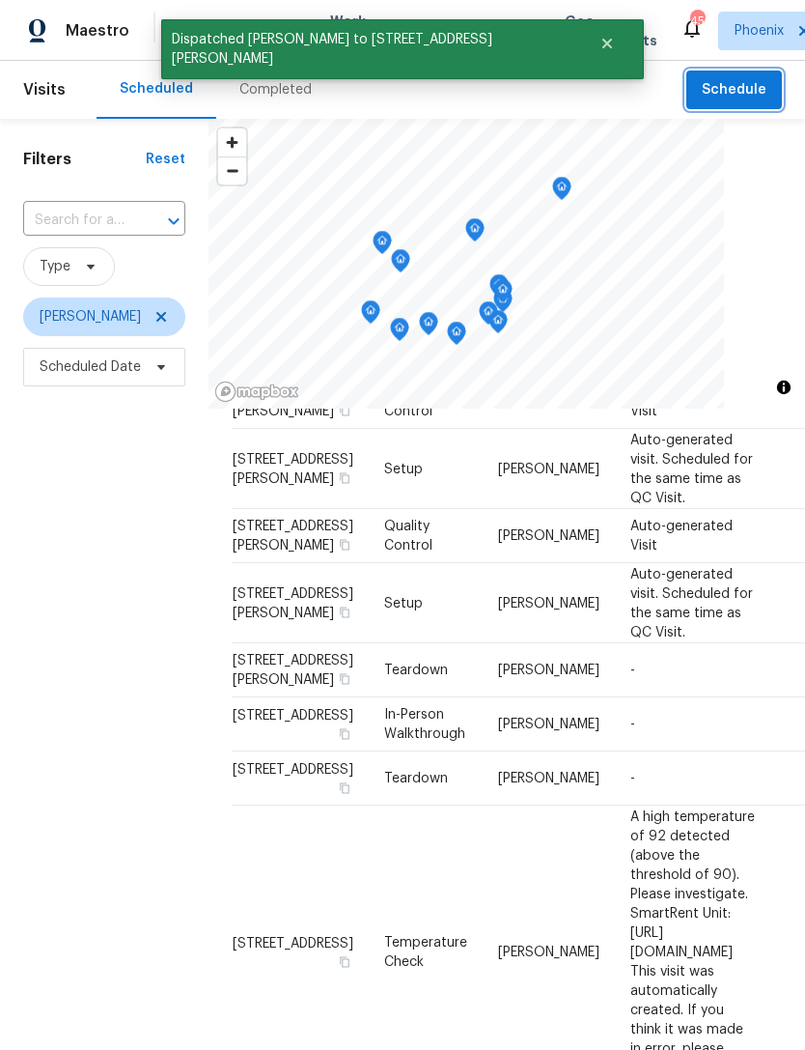
click at [734, 94] on span "Schedule" at bounding box center [734, 90] width 65 height 24
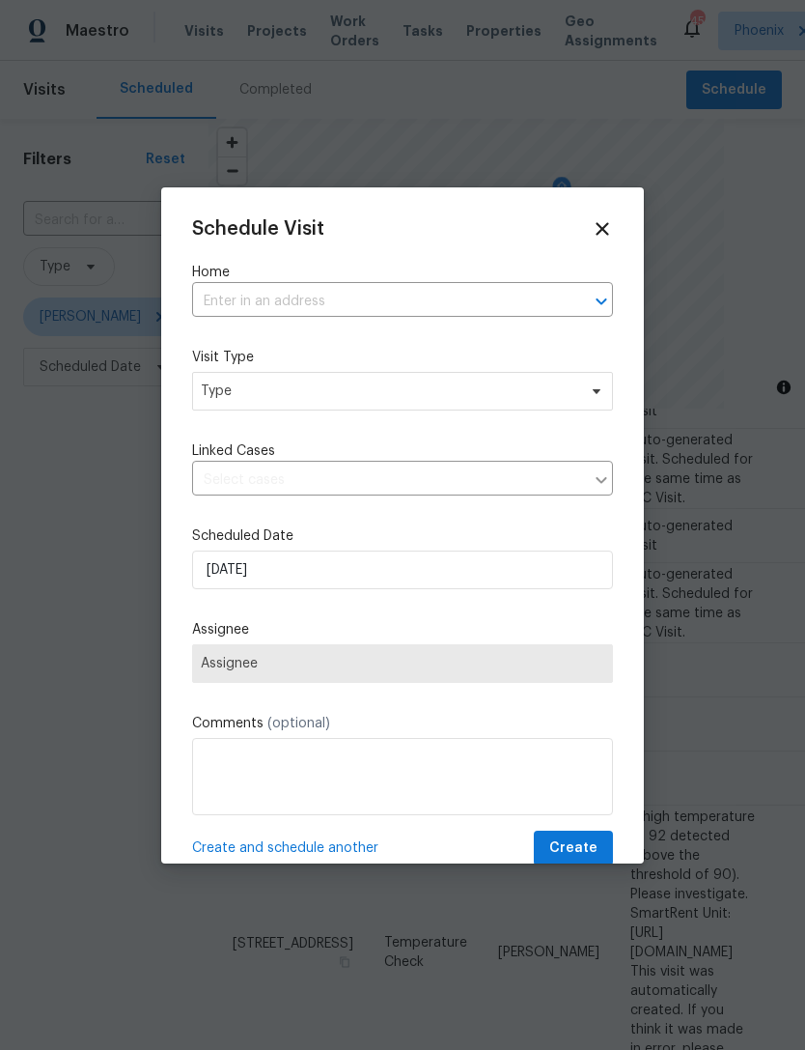
click at [501, 287] on input "text" at bounding box center [375, 302] width 367 height 30
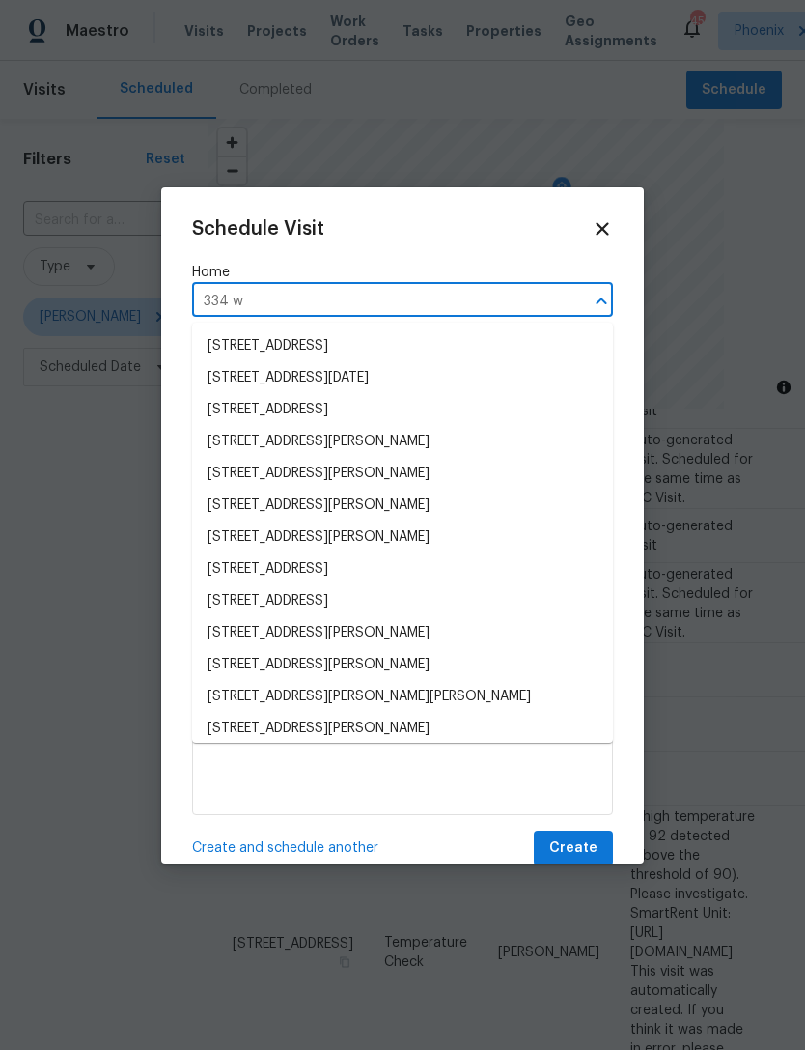
type input "334 w l"
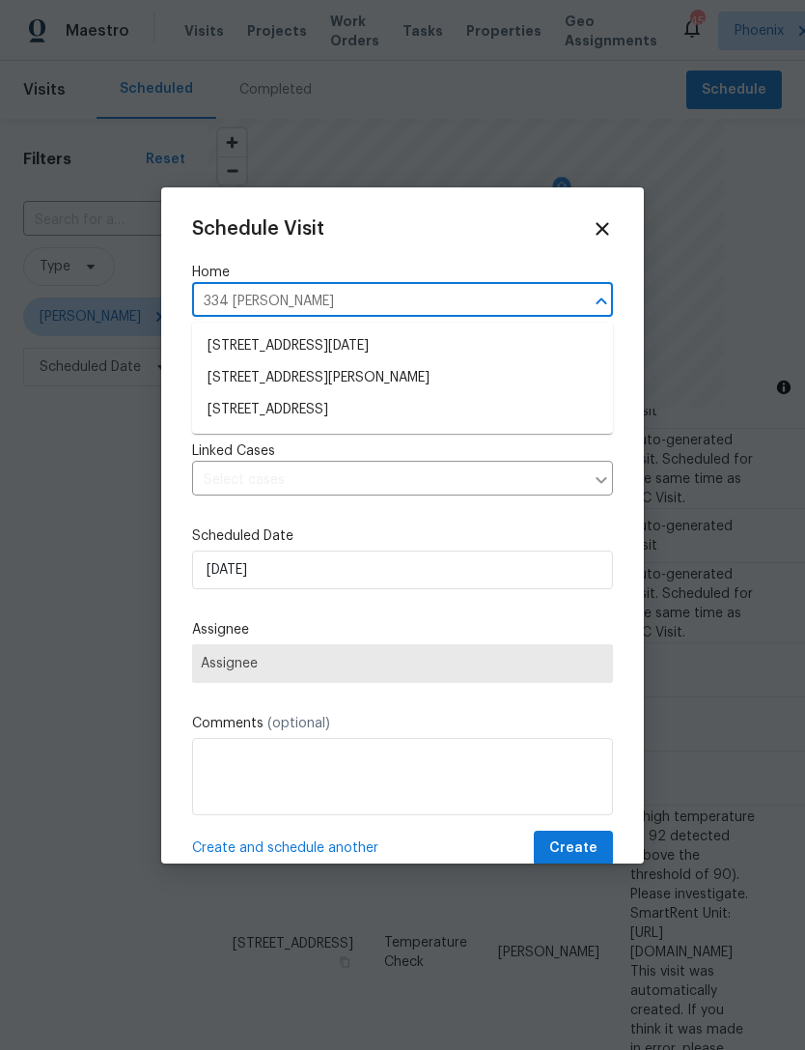
click at [366, 409] on li "[STREET_ADDRESS]" at bounding box center [402, 410] width 421 height 32
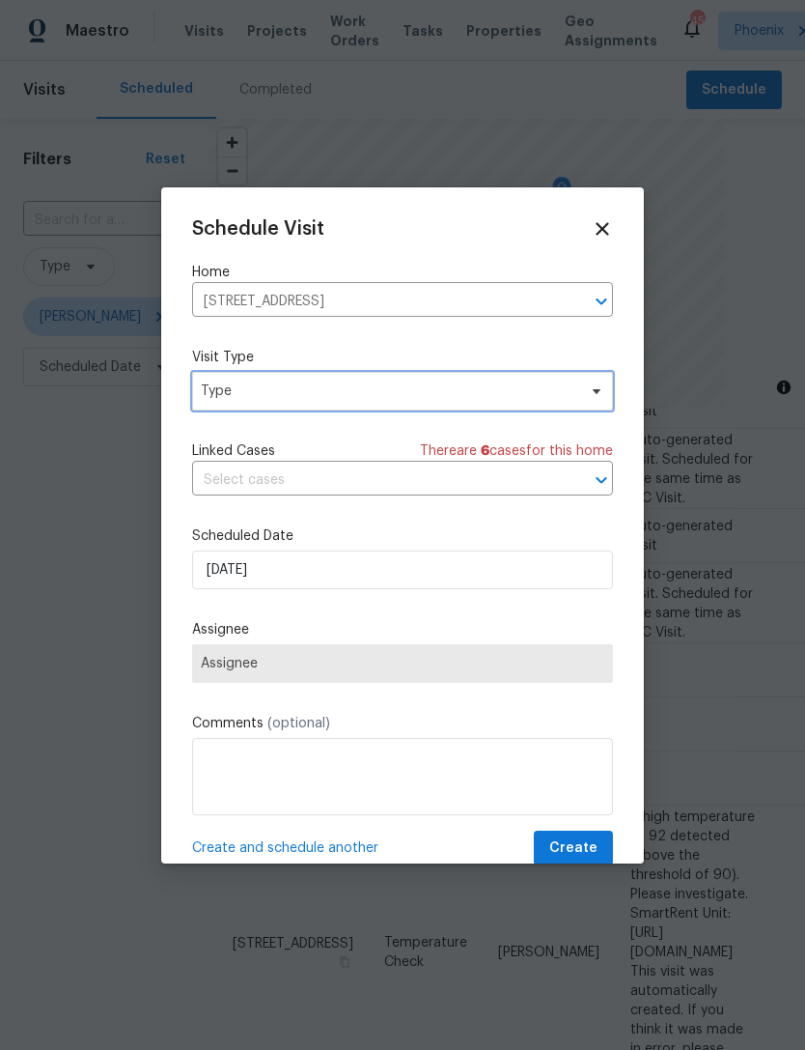
click at [359, 388] on span "Type" at bounding box center [389, 390] width 376 height 19
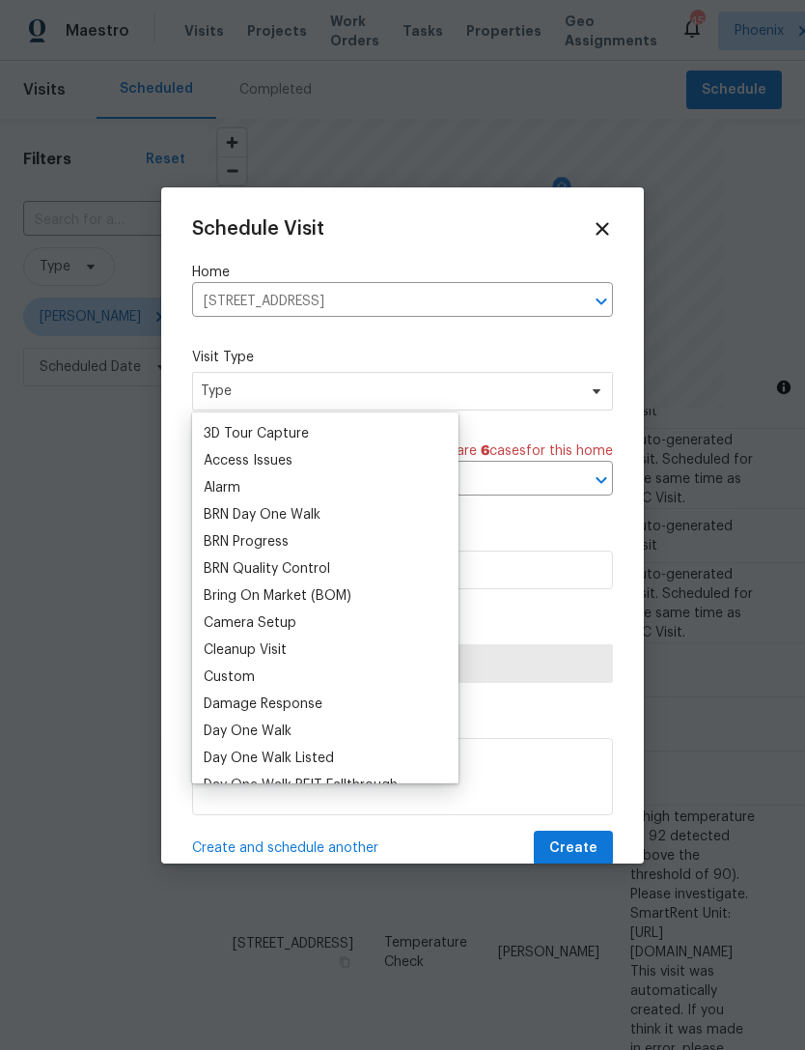
scroll to position [102, 0]
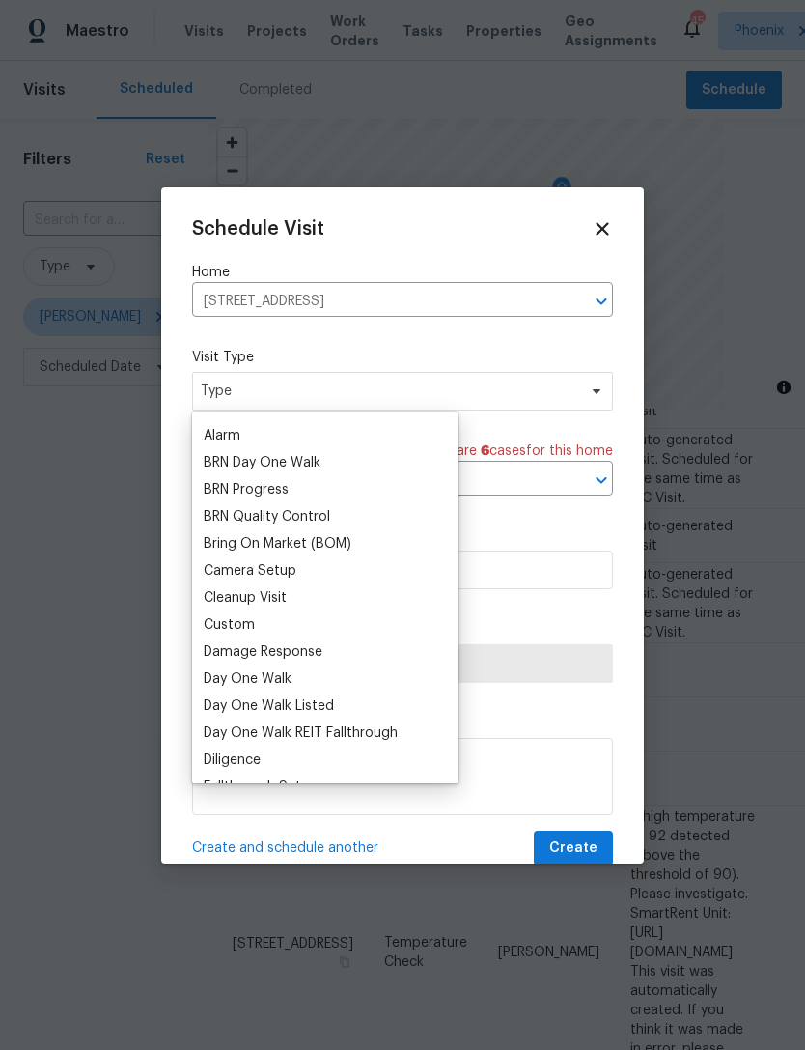
click at [248, 625] on div "Custom" at bounding box center [229, 624] width 51 height 19
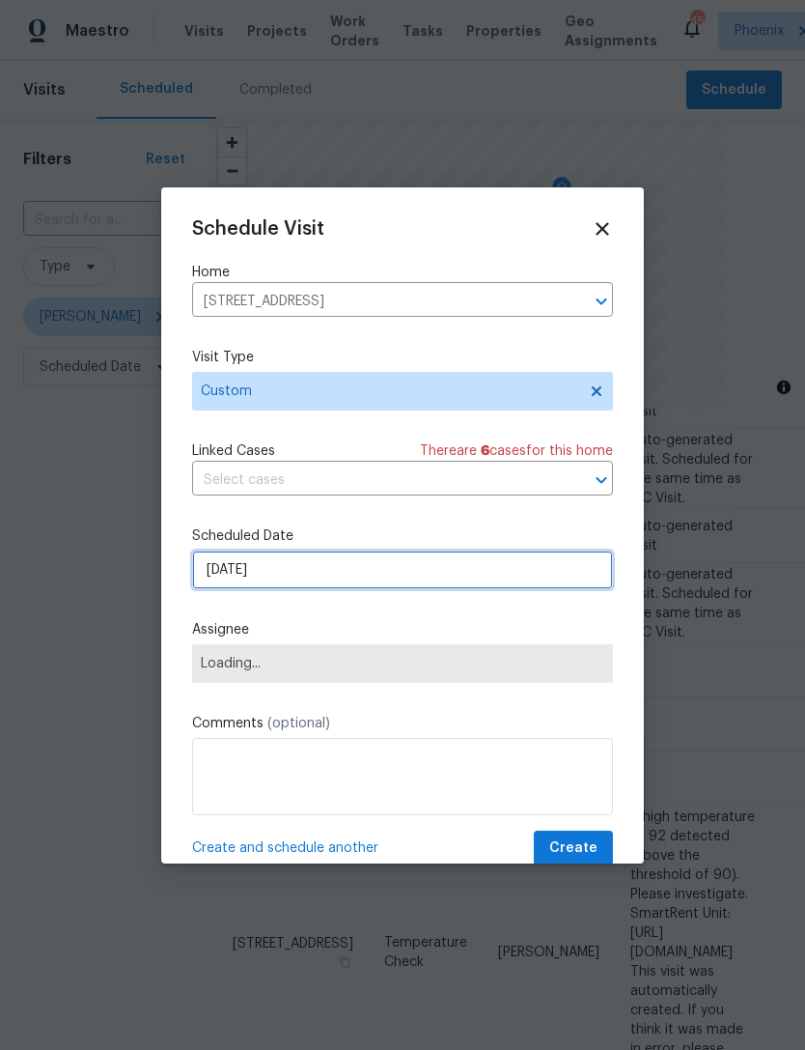
click at [297, 578] on input "9/1/2025" at bounding box center [402, 569] width 421 height 39
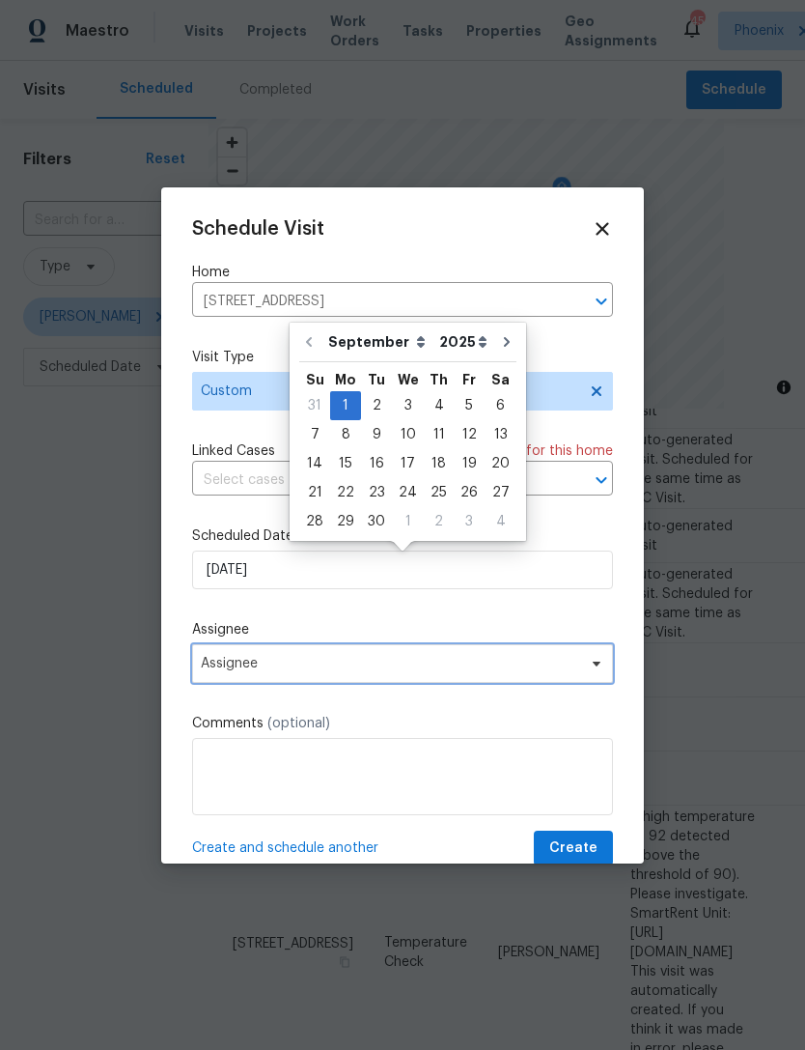
click at [325, 671] on span "Assignee" at bounding box center [390, 663] width 379 height 15
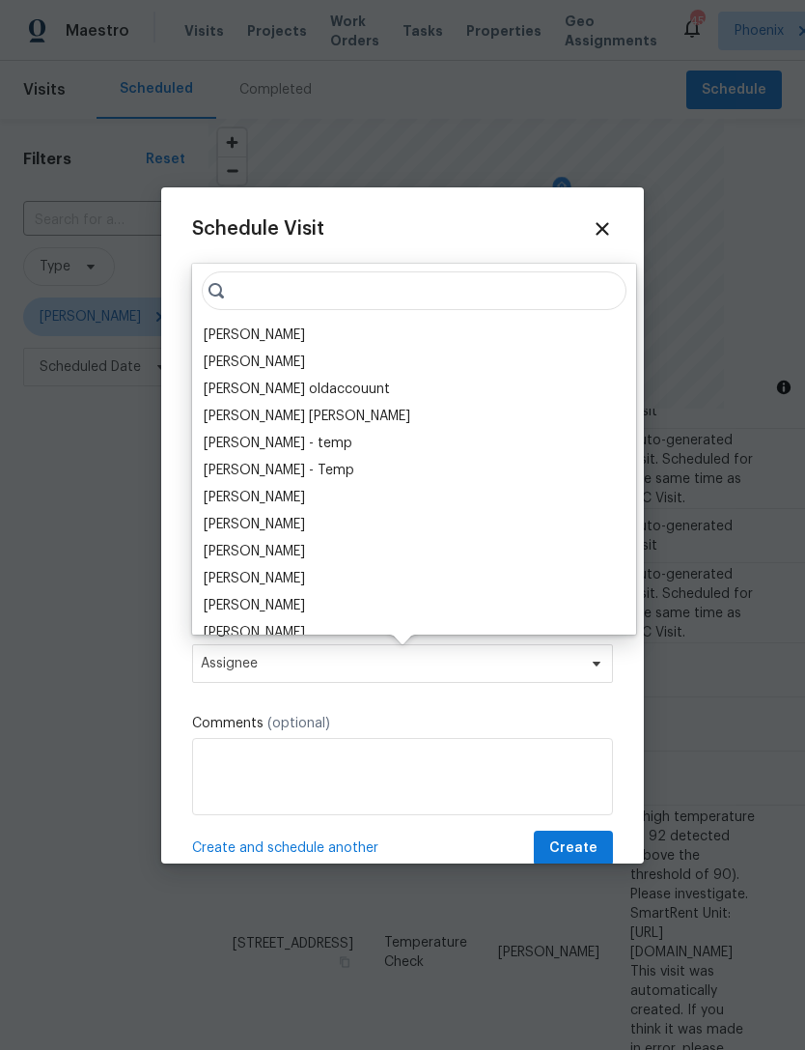
click at [264, 330] on div "[PERSON_NAME]" at bounding box center [254, 334] width 101 height 19
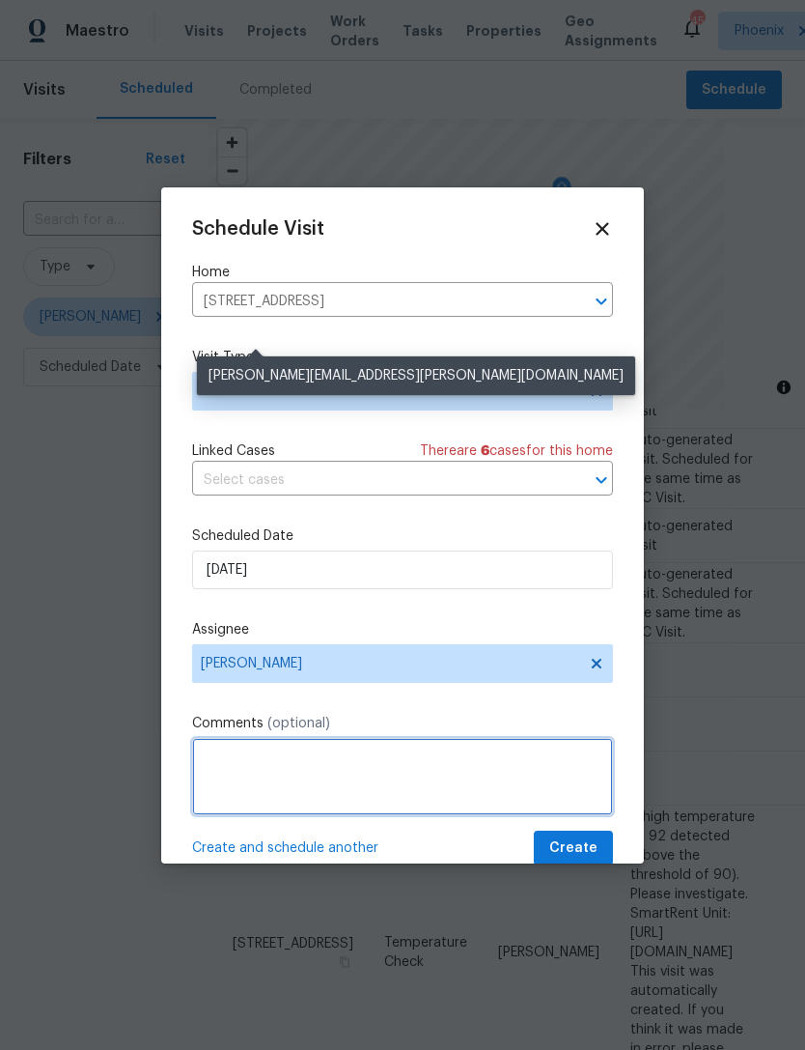
click at [396, 763] on textarea at bounding box center [402, 776] width 421 height 77
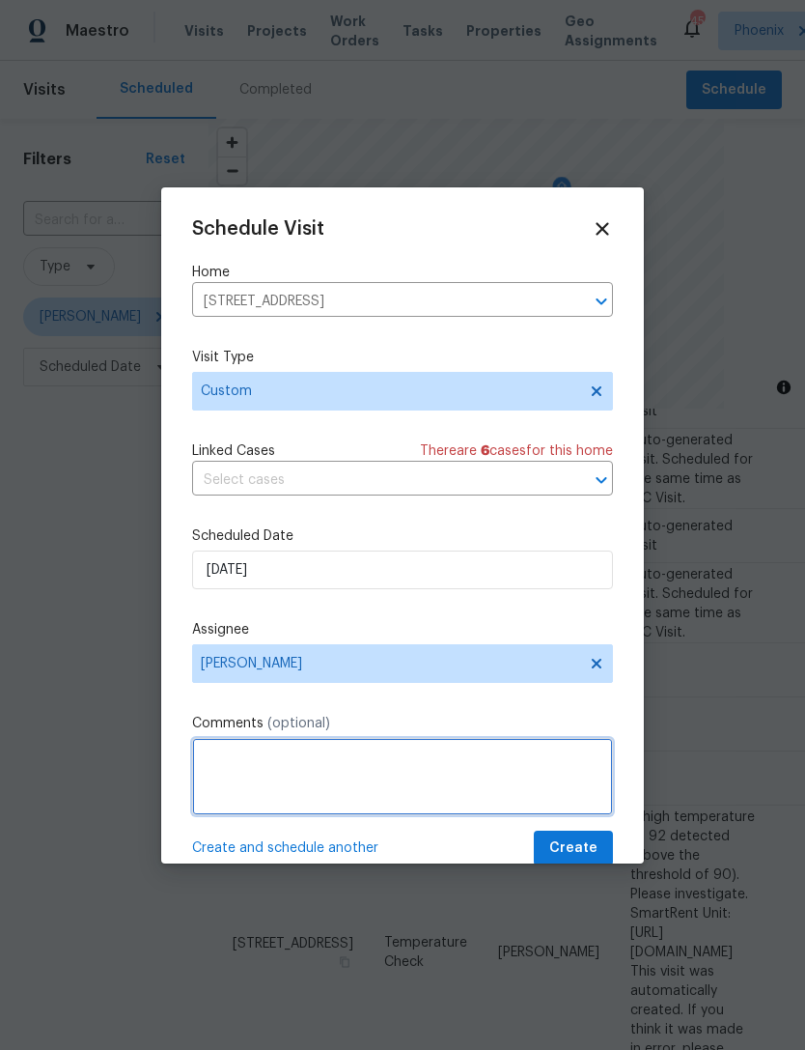
scroll to position [62, 0]
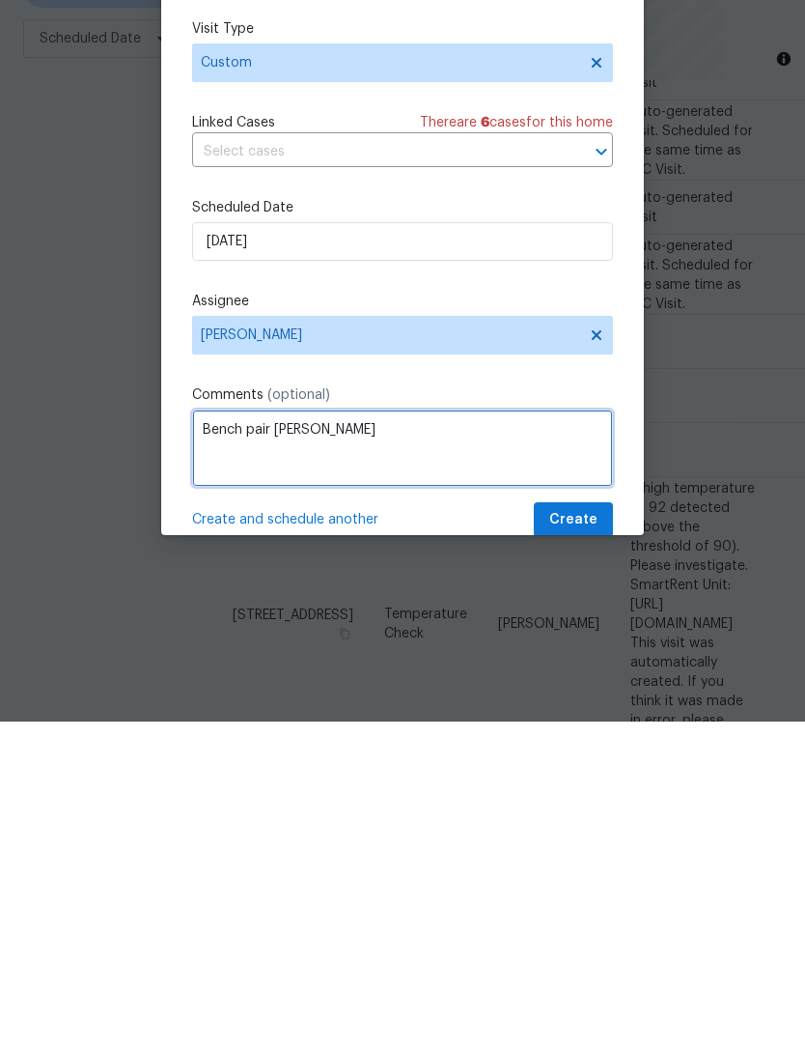
type textarea "Bench pair [PERSON_NAME]"
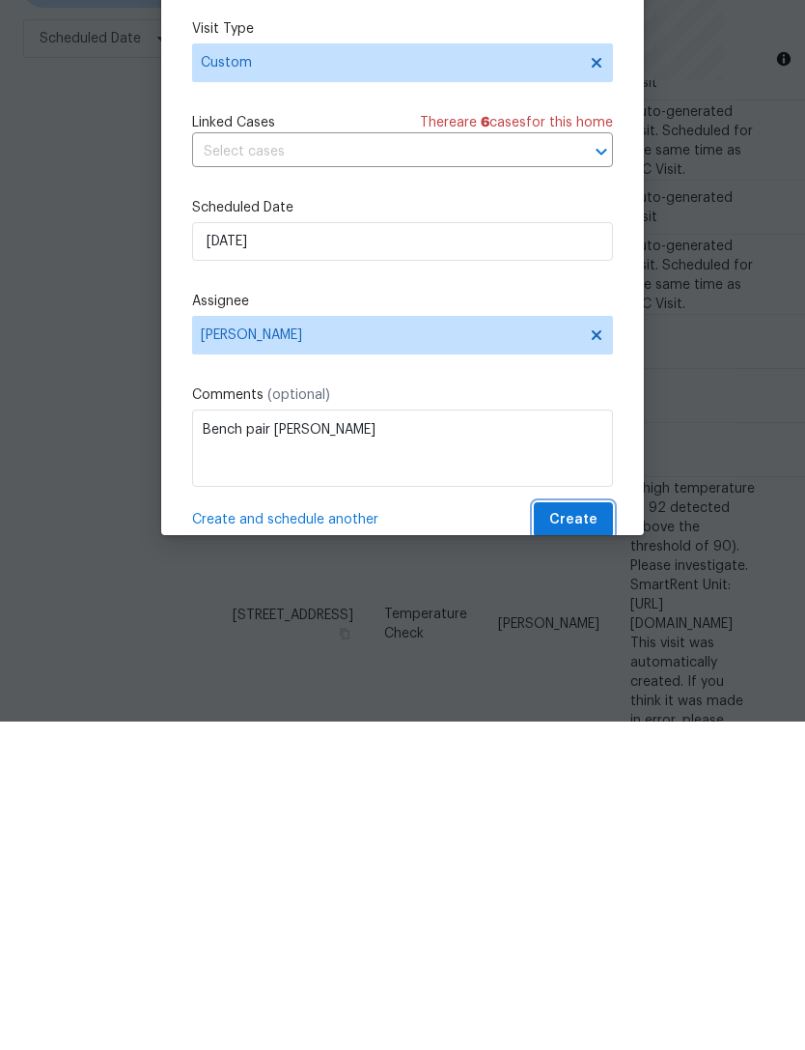
click at [594, 836] on span "Create" at bounding box center [574, 848] width 48 height 24
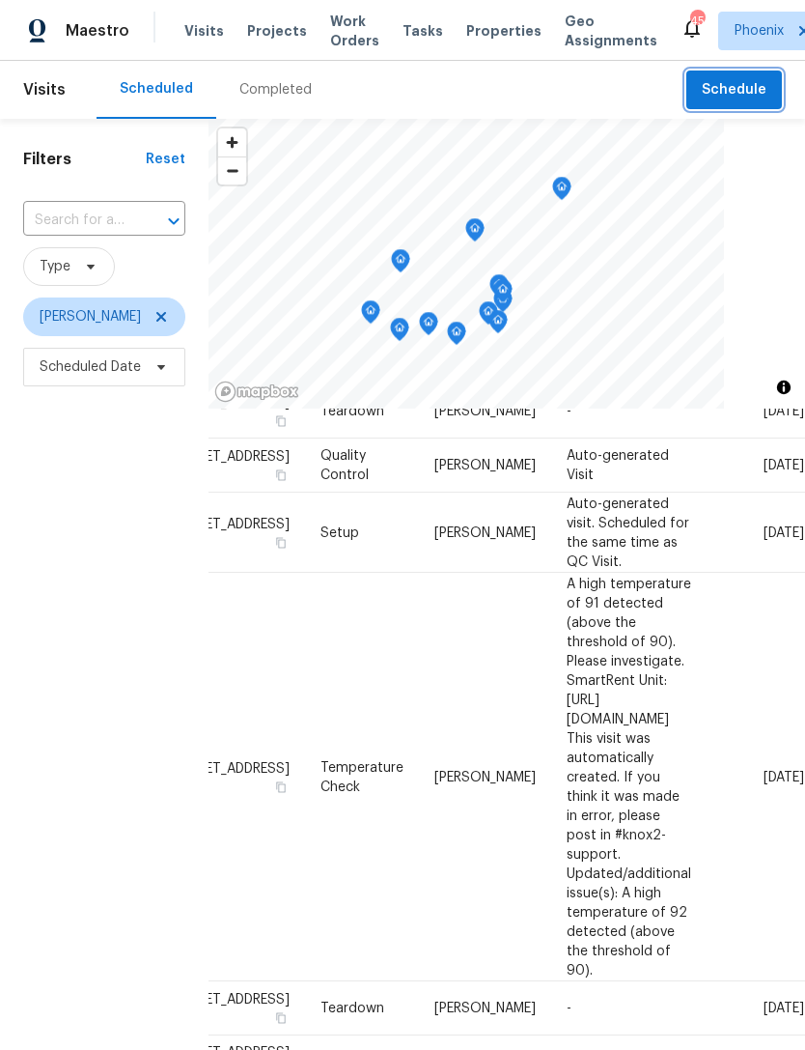
scroll to position [1271, 162]
click at [0, 0] on icon at bounding box center [0, 0] width 0 height 0
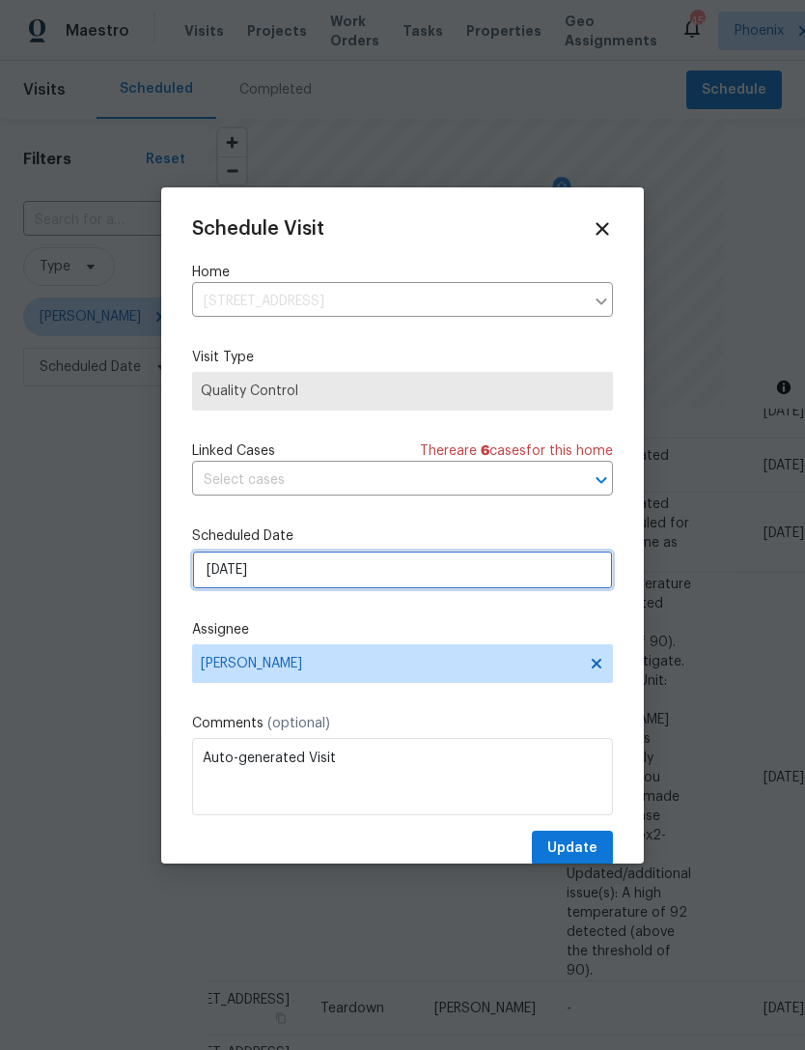
click at [380, 583] on input "9/5/2025" at bounding box center [402, 569] width 421 height 39
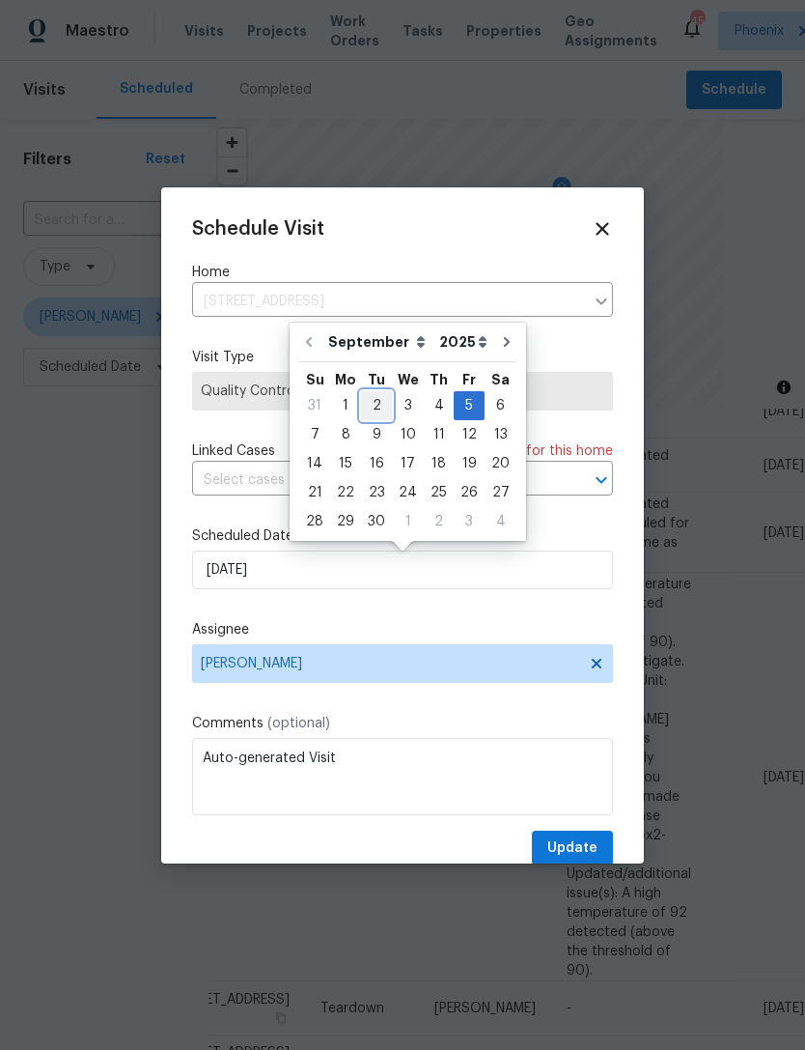
click at [376, 403] on div "2" at bounding box center [376, 405] width 31 height 27
type input "9/2/2025"
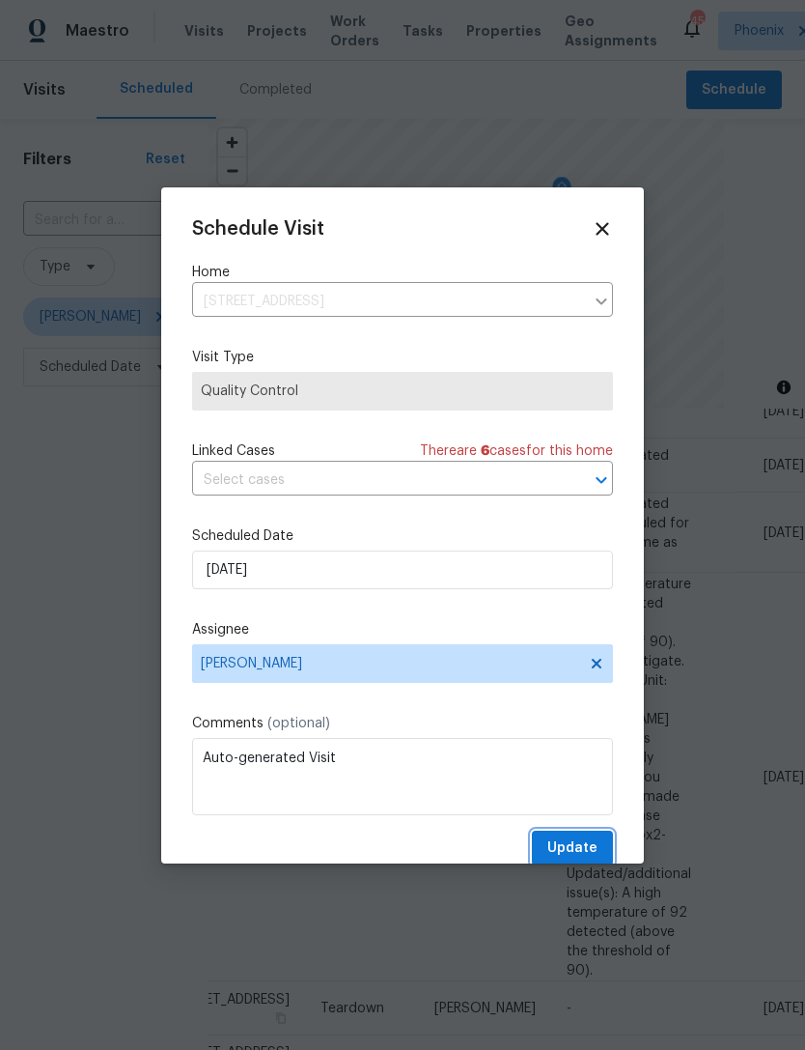
click at [590, 843] on span "Update" at bounding box center [573, 848] width 50 height 24
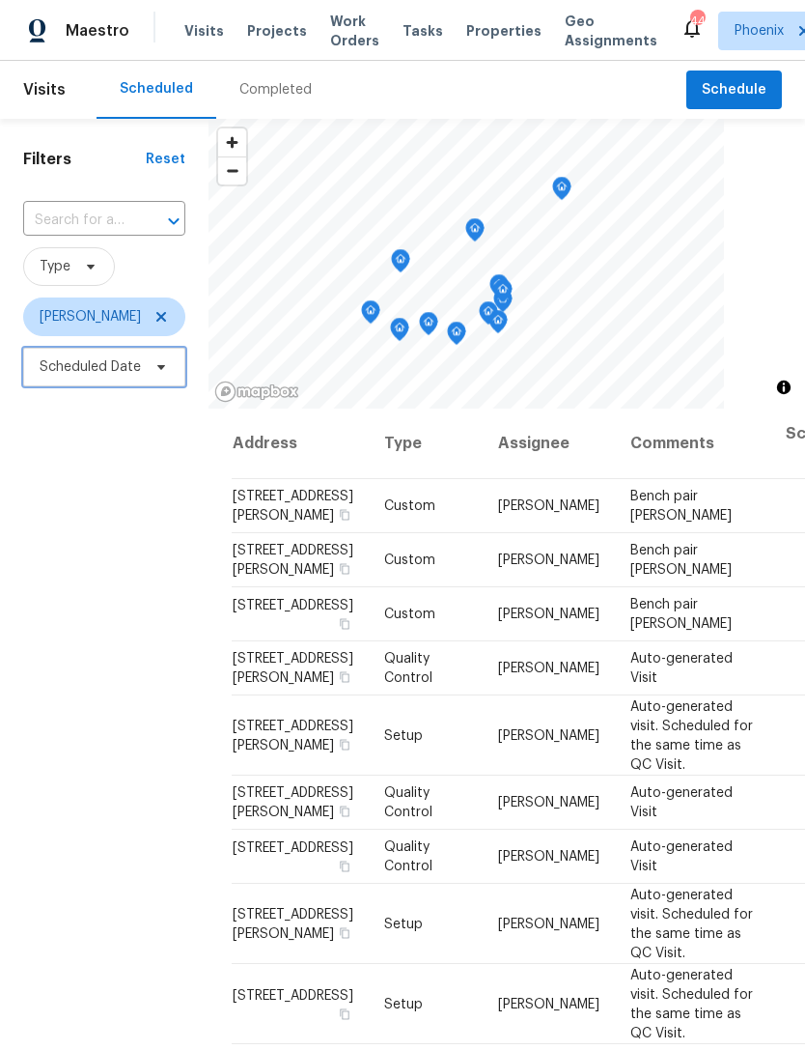
click at [73, 368] on span "Scheduled Date" at bounding box center [90, 366] width 101 height 19
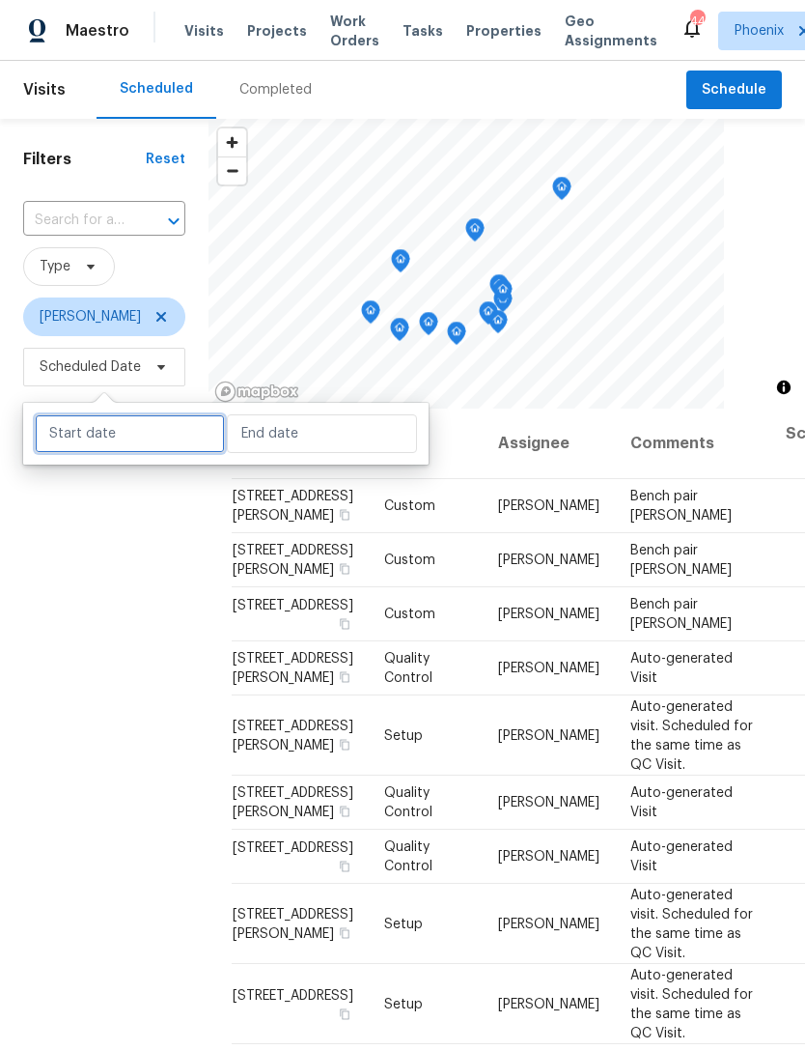
click at [108, 439] on input "text" at bounding box center [130, 433] width 190 height 39
select select "8"
select select "2025"
select select "9"
select select "2025"
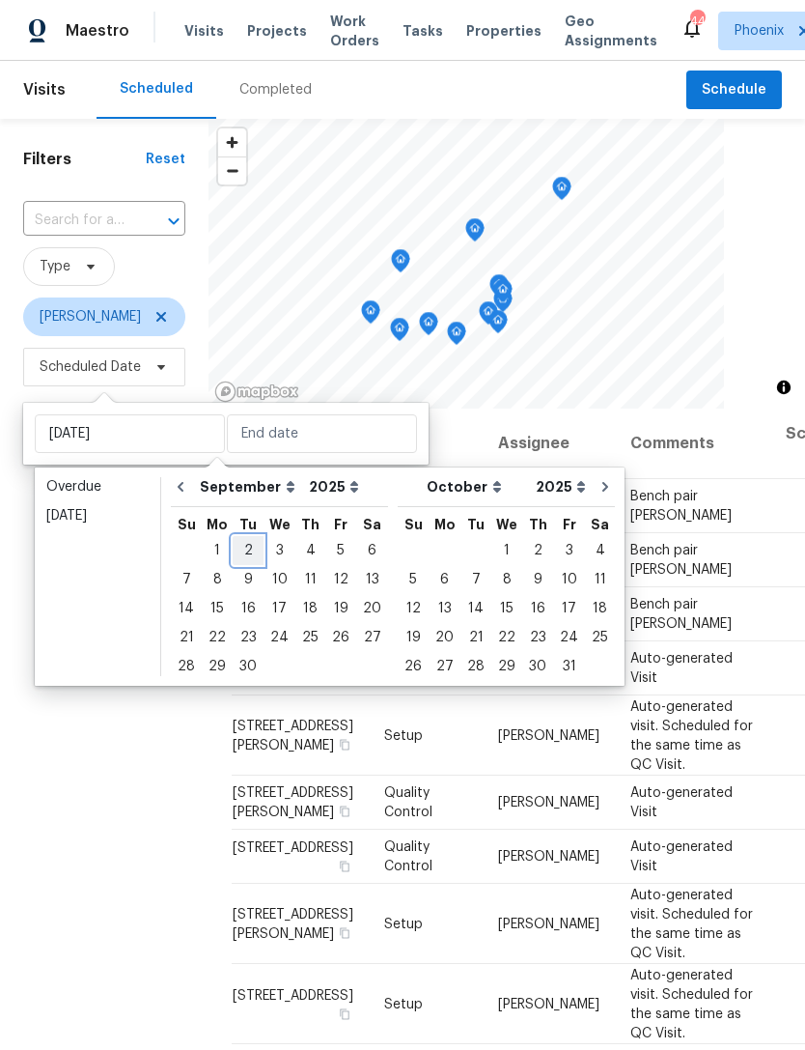
click at [244, 545] on div "2" at bounding box center [248, 550] width 31 height 27
type input "[DATE]"
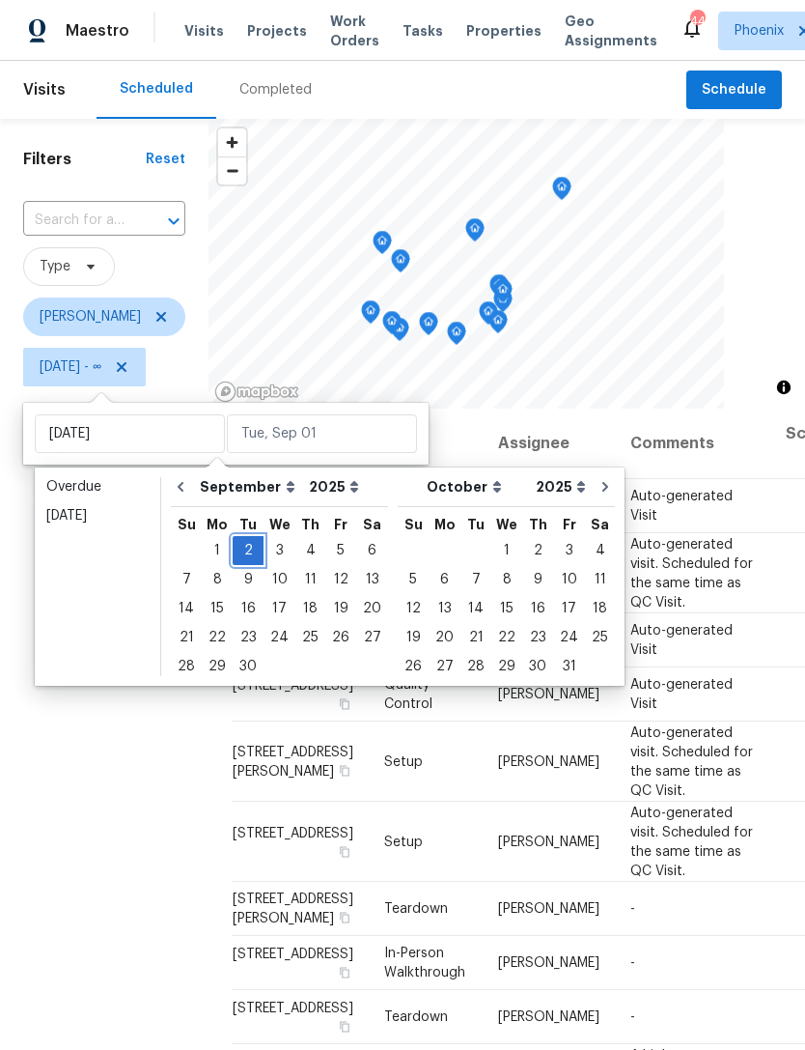
click at [240, 537] on div "2" at bounding box center [248, 550] width 31 height 27
type input "[DATE]"
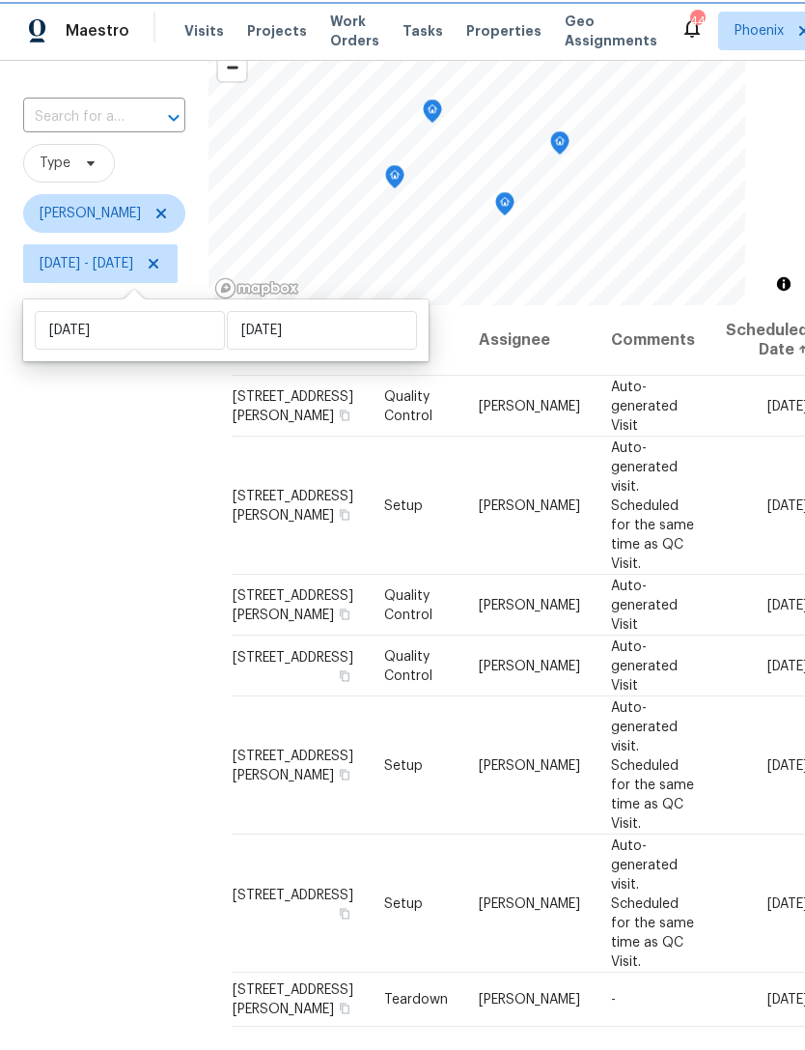
scroll to position [186, 0]
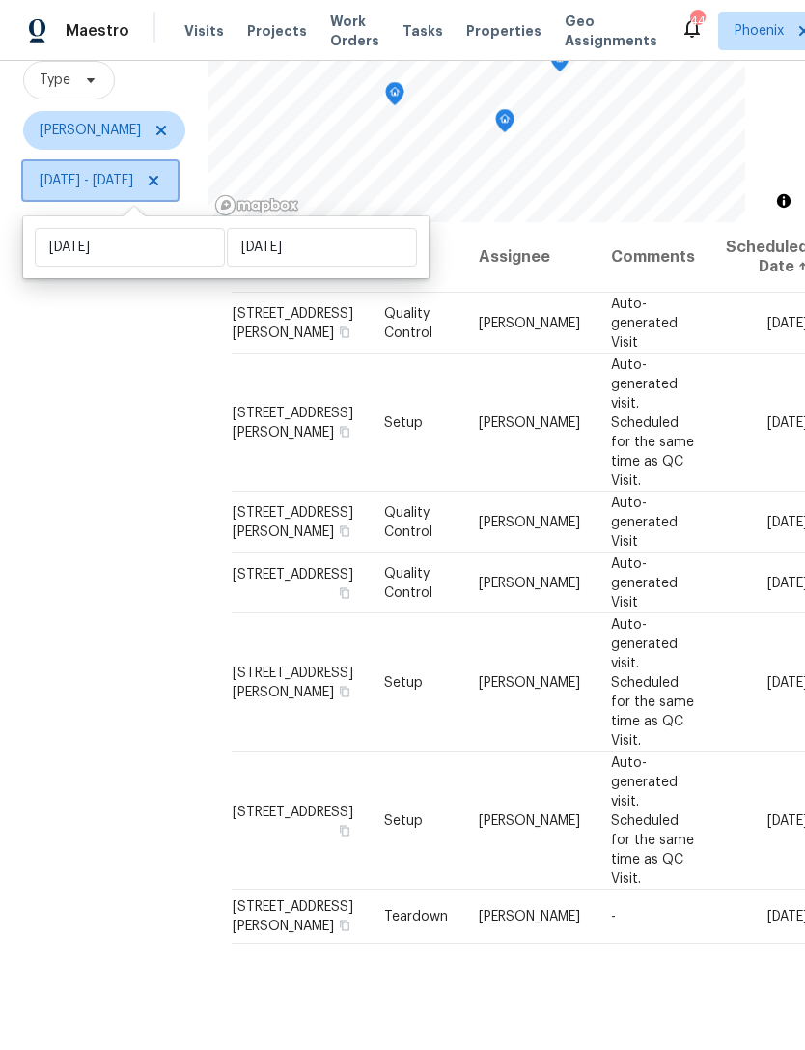
click at [158, 181] on icon at bounding box center [154, 181] width 10 height 10
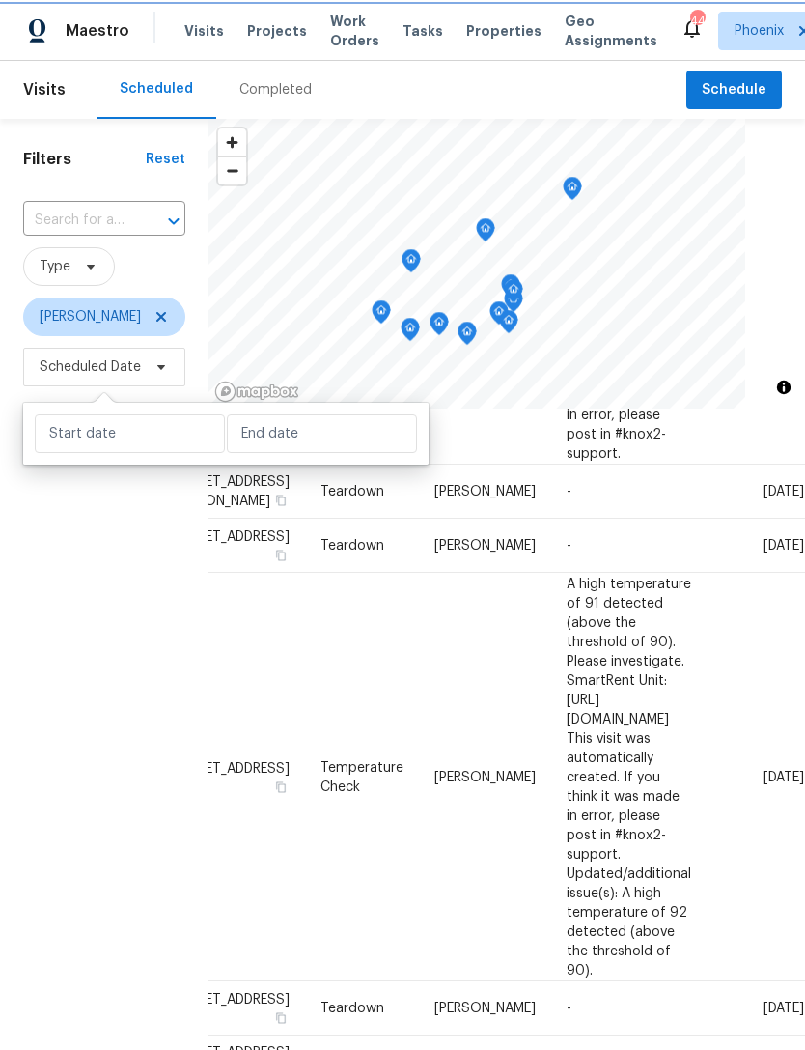
scroll to position [1378, 162]
click at [0, 0] on icon at bounding box center [0, 0] width 0 height 0
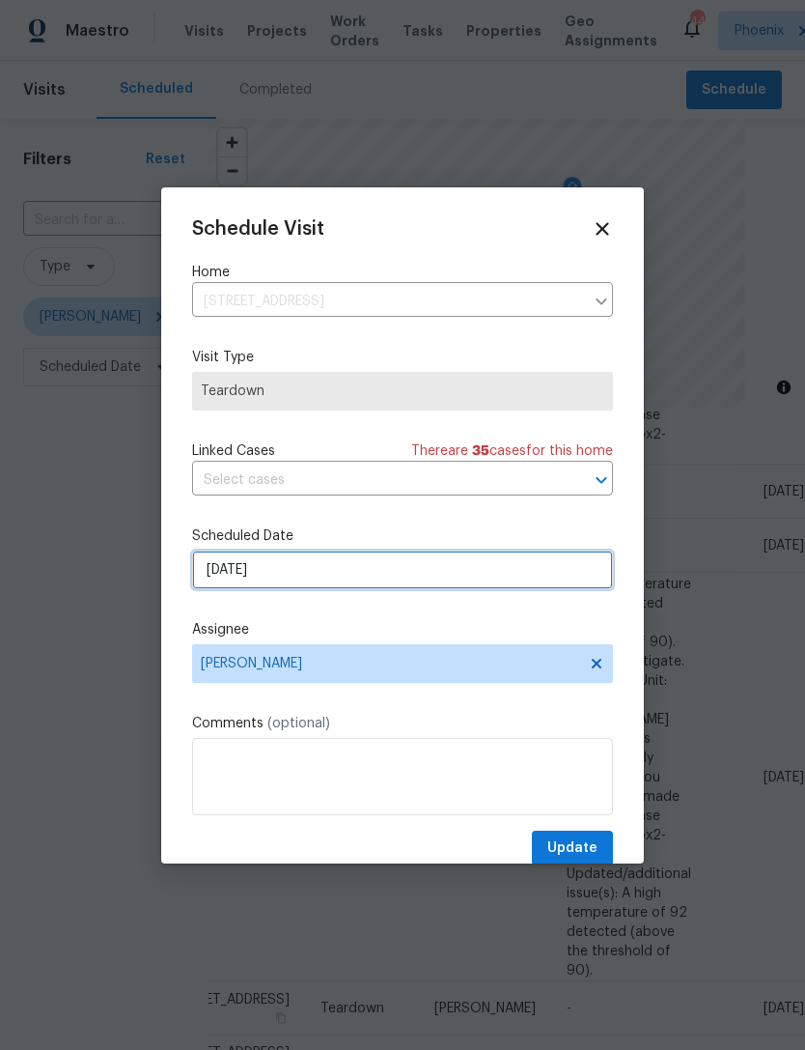
click at [368, 579] on input "[DATE]" at bounding box center [402, 569] width 421 height 39
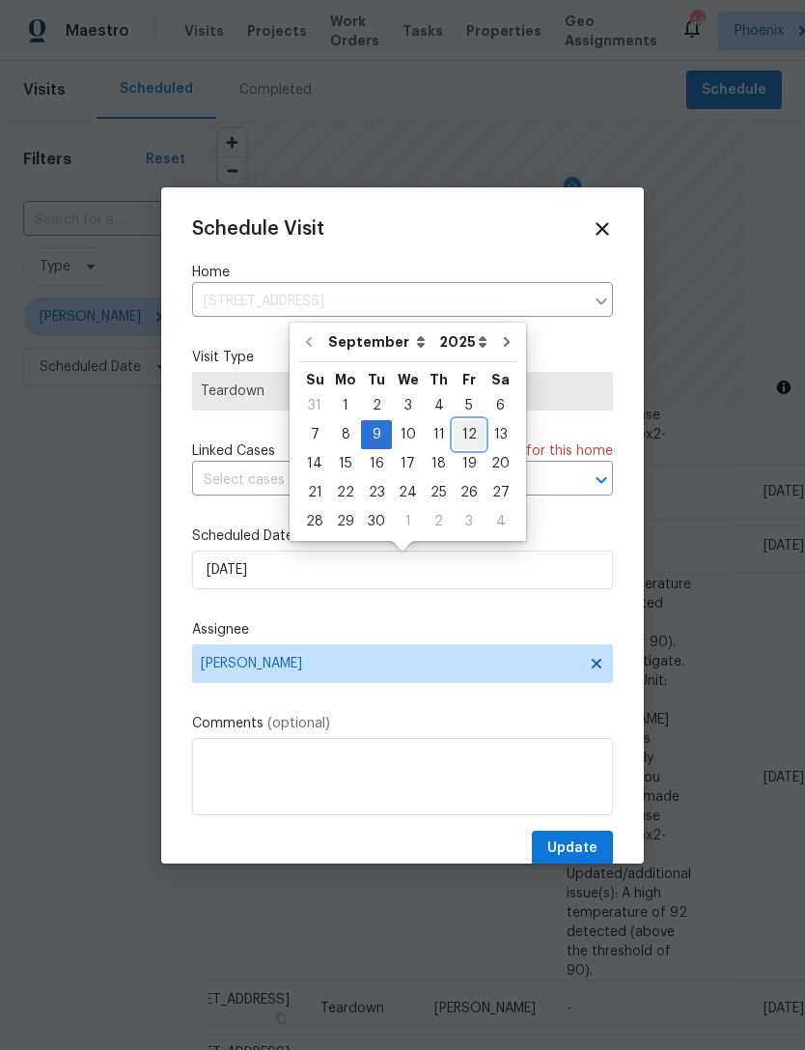
click at [462, 433] on div "12" at bounding box center [469, 434] width 31 height 27
type input "[DATE]"
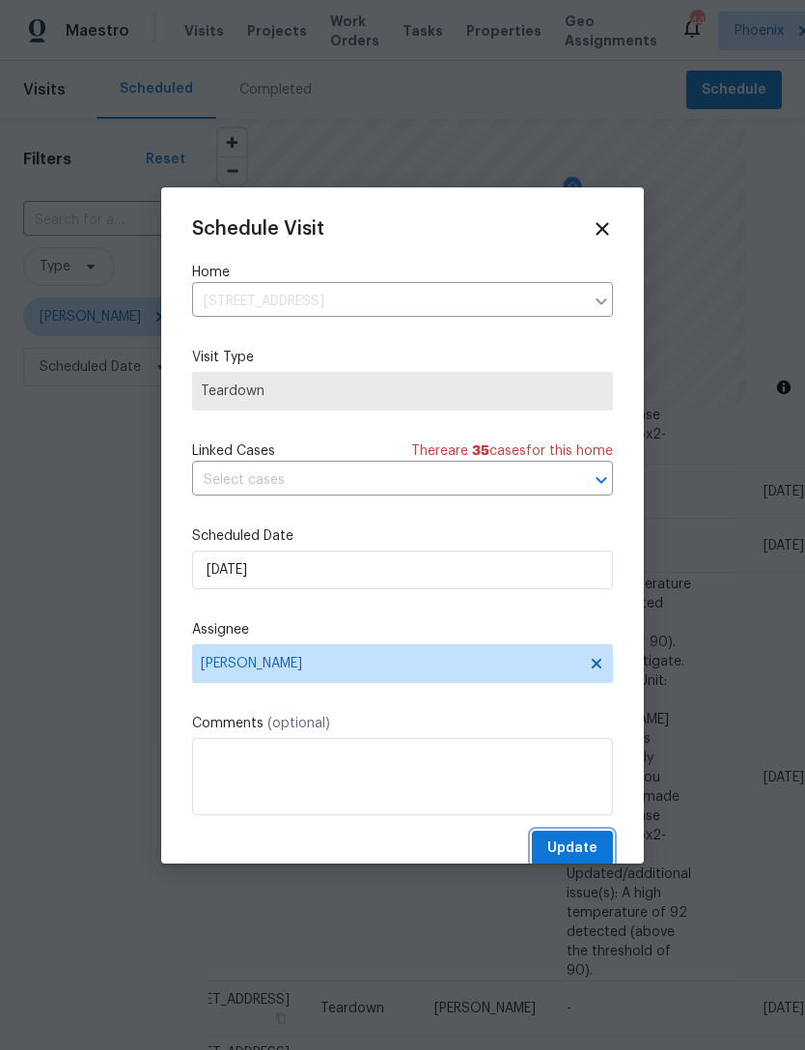
click at [583, 855] on span "Update" at bounding box center [573, 848] width 50 height 24
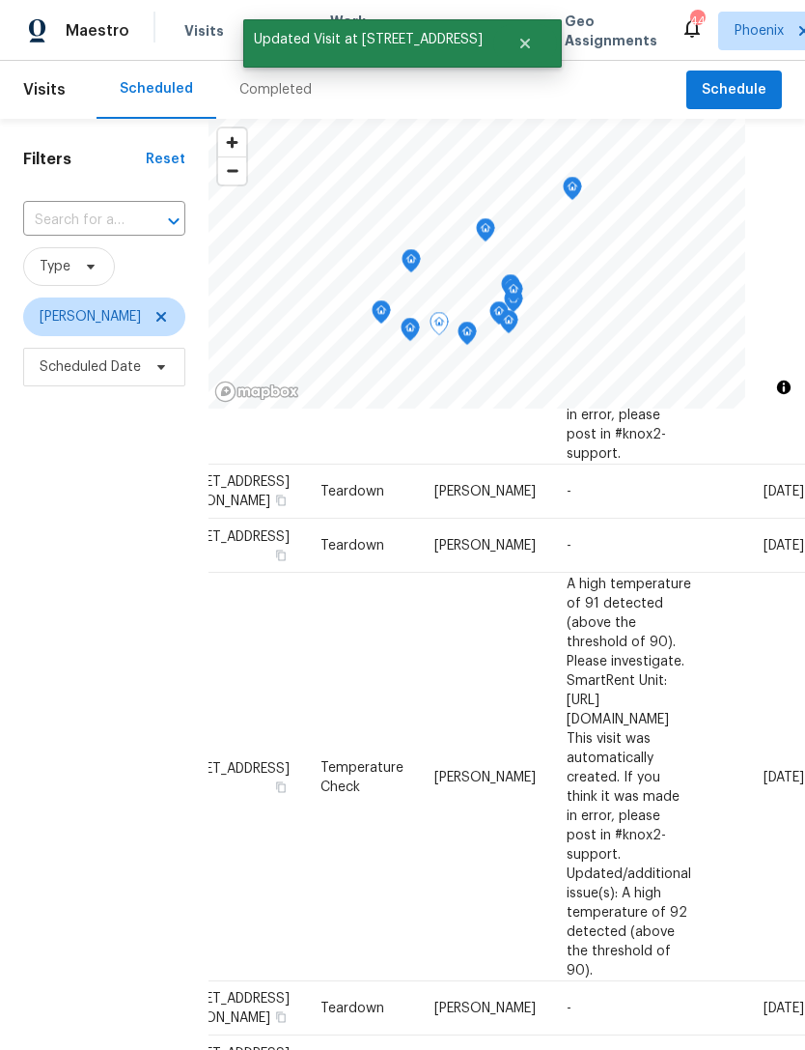
click at [0, 0] on icon at bounding box center [0, 0] width 0 height 0
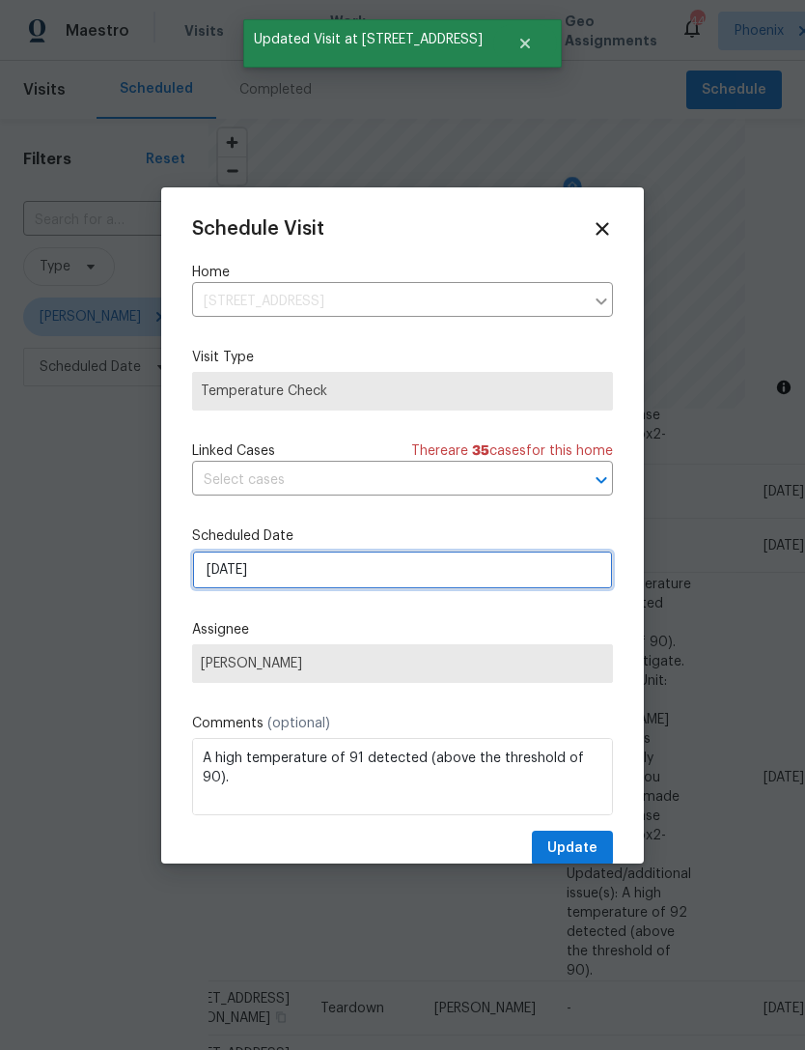
click at [333, 576] on input "[DATE]" at bounding box center [402, 569] width 421 height 39
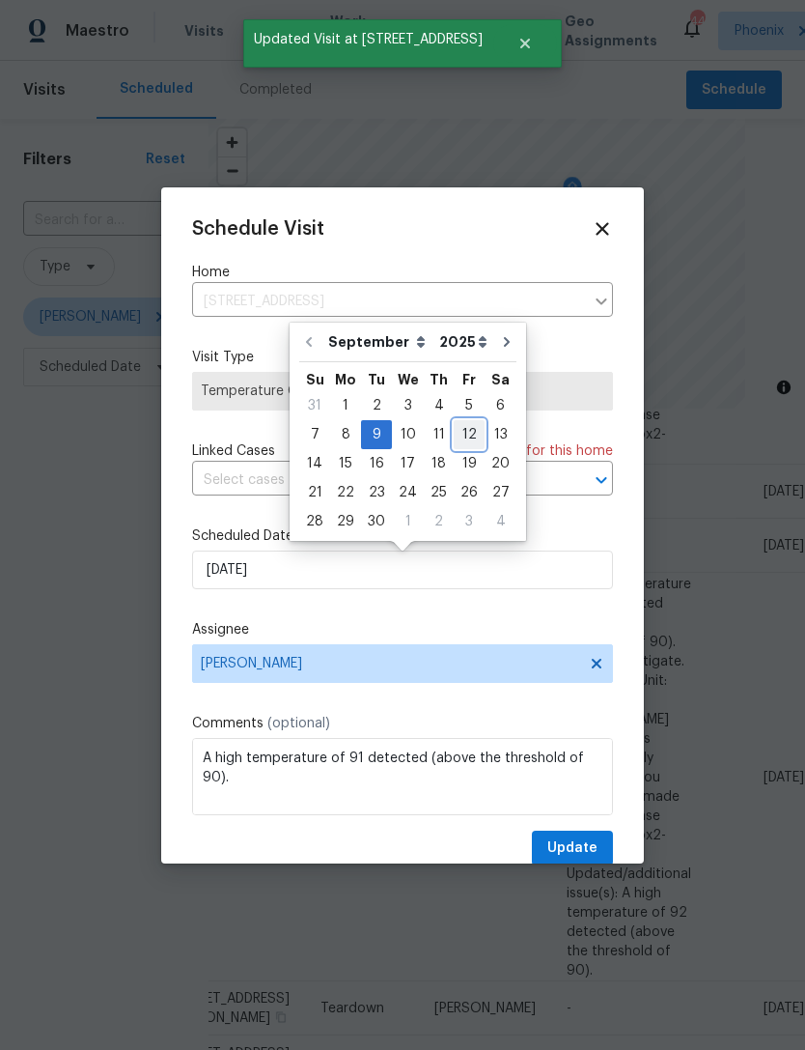
click at [459, 433] on div "12" at bounding box center [469, 434] width 31 height 27
type input "[DATE]"
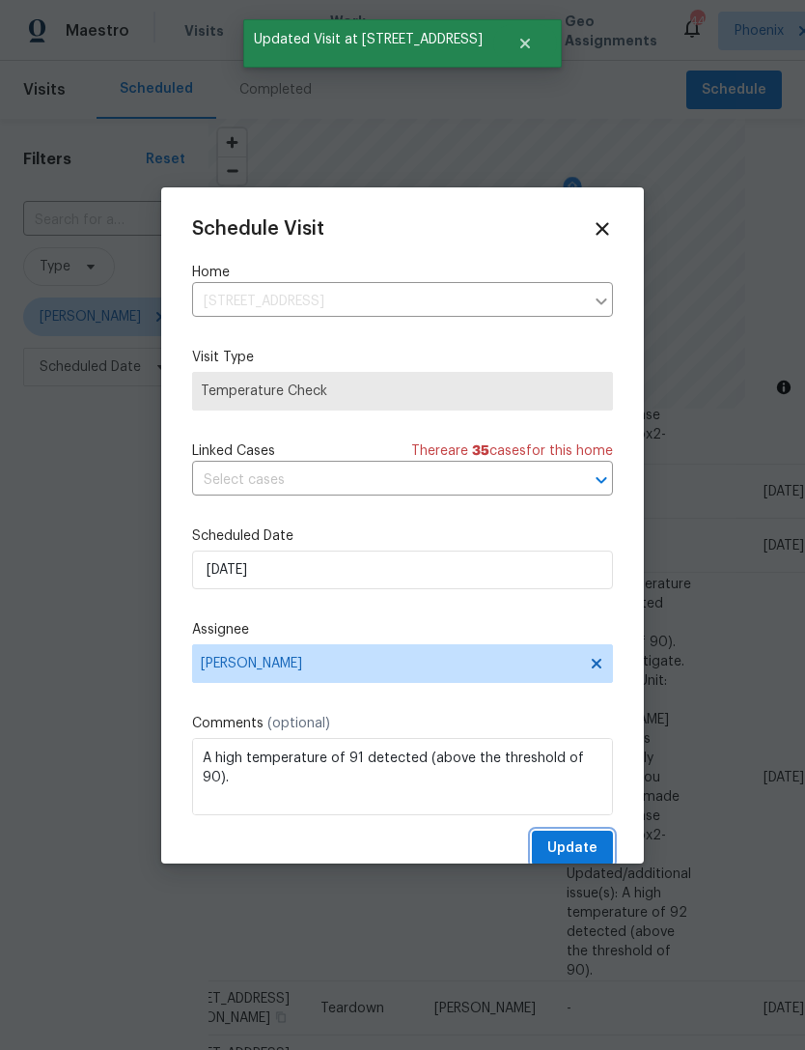
click at [588, 860] on span "Update" at bounding box center [573, 848] width 50 height 24
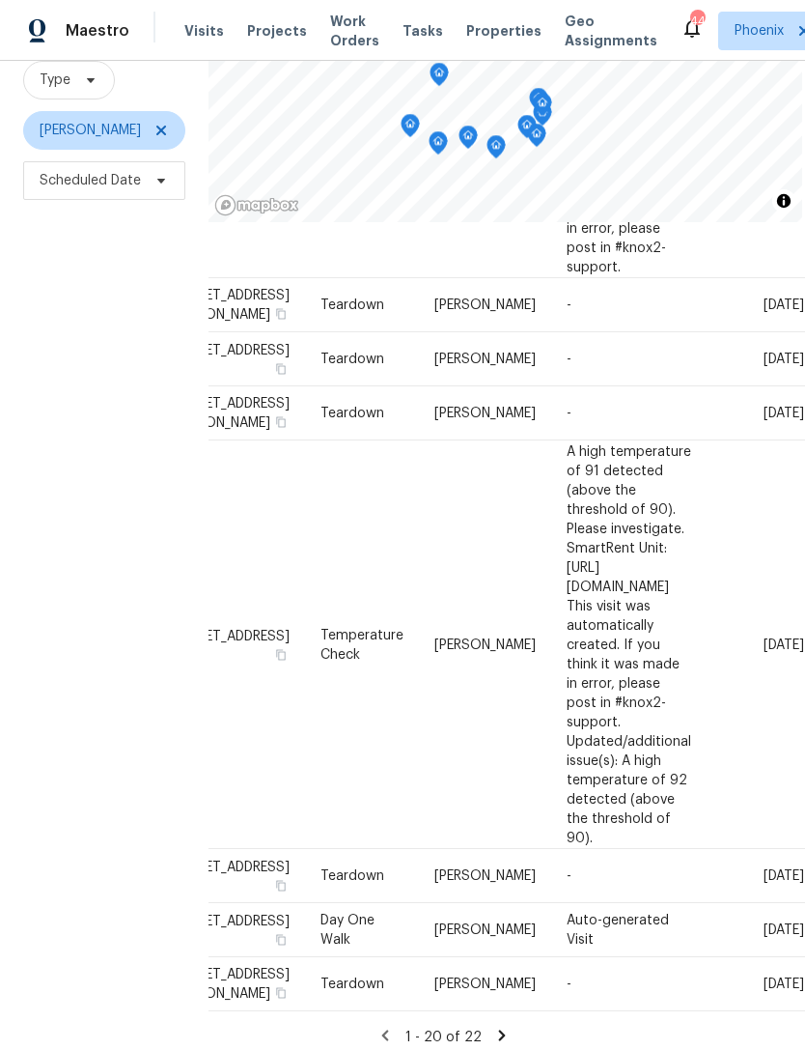
click at [0, 0] on icon at bounding box center [0, 0] width 0 height 0
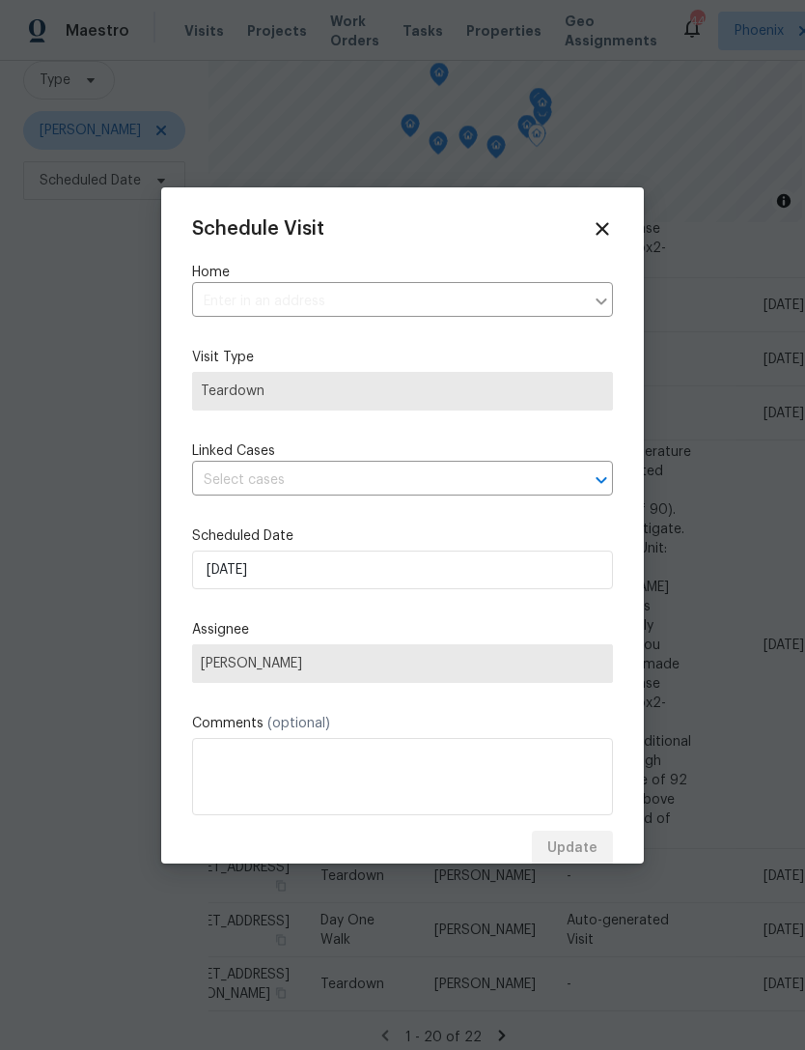
type input "[STREET_ADDRESS][PERSON_NAME]"
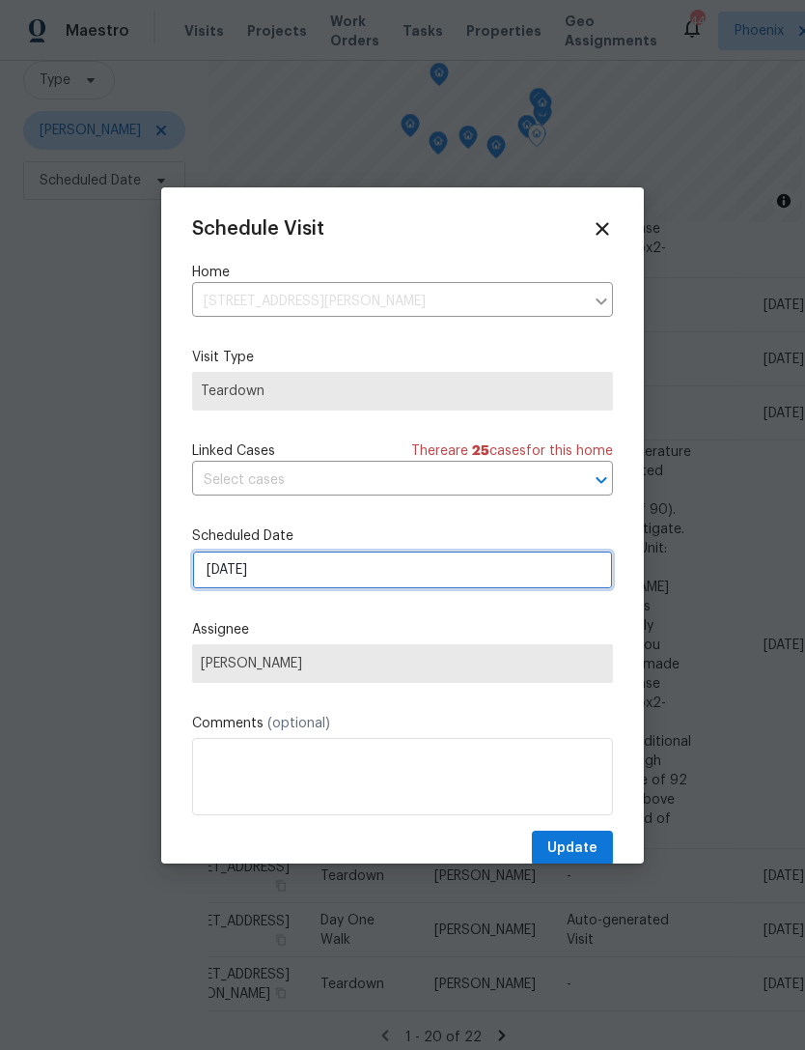
click at [373, 589] on input "[DATE]" at bounding box center [402, 569] width 421 height 39
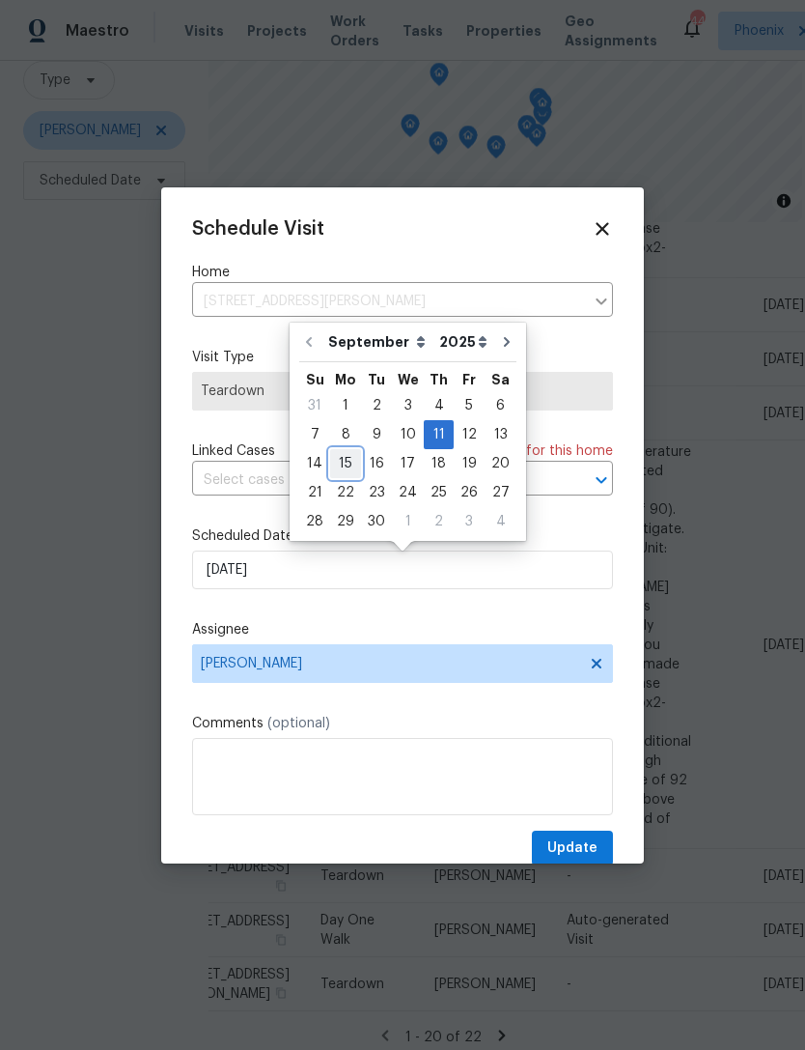
click at [342, 467] on div "15" at bounding box center [345, 463] width 31 height 27
type input "[DATE]"
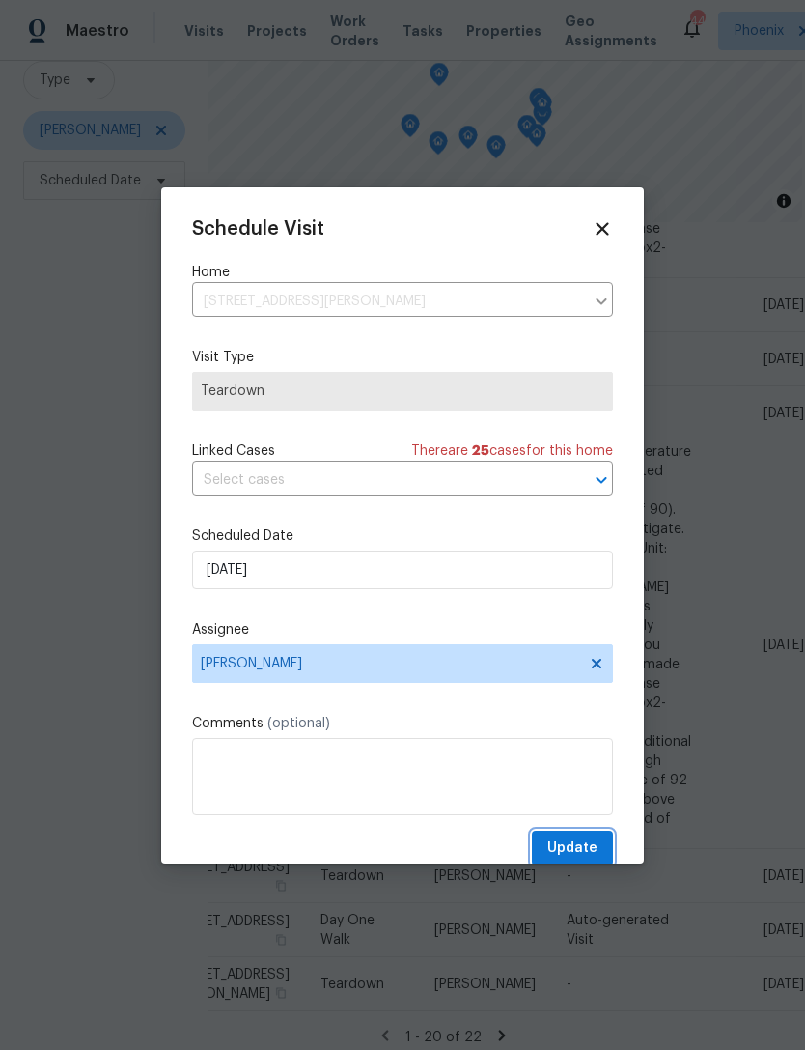
click at [592, 845] on span "Update" at bounding box center [573, 848] width 50 height 24
